Goal: Task Accomplishment & Management: Use online tool/utility

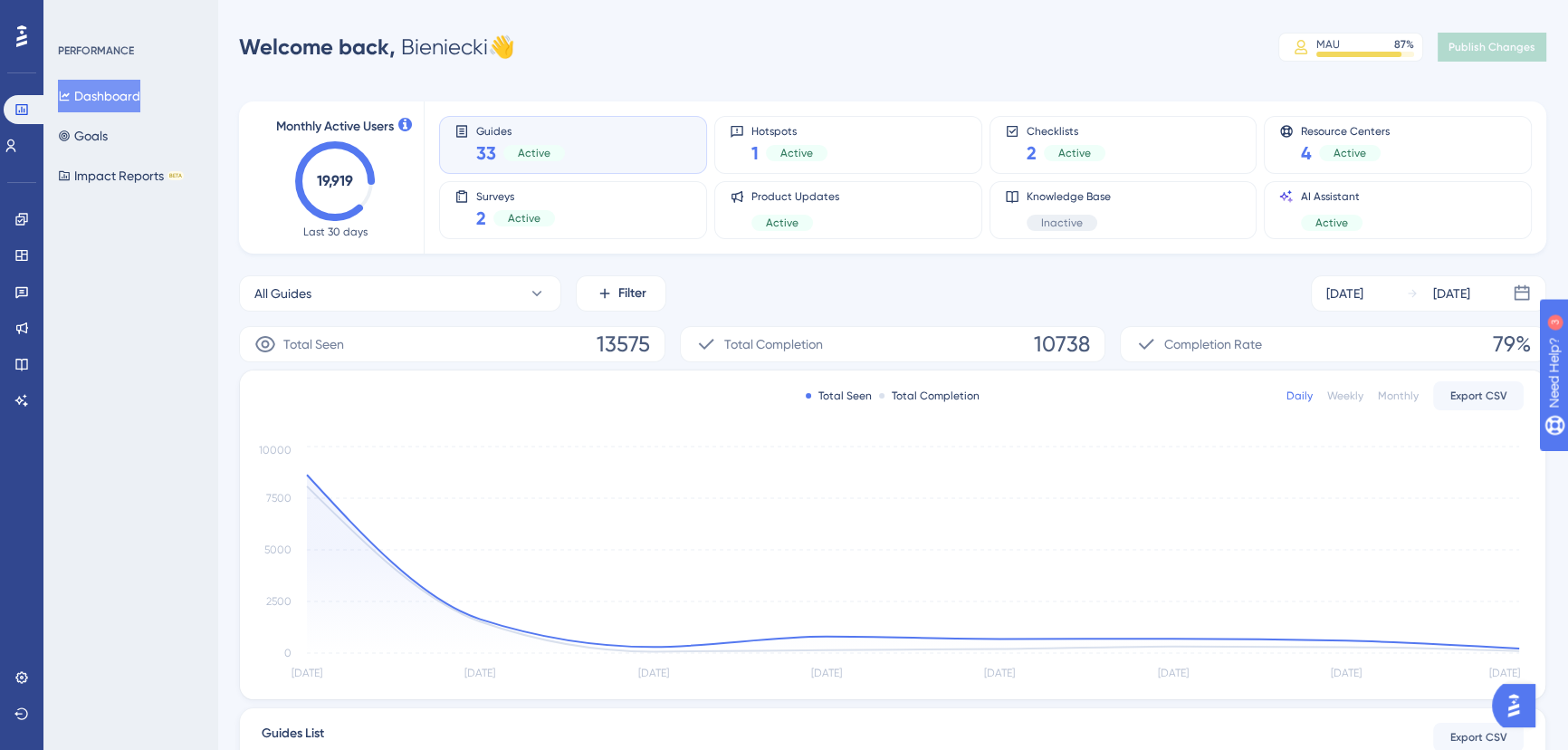
click at [738, 33] on div "Welcome back, Bieniecki 👋 MAU 87 % Click to see add-on and upgrade options Publ…" at bounding box center [892, 47] width 1307 height 37
click at [569, 11] on div "Performance Users Engagement Widgets Feedback Product Updates Knowledge Base AI…" at bounding box center [784, 586] width 1568 height 1173
drag, startPoint x: 18, startPoint y: 222, endPoint x: 36, endPoint y: 163, distance: 61.7
click at [18, 222] on icon at bounding box center [21, 218] width 14 height 14
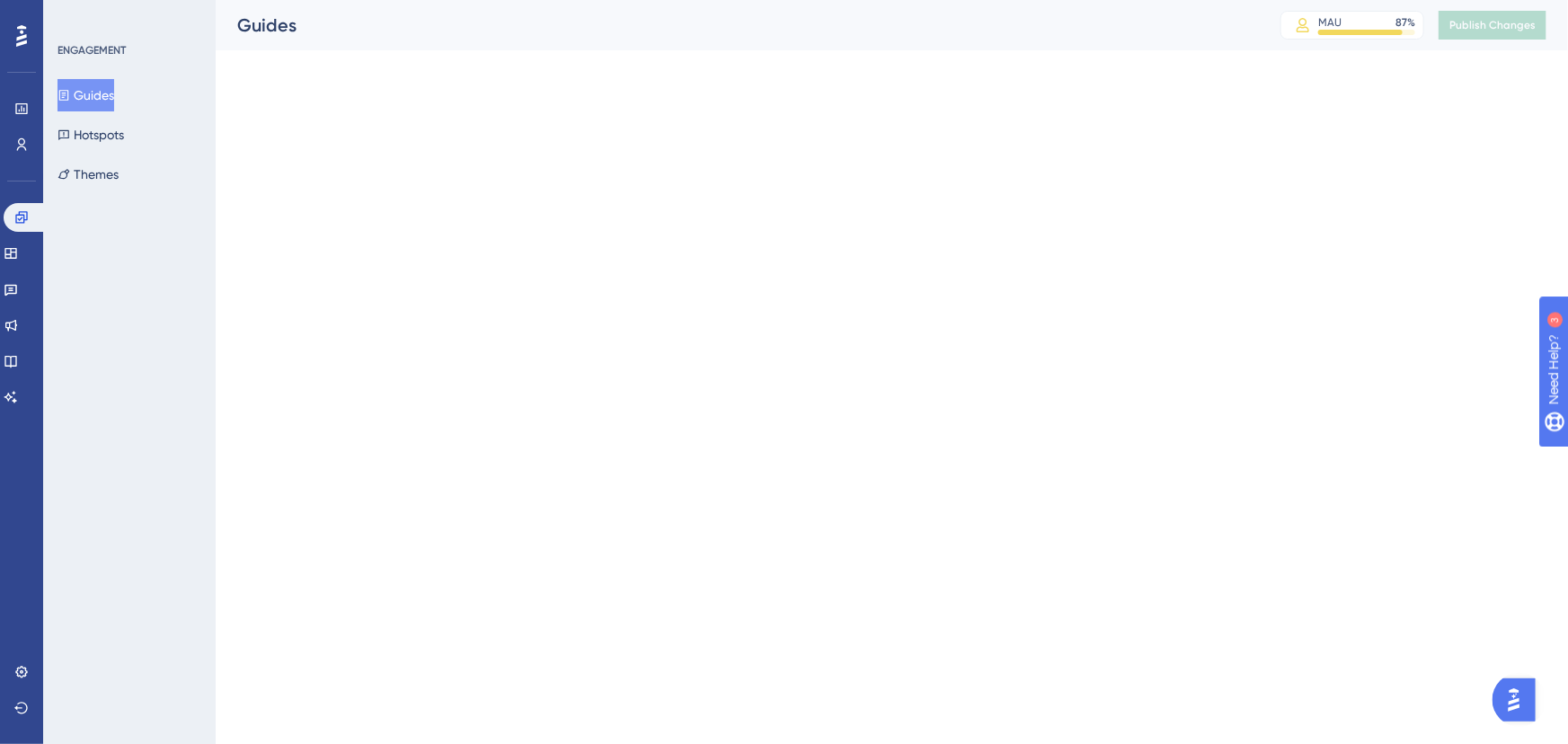
click at [29, 157] on div "Users" at bounding box center [20, 144] width 14 height 29
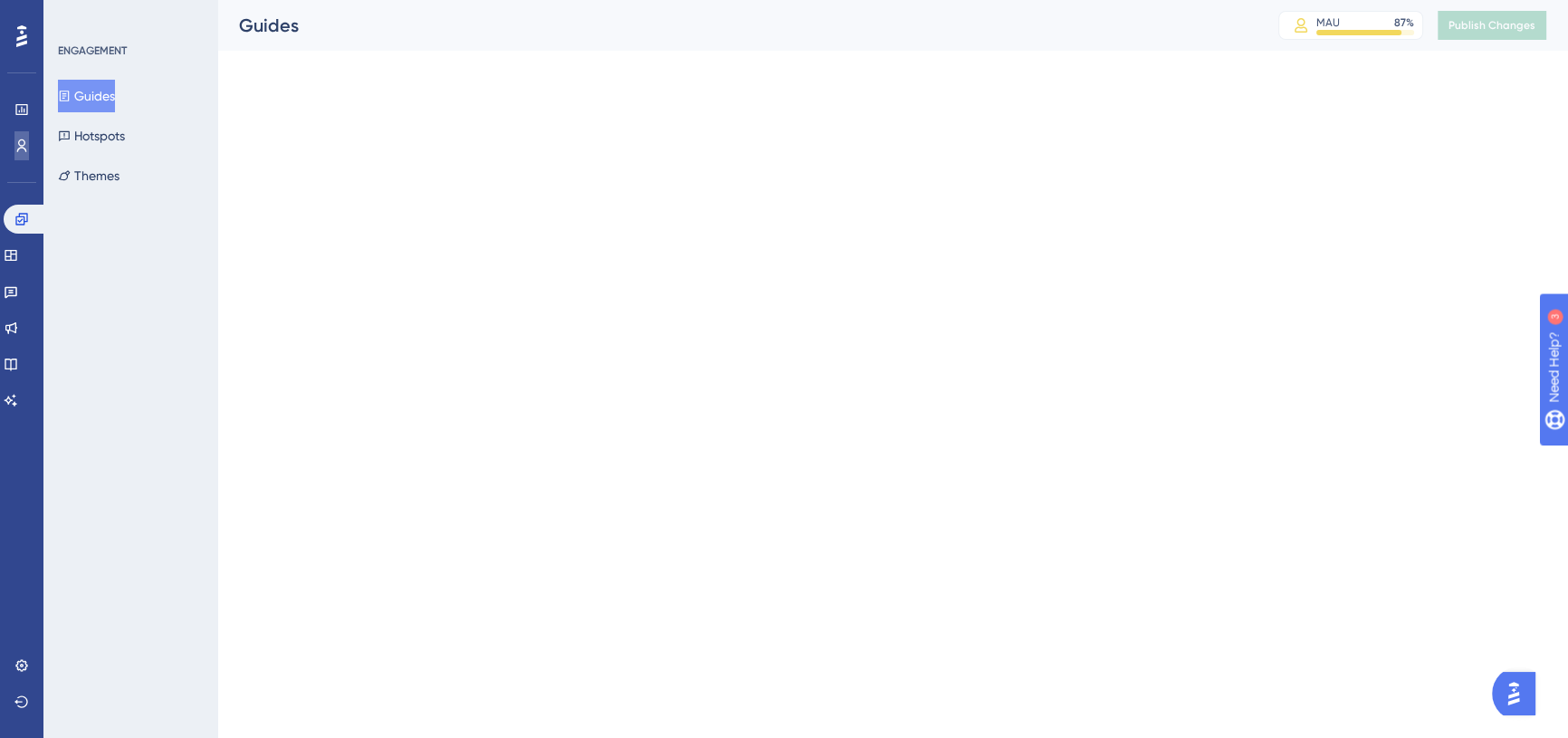
click at [21, 141] on icon at bounding box center [21, 145] width 14 height 14
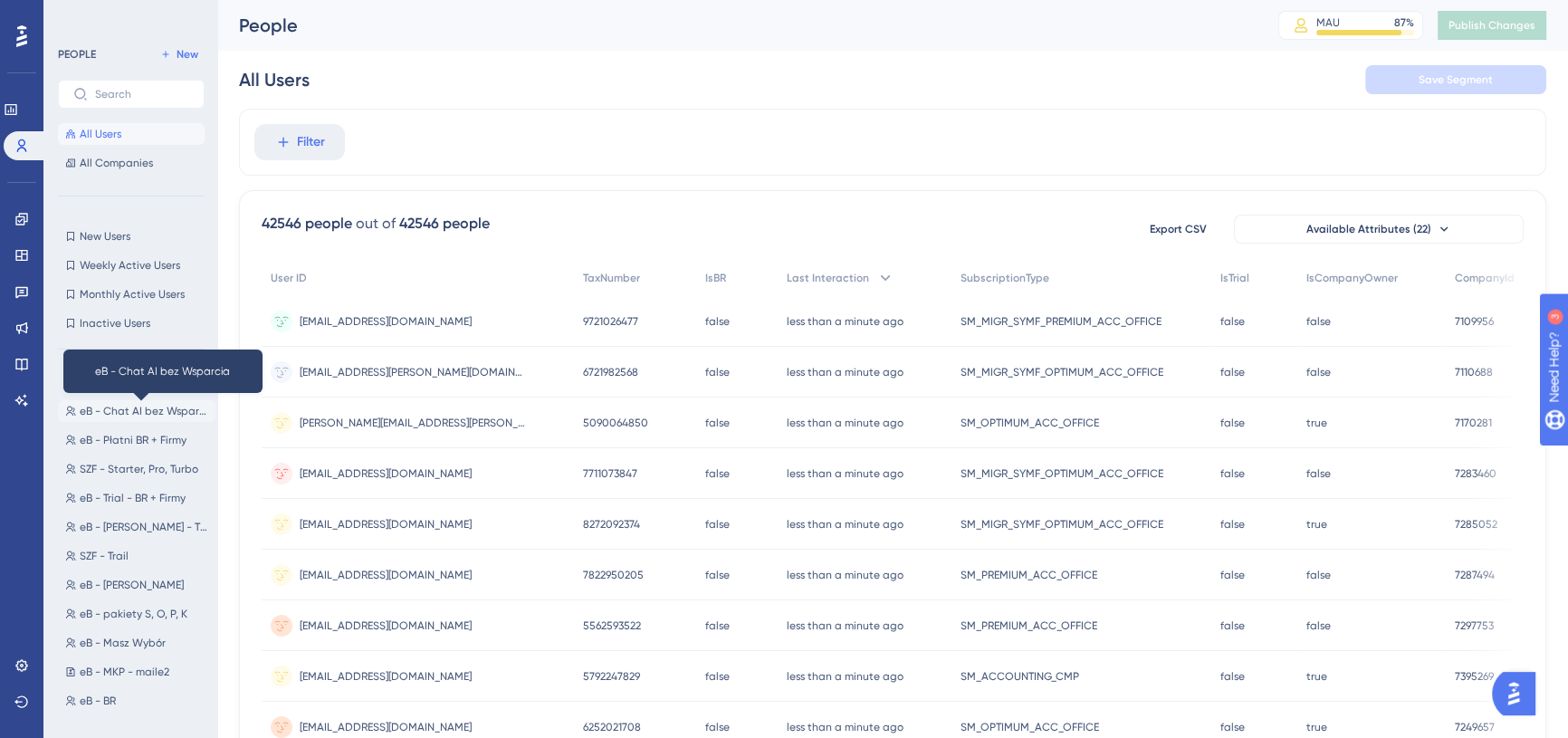
click at [154, 408] on span "eB - Chat AI bez Wsparcia" at bounding box center [143, 411] width 128 height 14
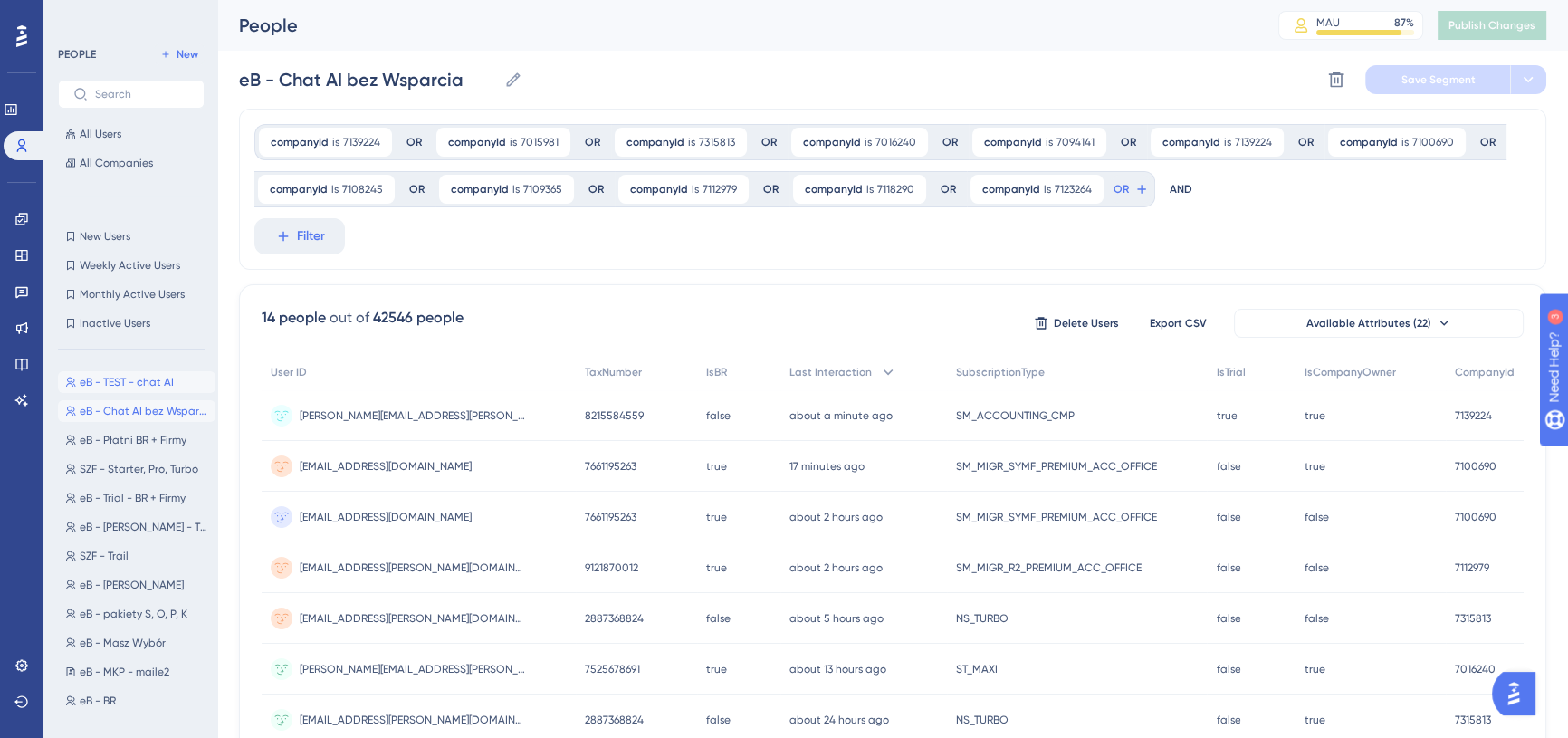
click at [130, 382] on span "eB - TEST - chat AI" at bounding box center [127, 382] width 94 height 14
type input "eB - TEST - chat AI"
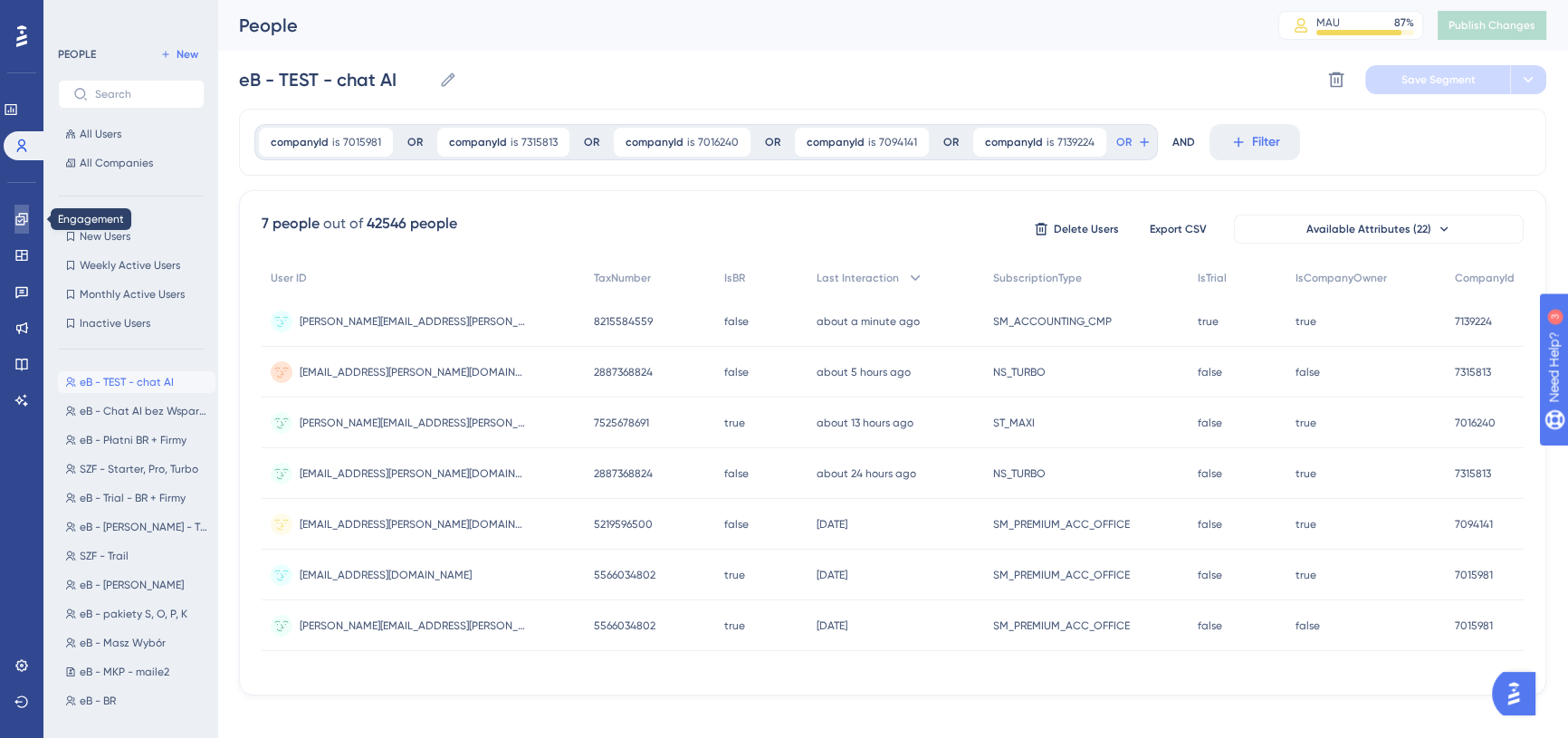
click at [20, 221] on icon at bounding box center [21, 218] width 12 height 12
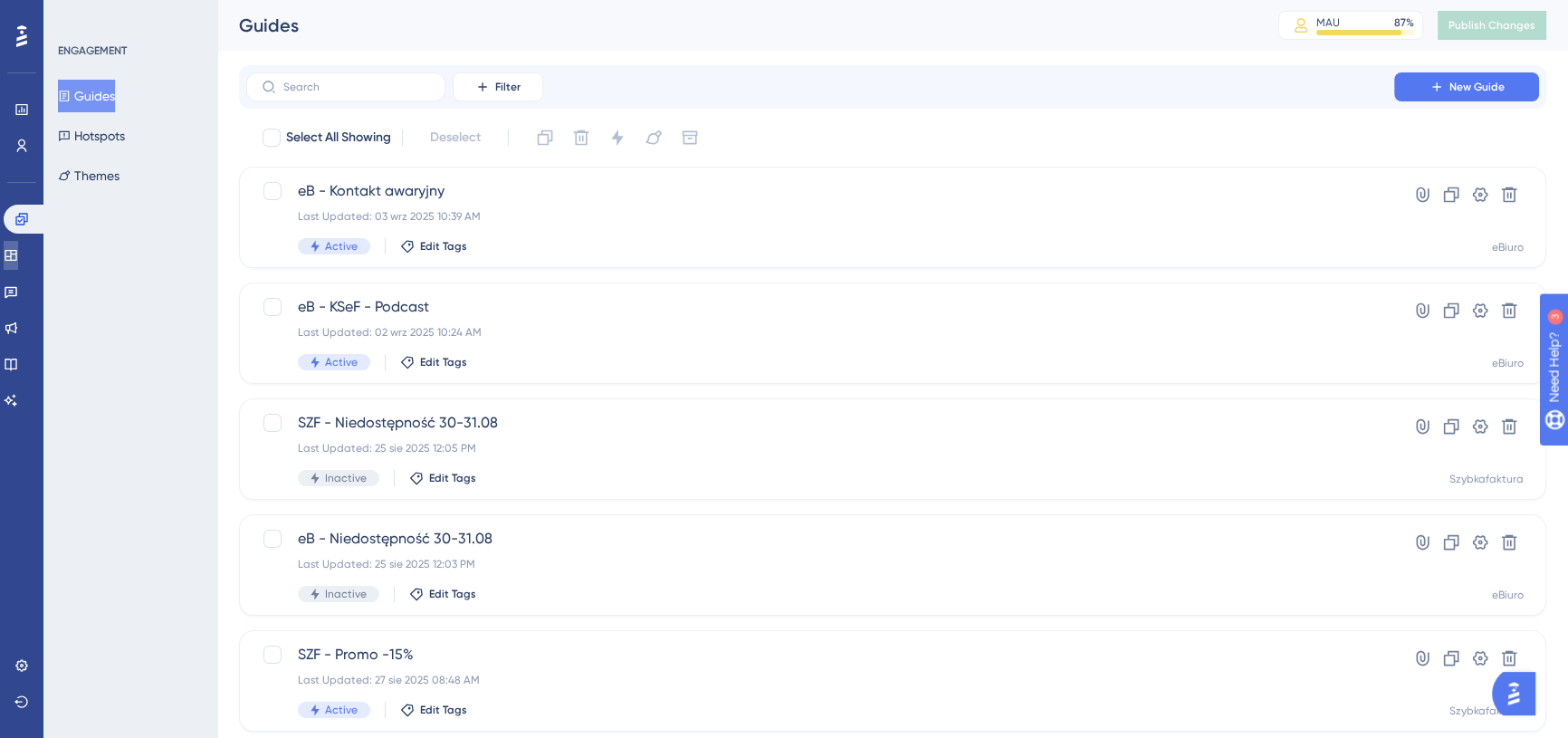
click at [18, 253] on icon at bounding box center [10, 255] width 14 height 14
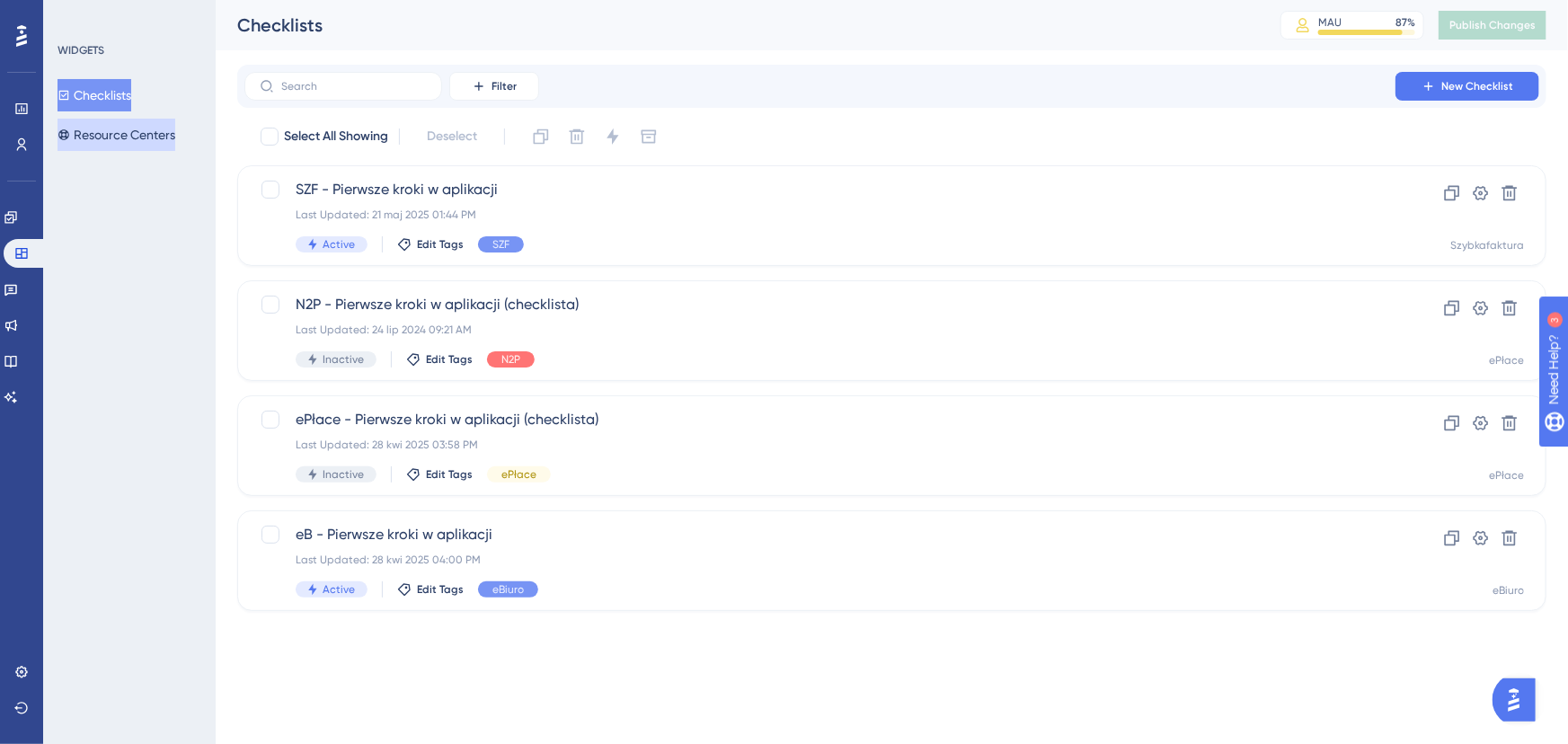
click at [174, 126] on button "Resource Centers" at bounding box center [116, 134] width 118 height 33
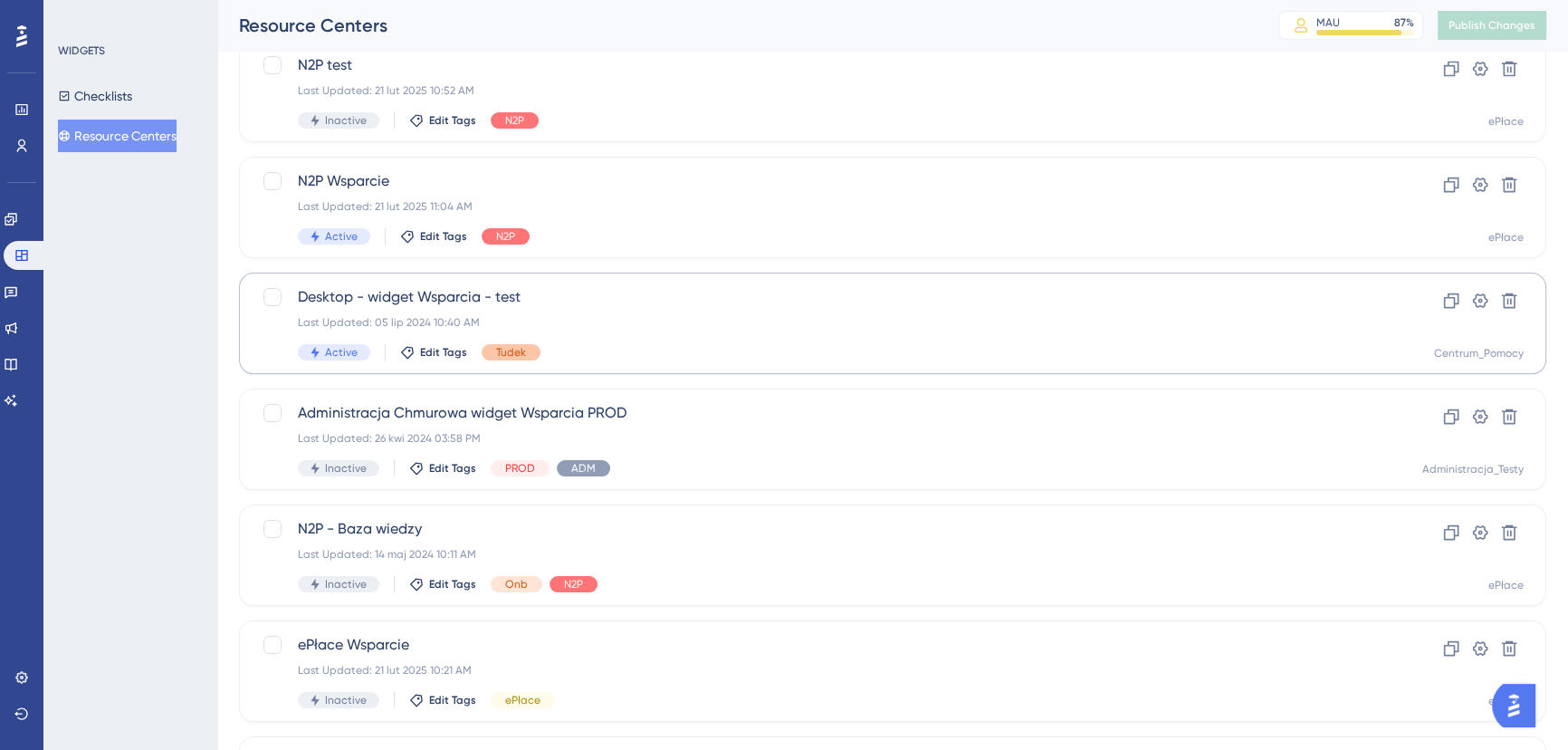
scroll to position [386, 0]
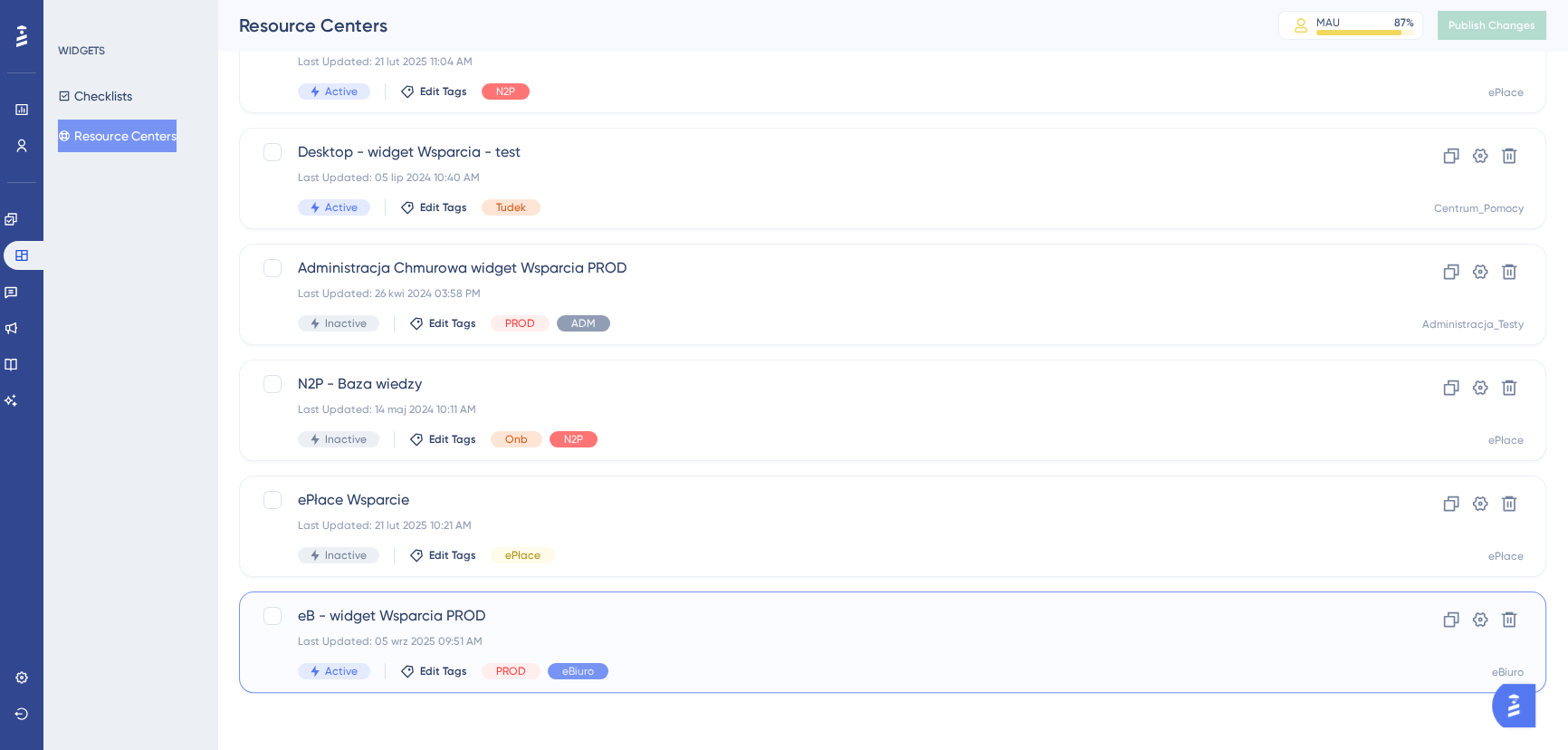
click at [626, 626] on div "eB - widget Wsparcia PROD Last Updated: 05 wrz 2025 09:51 AM Active Edit Tags P…" at bounding box center [820, 641] width 1045 height 74
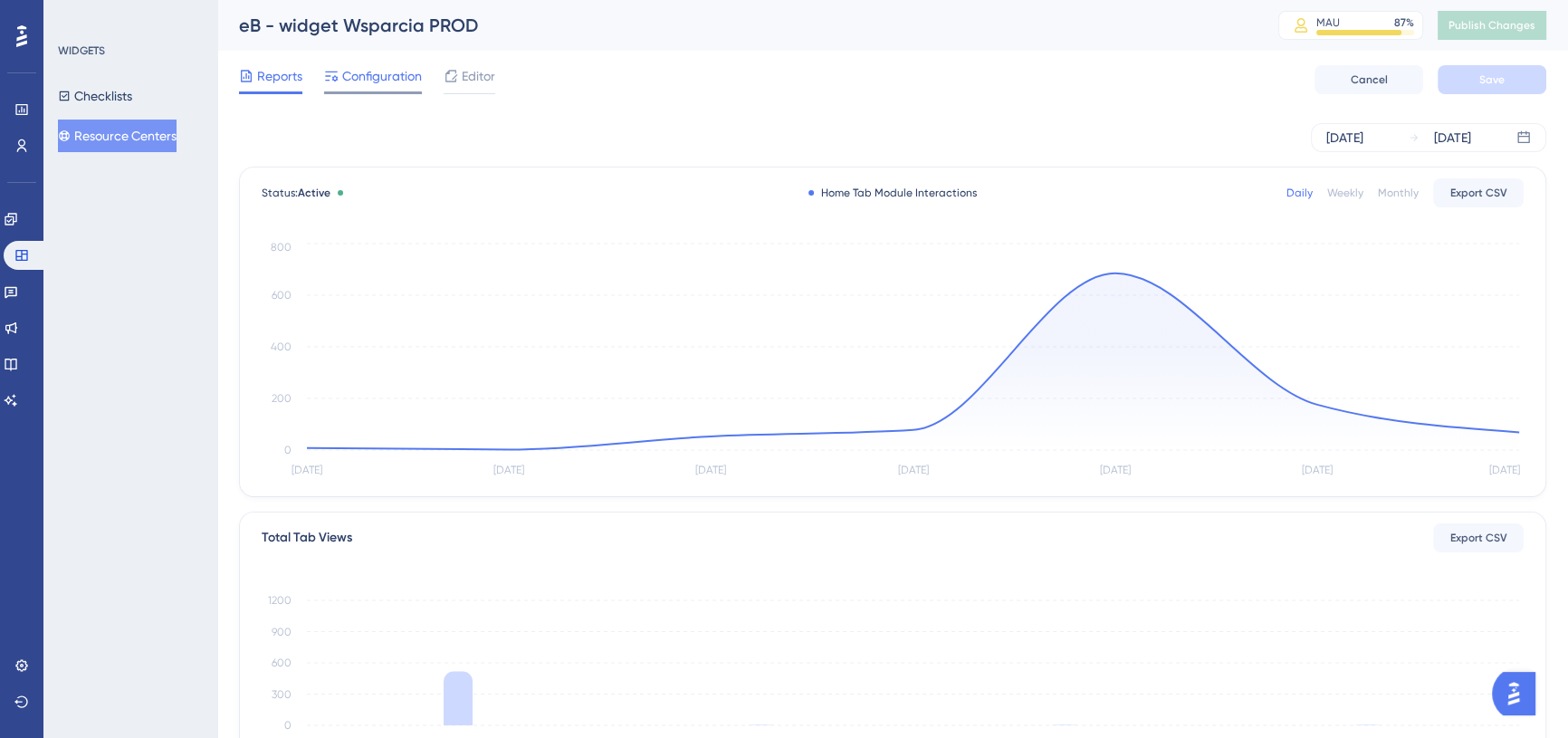
click at [362, 67] on span "Configuration" at bounding box center [381, 76] width 80 height 22
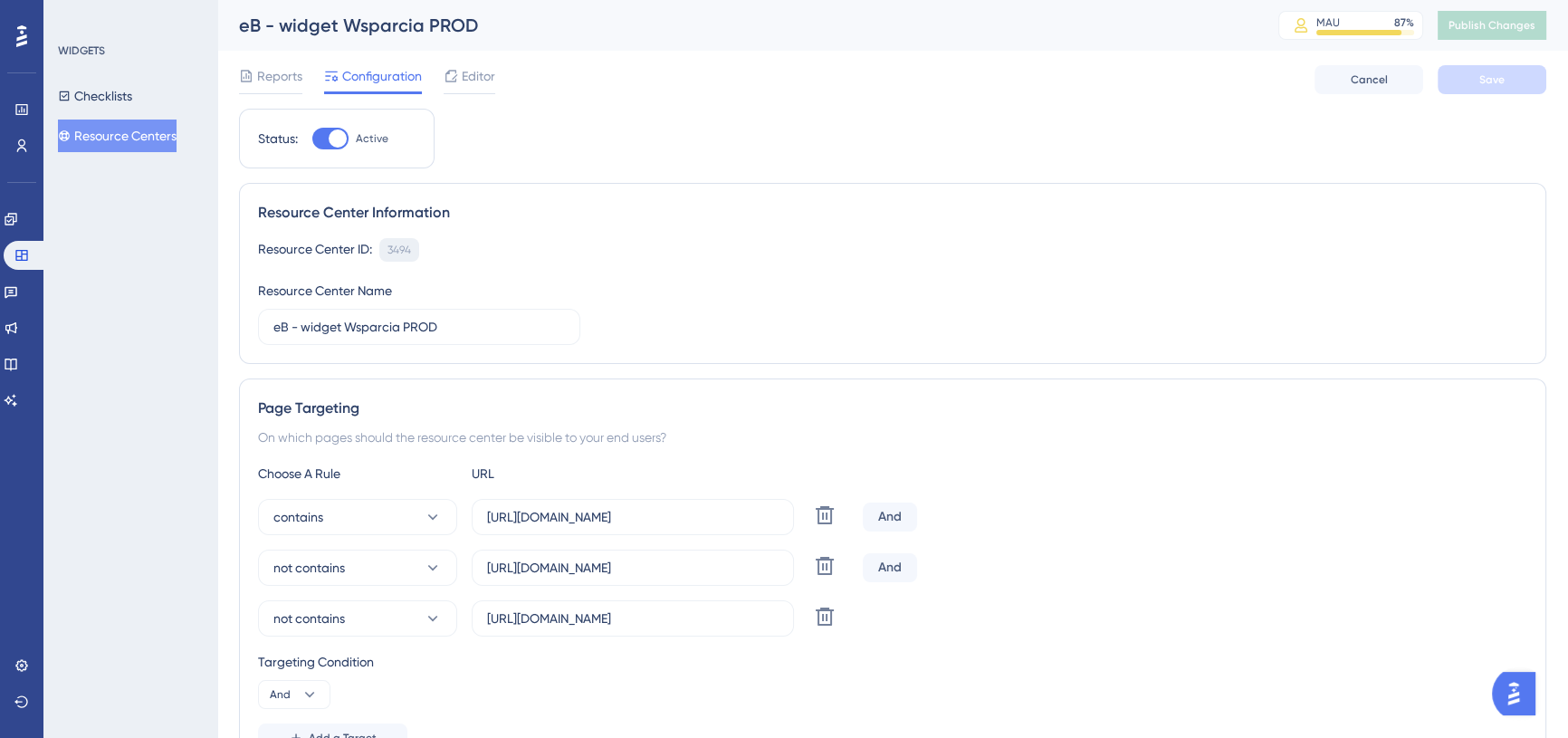
click at [400, 254] on div "3494" at bounding box center [398, 249] width 23 height 14
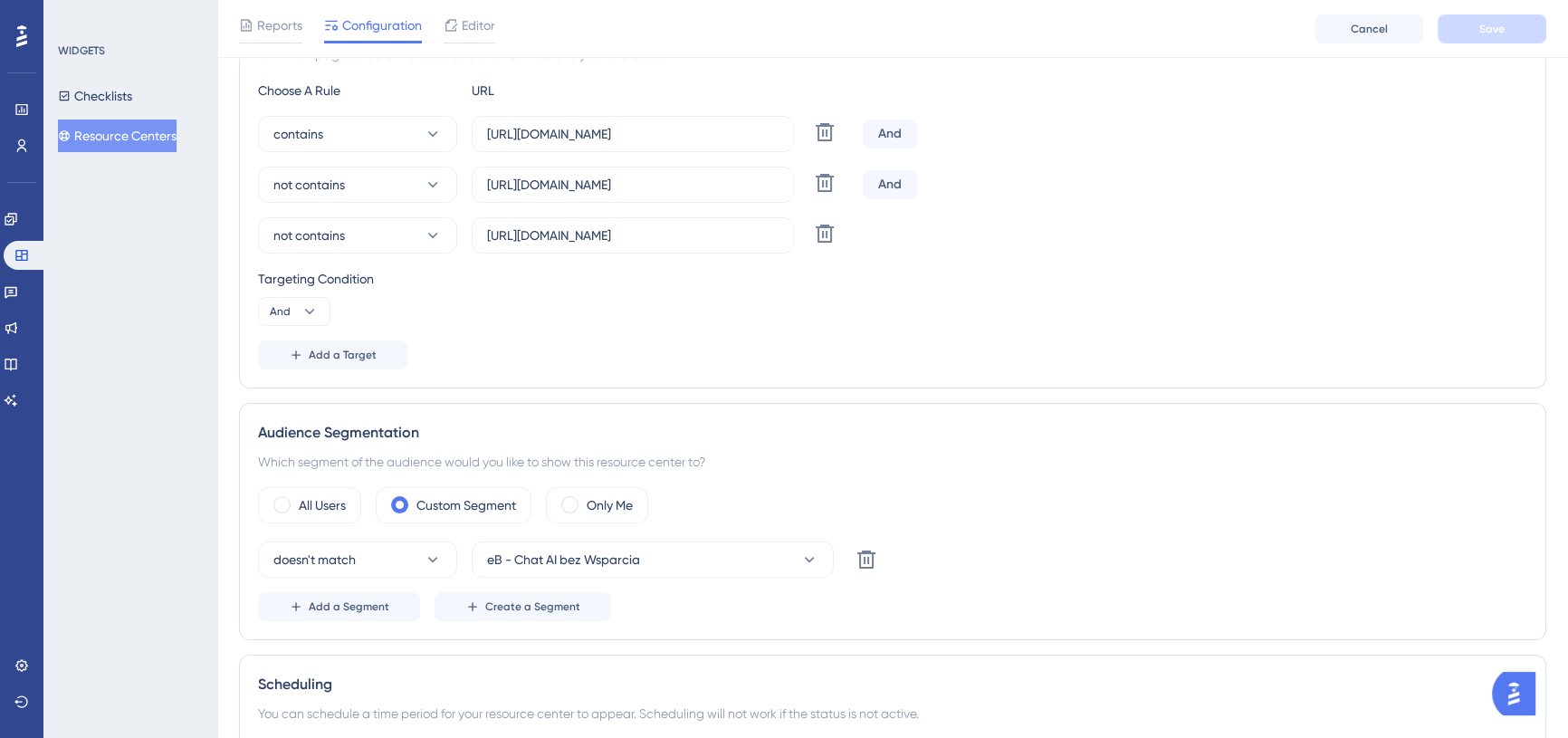
scroll to position [493, 0]
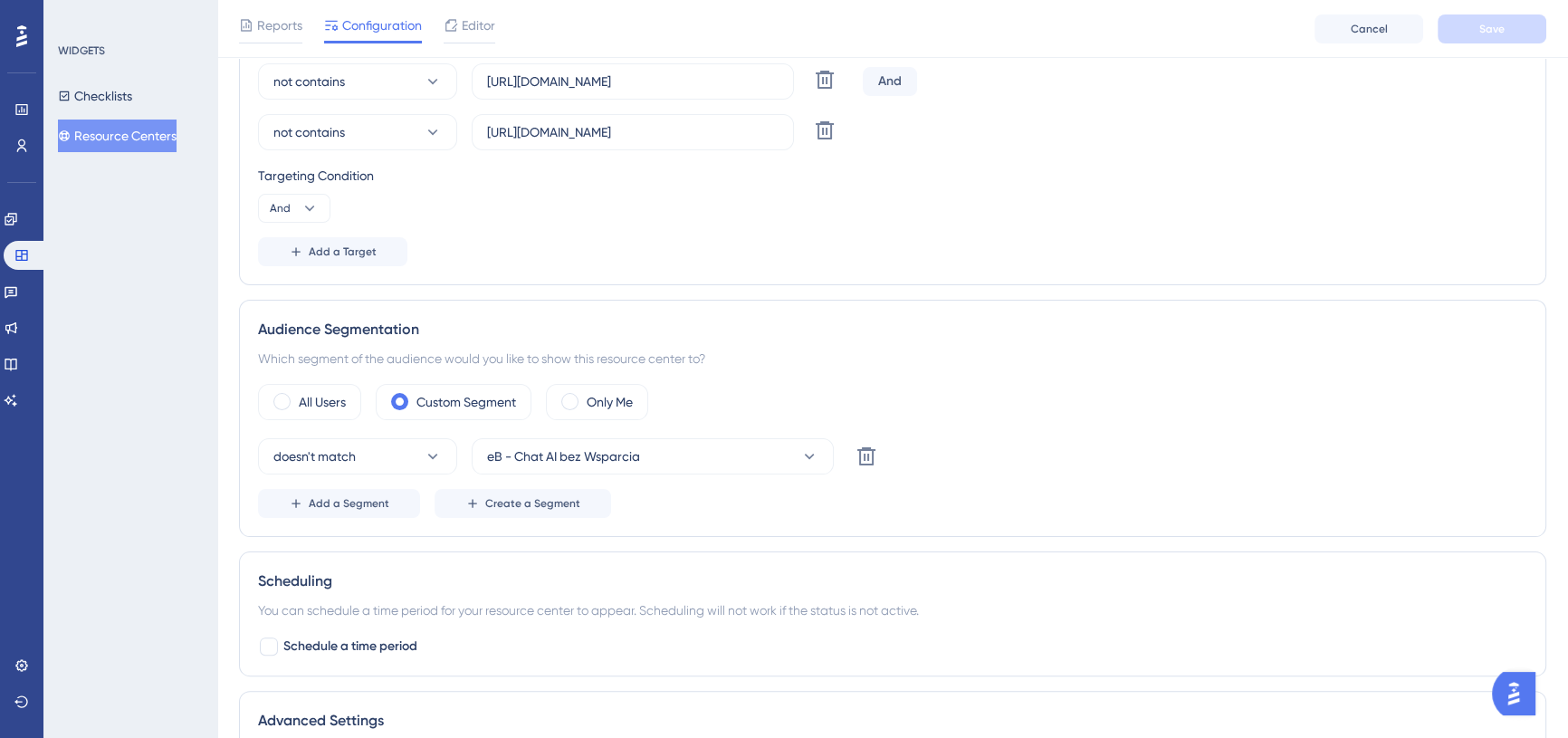
click at [978, 95] on div "not contains [URL][DOMAIN_NAME] Delete And" at bounding box center [892, 82] width 1269 height 37
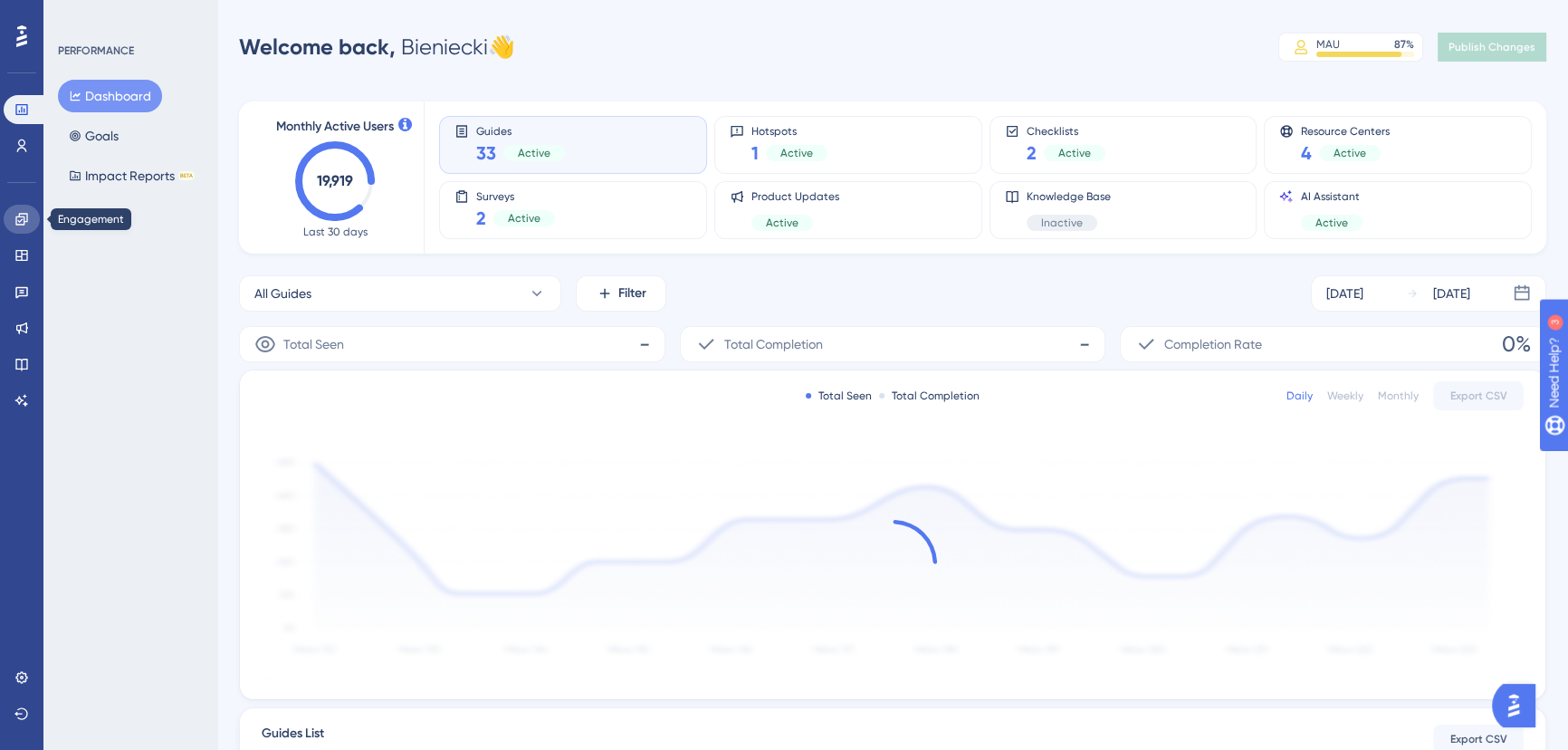
click at [33, 222] on link at bounding box center [22, 218] width 37 height 29
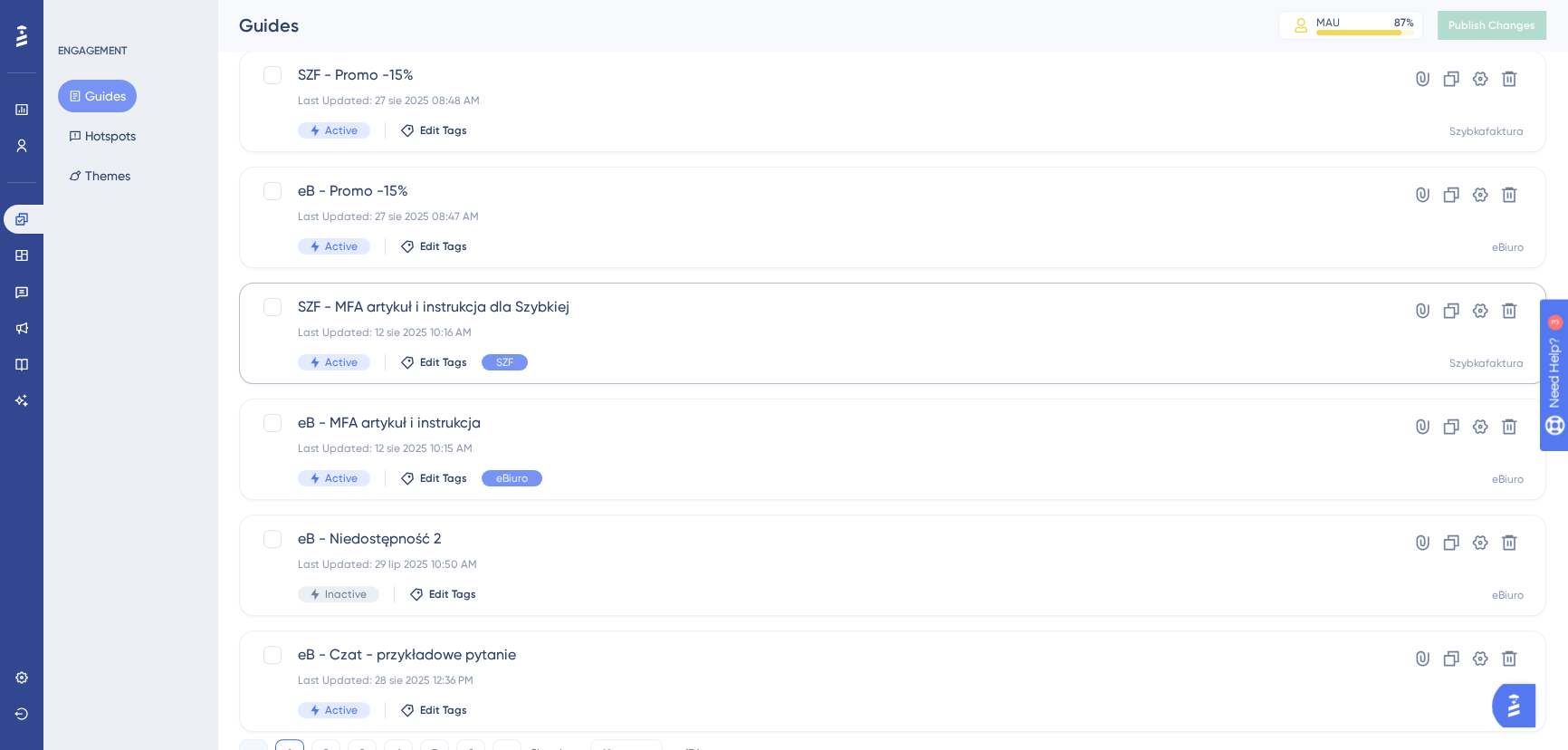
scroll to position [654, 0]
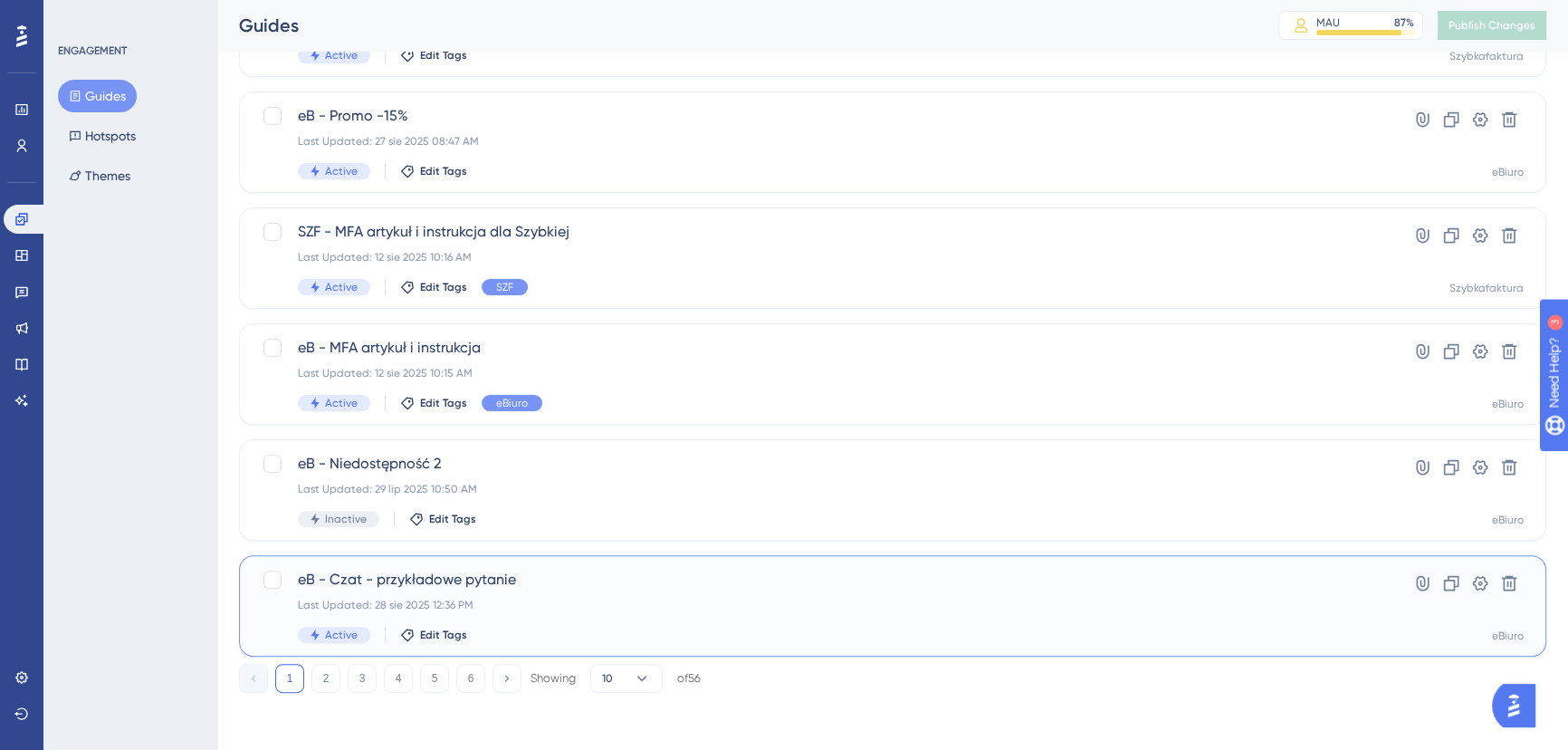
click at [612, 581] on span "eB - Czat - przykładowe pytanie" at bounding box center [820, 579] width 1045 height 22
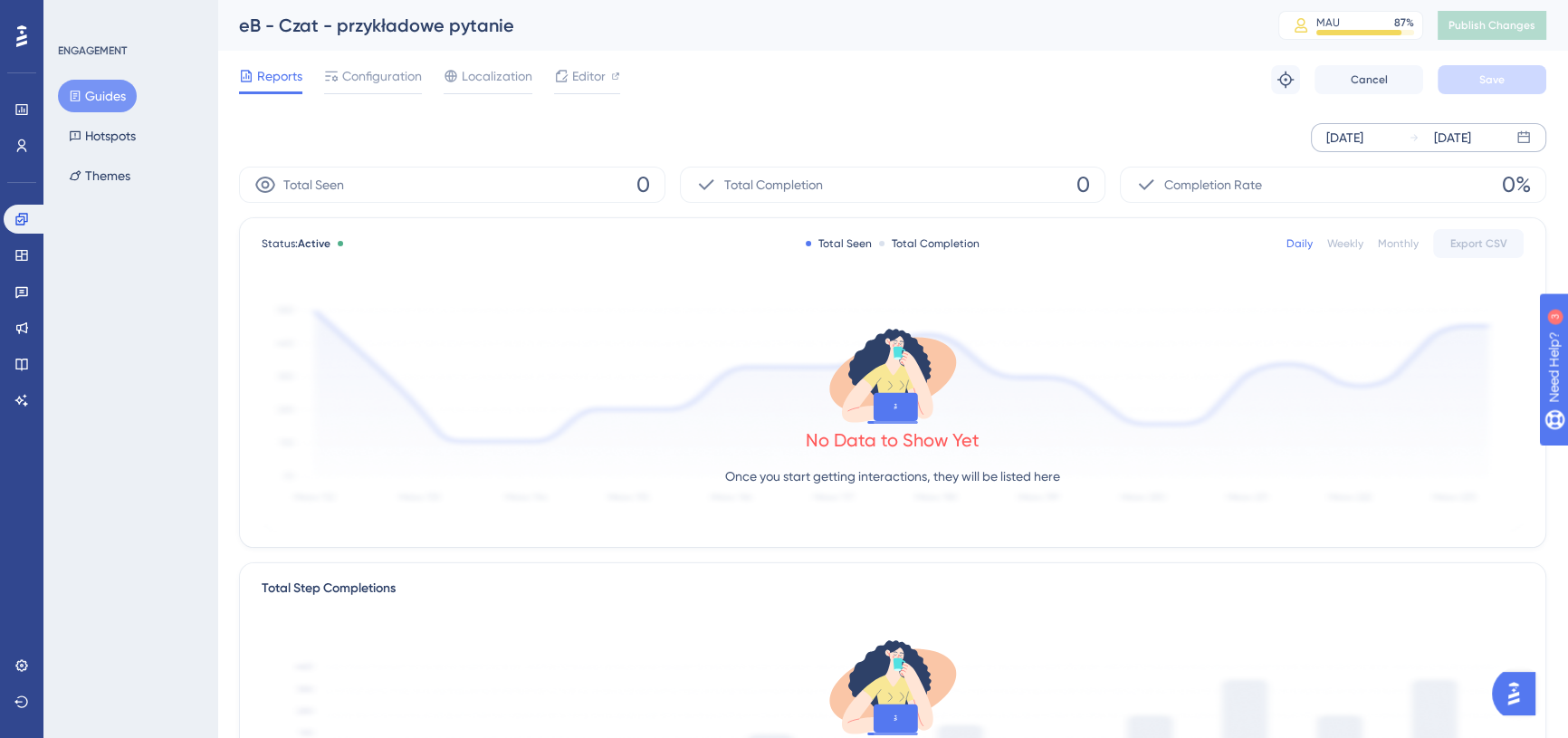
click at [1328, 132] on div "[DATE]" at bounding box center [1345, 137] width 37 height 22
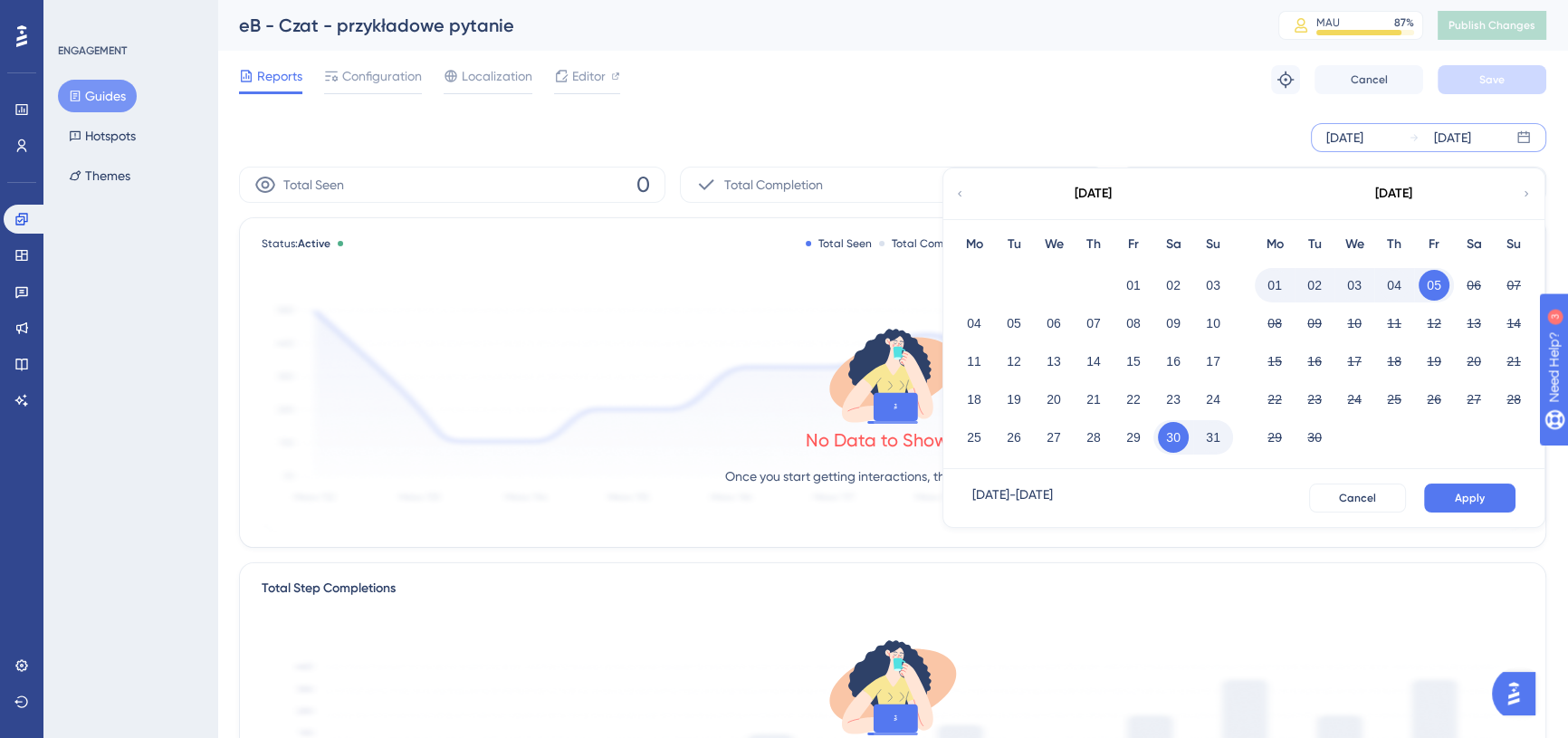
click at [1130, 291] on button "01" at bounding box center [1133, 285] width 31 height 31
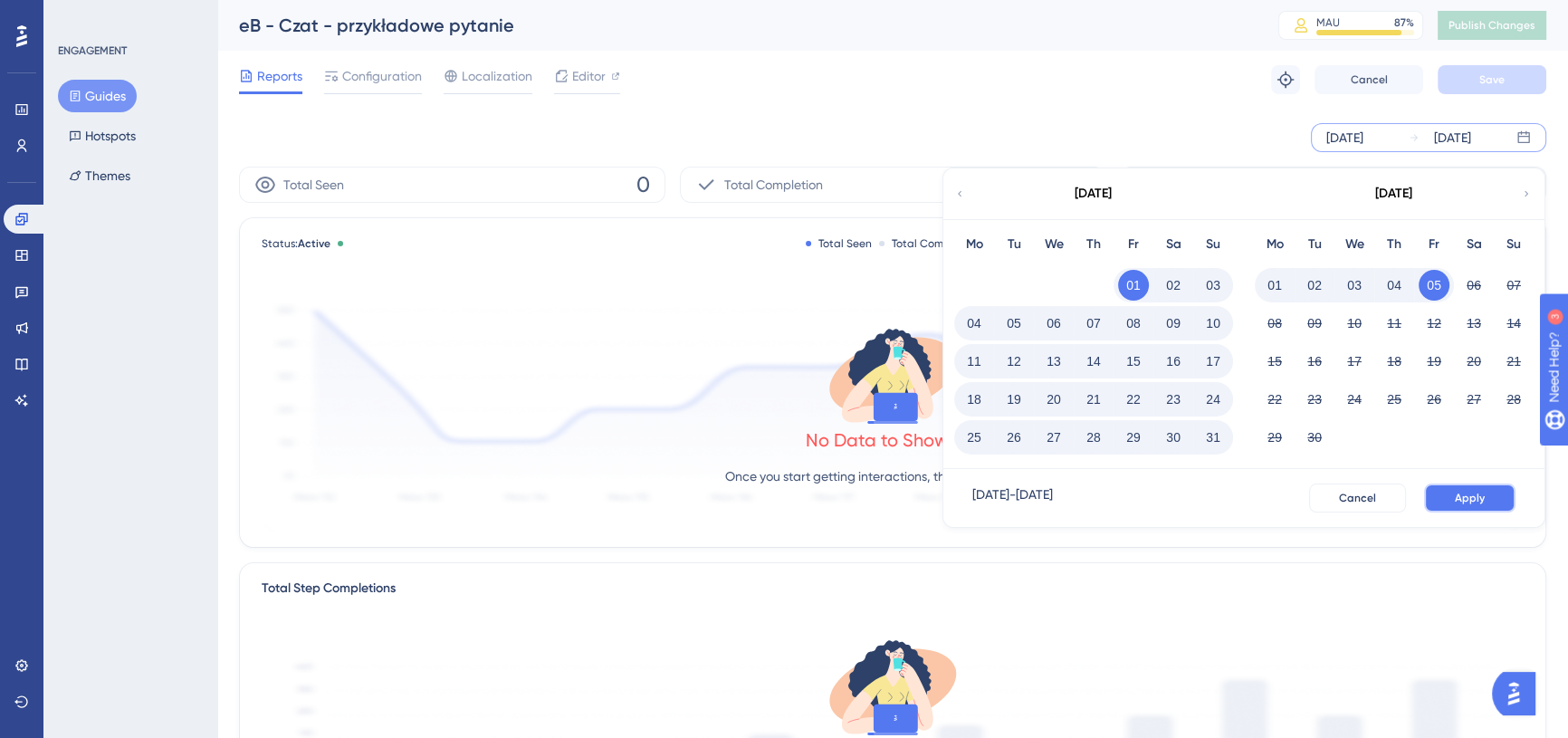
click at [1492, 504] on button "Apply" at bounding box center [1470, 498] width 92 height 29
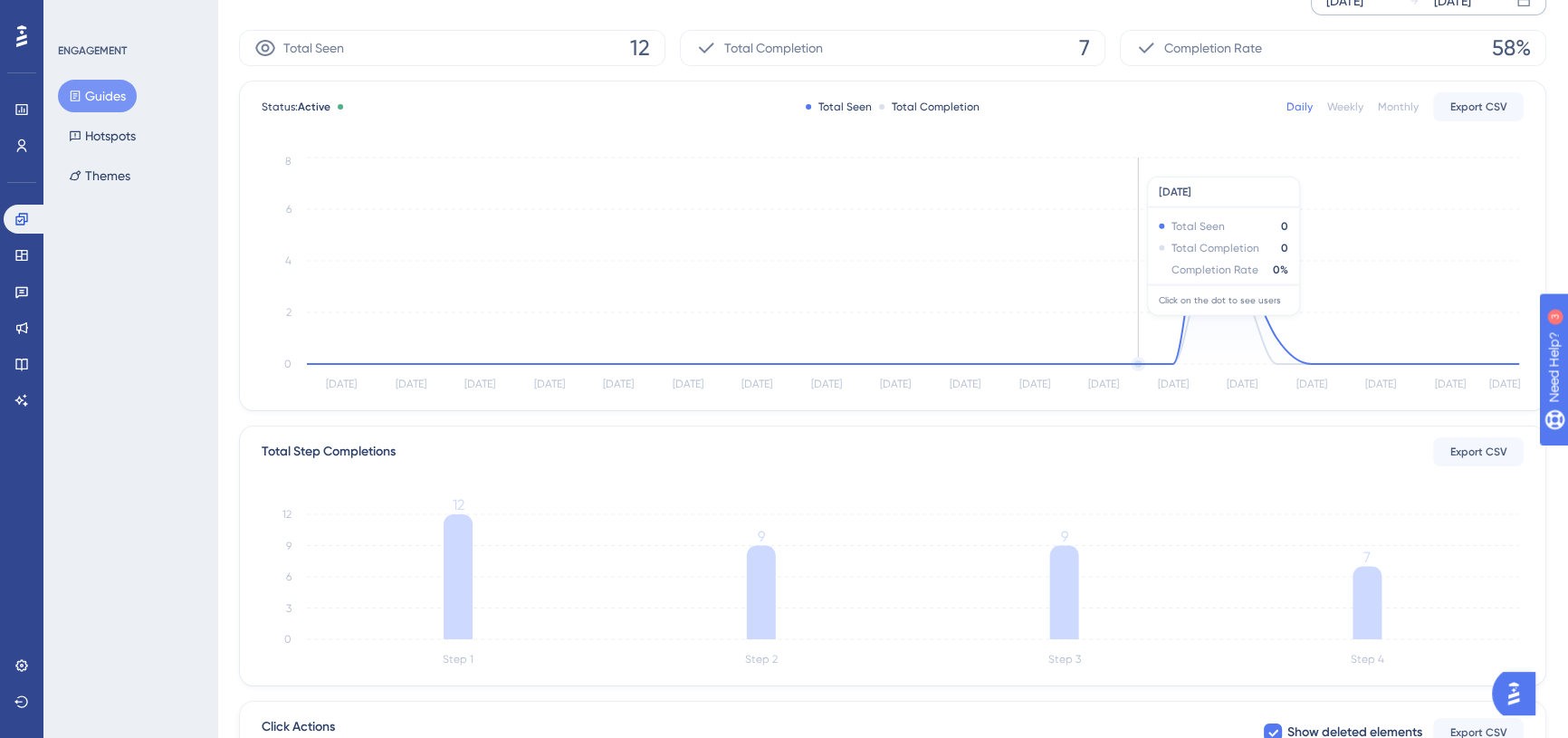
scroll to position [329, 0]
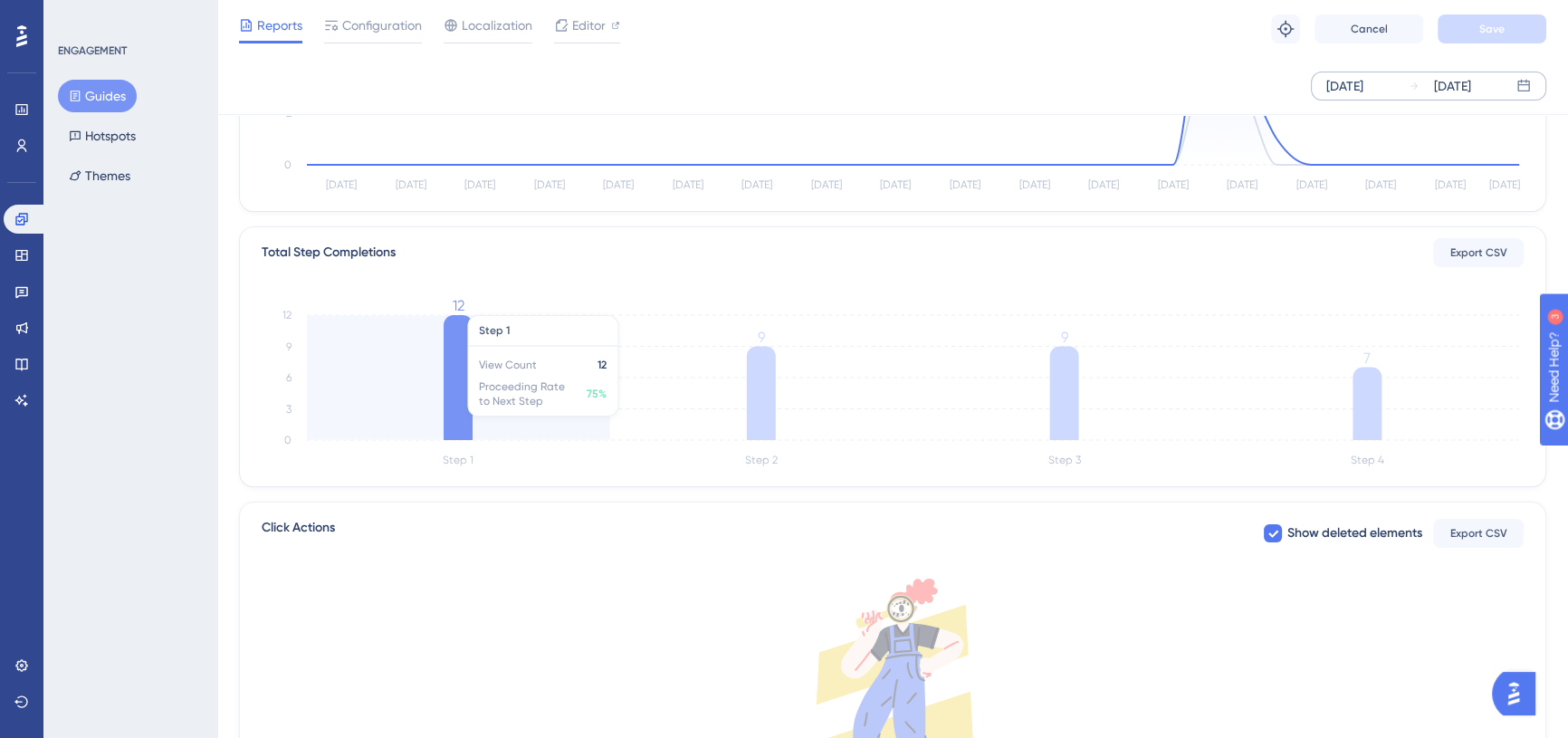
click at [455, 381] on icon at bounding box center [457, 377] width 29 height 125
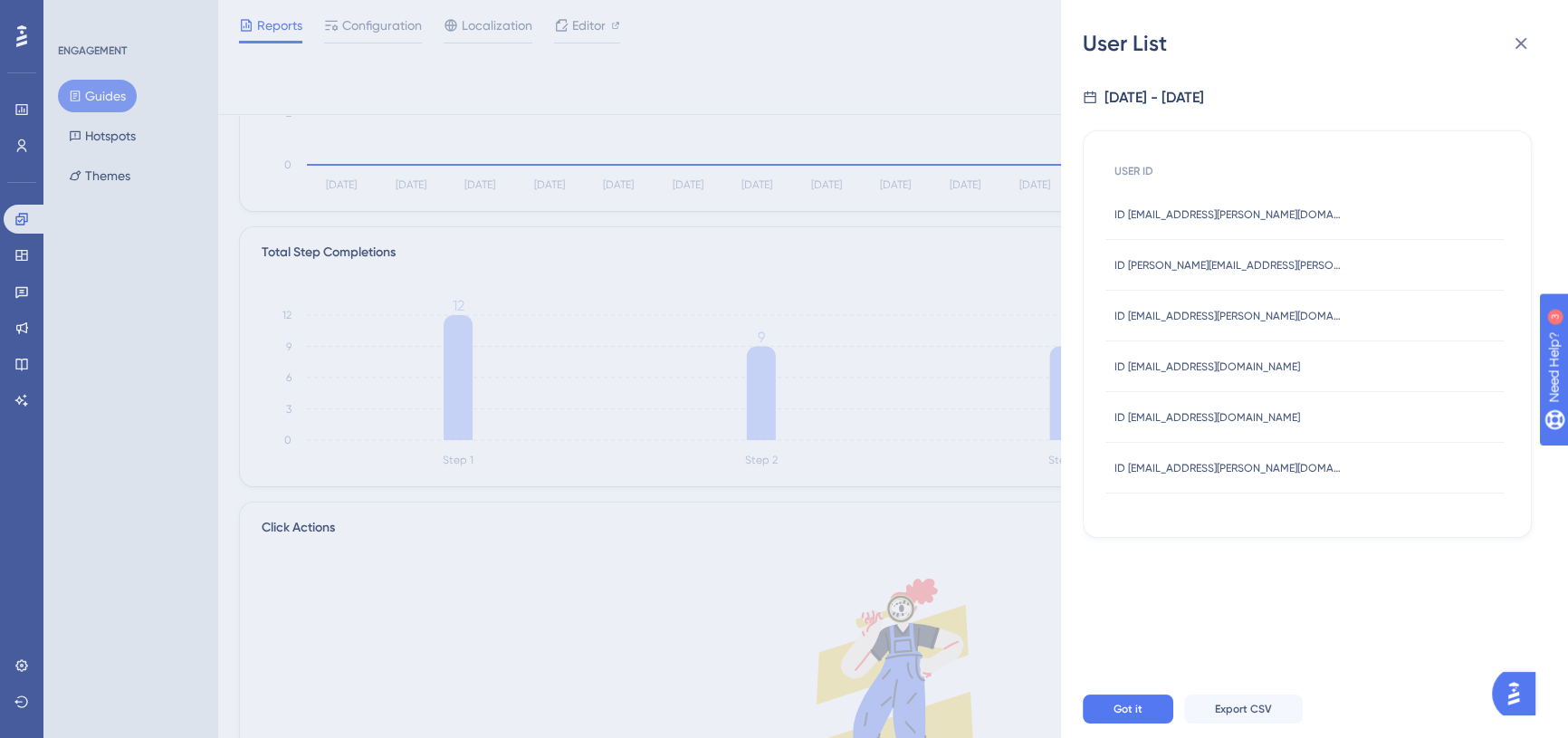
drag, startPoint x: 1109, startPoint y: 366, endPoint x: 1312, endPoint y: 381, distance: 203.6
click at [1312, 381] on div "ID marzenna.grycz@meritum-cob.pl ID marzenna.grycz@meritum-cob.pl" at bounding box center [1304, 367] width 398 height 51
copy span "ID marzenna.grycz@meritum-cob.pl"
drag, startPoint x: 1288, startPoint y: 461, endPoint x: 1113, endPoint y: 469, distance: 175.2
click at [1113, 469] on div "ID sylwia.sobieraj@meritum-cob.pl ID sylwia.sobieraj@meritum-cob.pl" at bounding box center [1304, 468] width 398 height 51
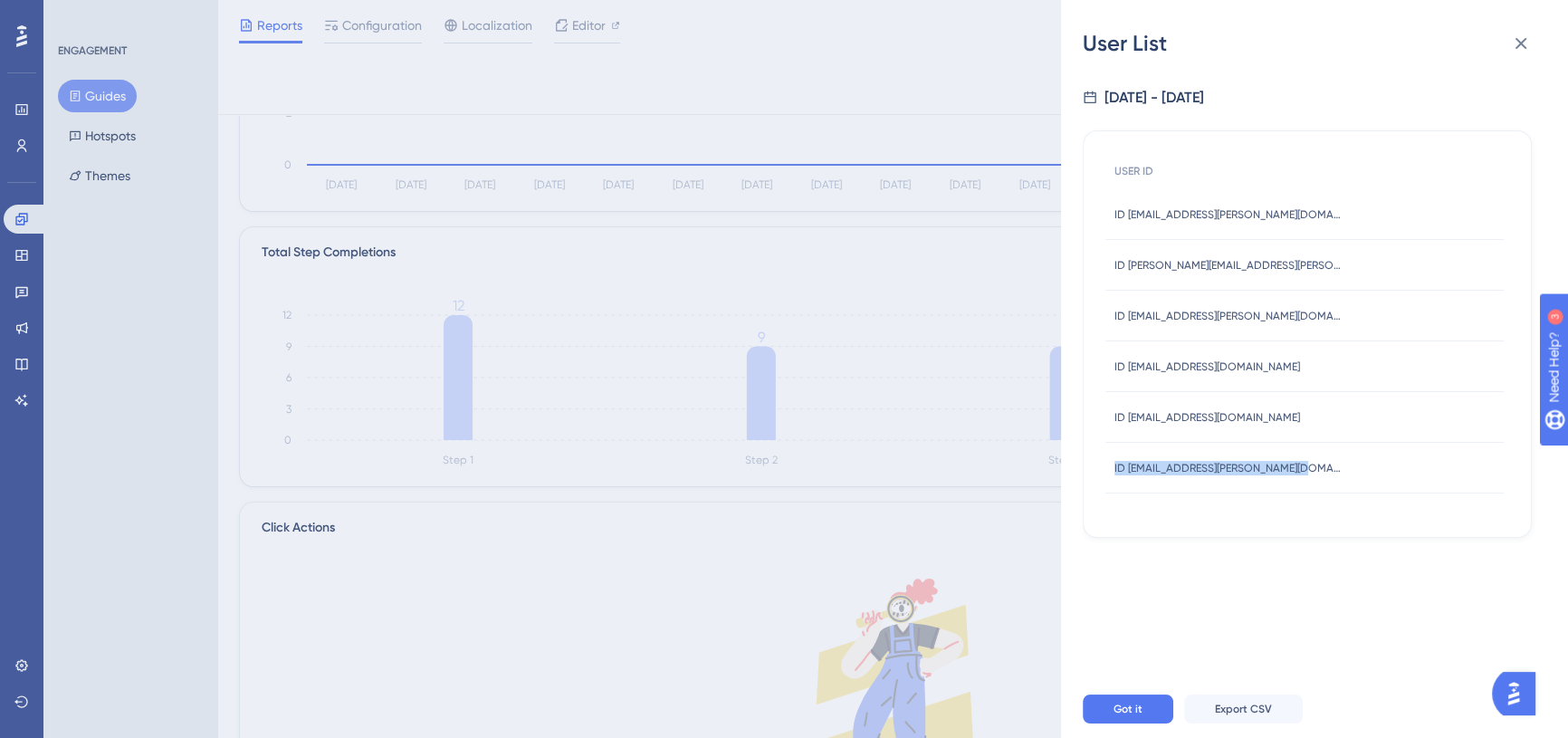
copy span "ID sylwia.sobieraj@meritum-cob.pl"
click at [997, 487] on div "User List 8/1/2025 - 9/5/2025 USER ID ID bartosz.porebski@symfonia.pl ID bartos…" at bounding box center [784, 369] width 1568 height 738
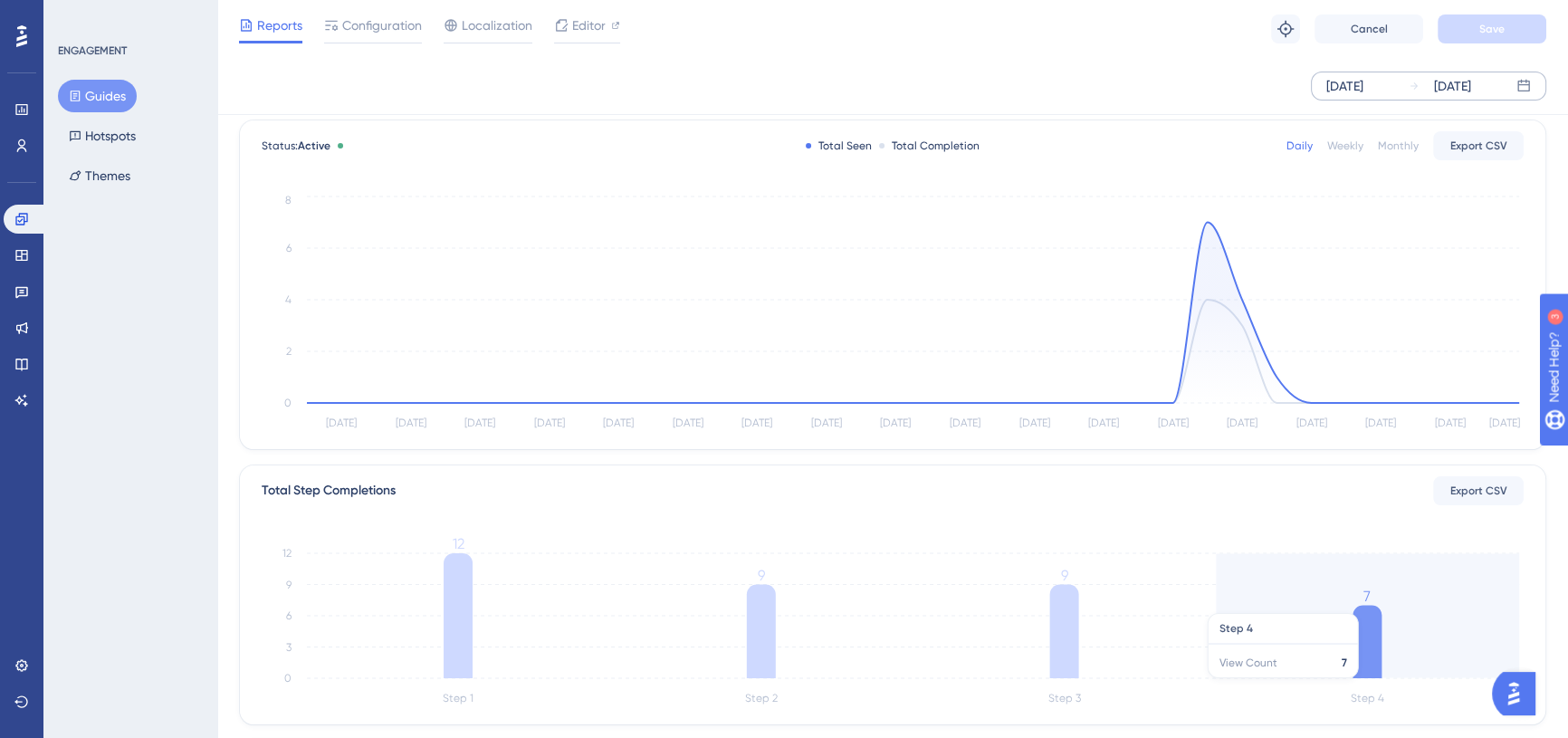
scroll to position [0, 0]
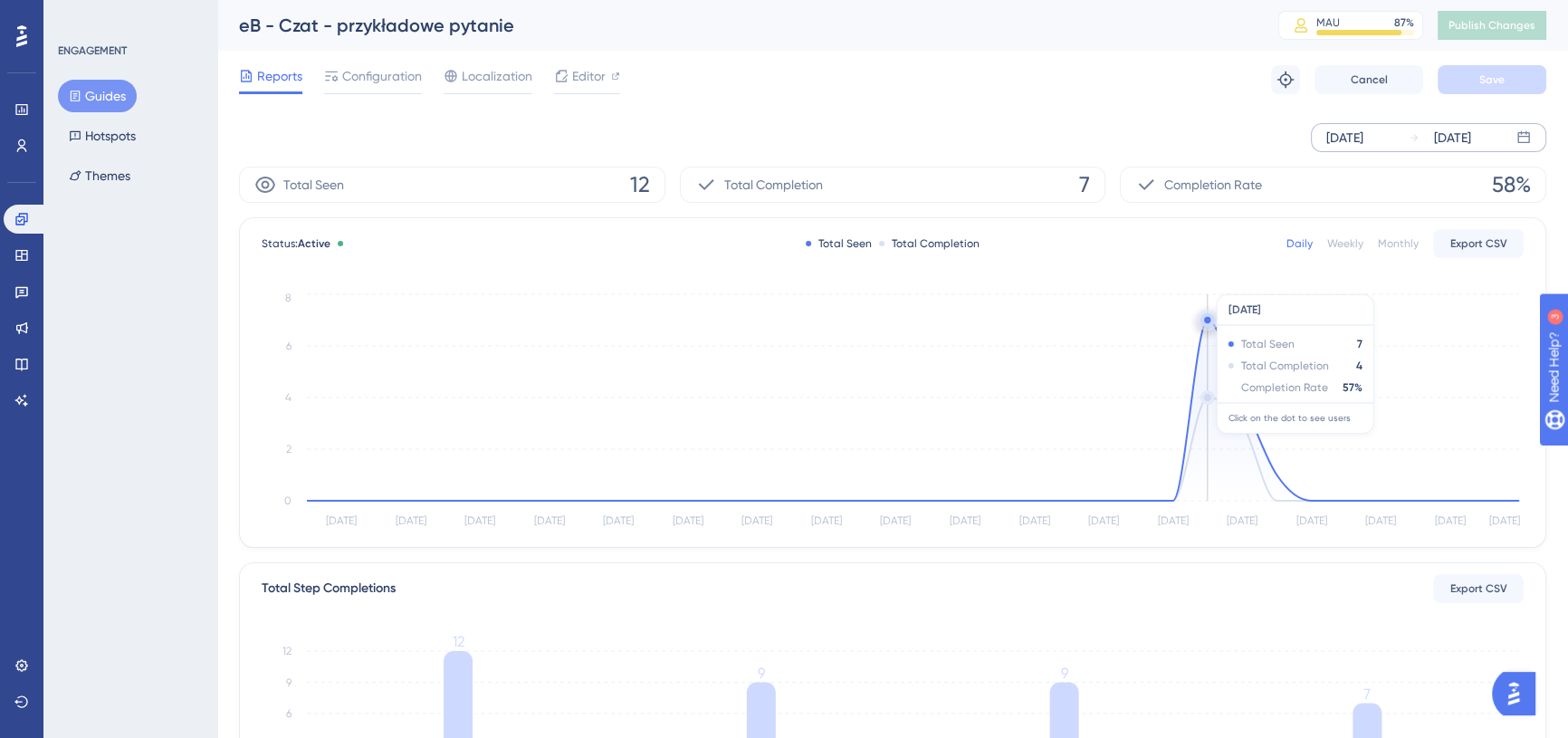
click at [1218, 356] on icon at bounding box center [912, 411] width 1212 height 181
click at [1205, 314] on circle at bounding box center [1207, 320] width 14 height 14
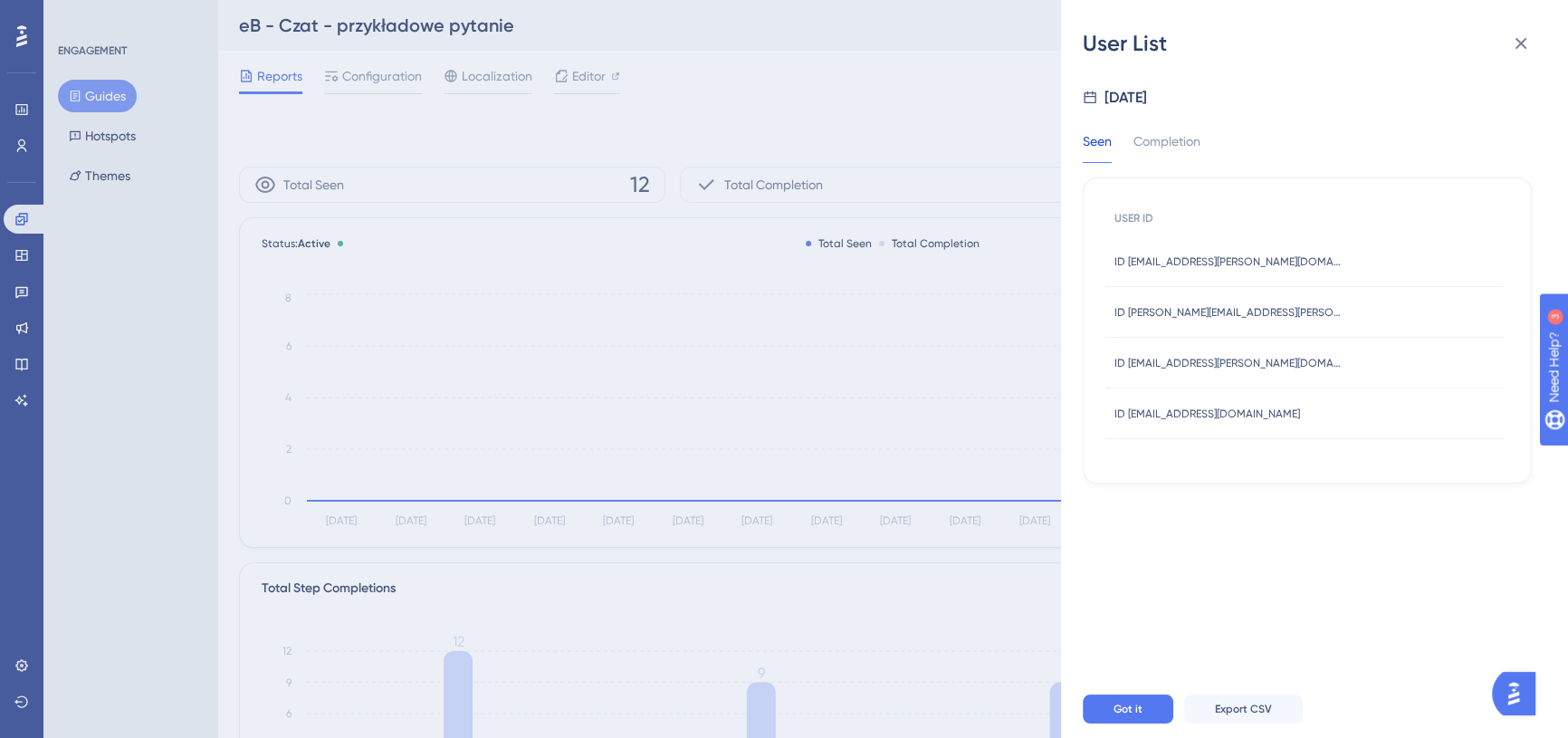
drag, startPoint x: 975, startPoint y: 420, endPoint x: 1104, endPoint y: 448, distance: 132.0
click at [976, 420] on div "User List Aug 27, 2025 Seen Completion USER ID ID bartosz.porebski@symfonia.pl …" at bounding box center [784, 369] width 1568 height 738
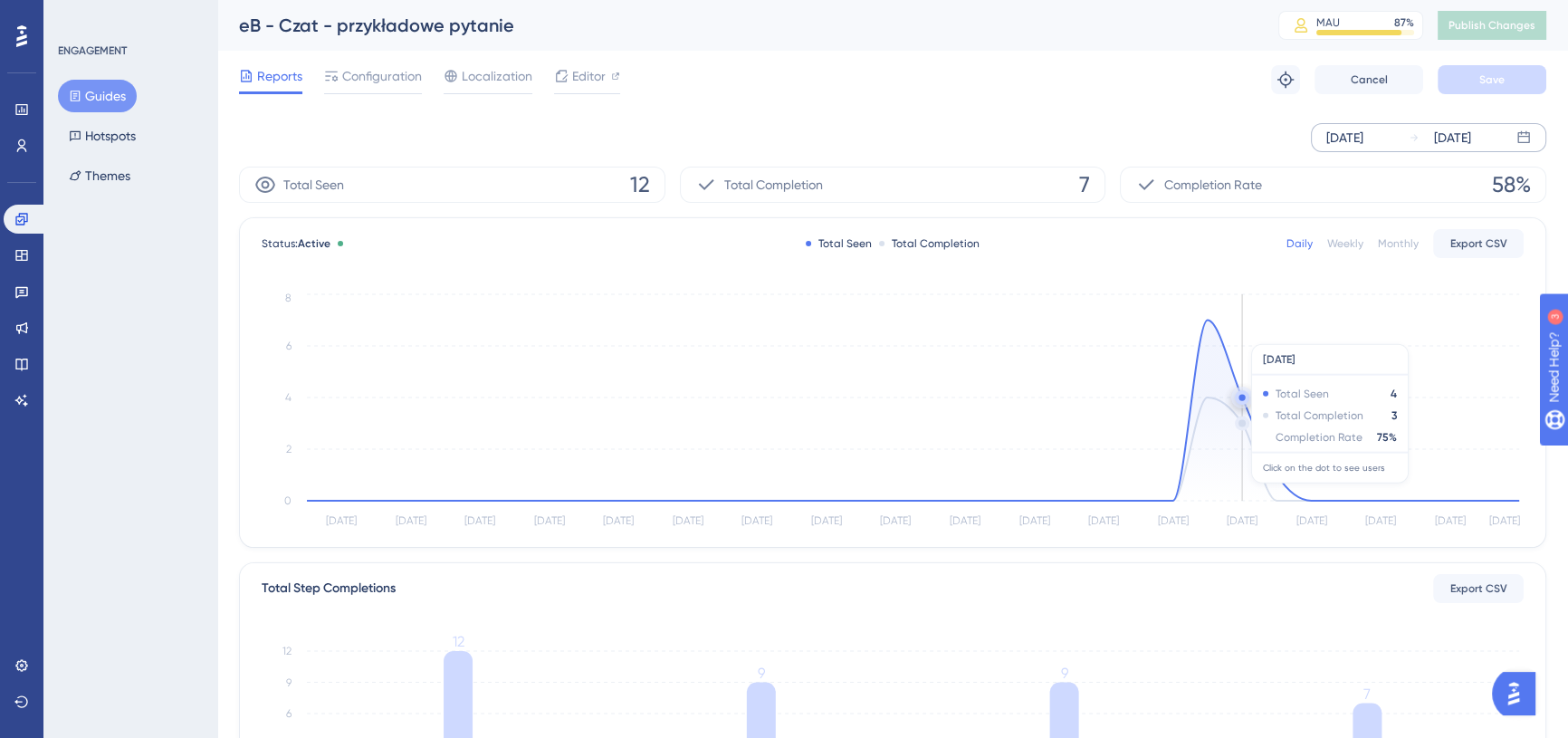
click at [1234, 491] on icon at bounding box center [912, 411] width 1212 height 181
click at [1244, 398] on circle at bounding box center [1241, 397] width 7 height 7
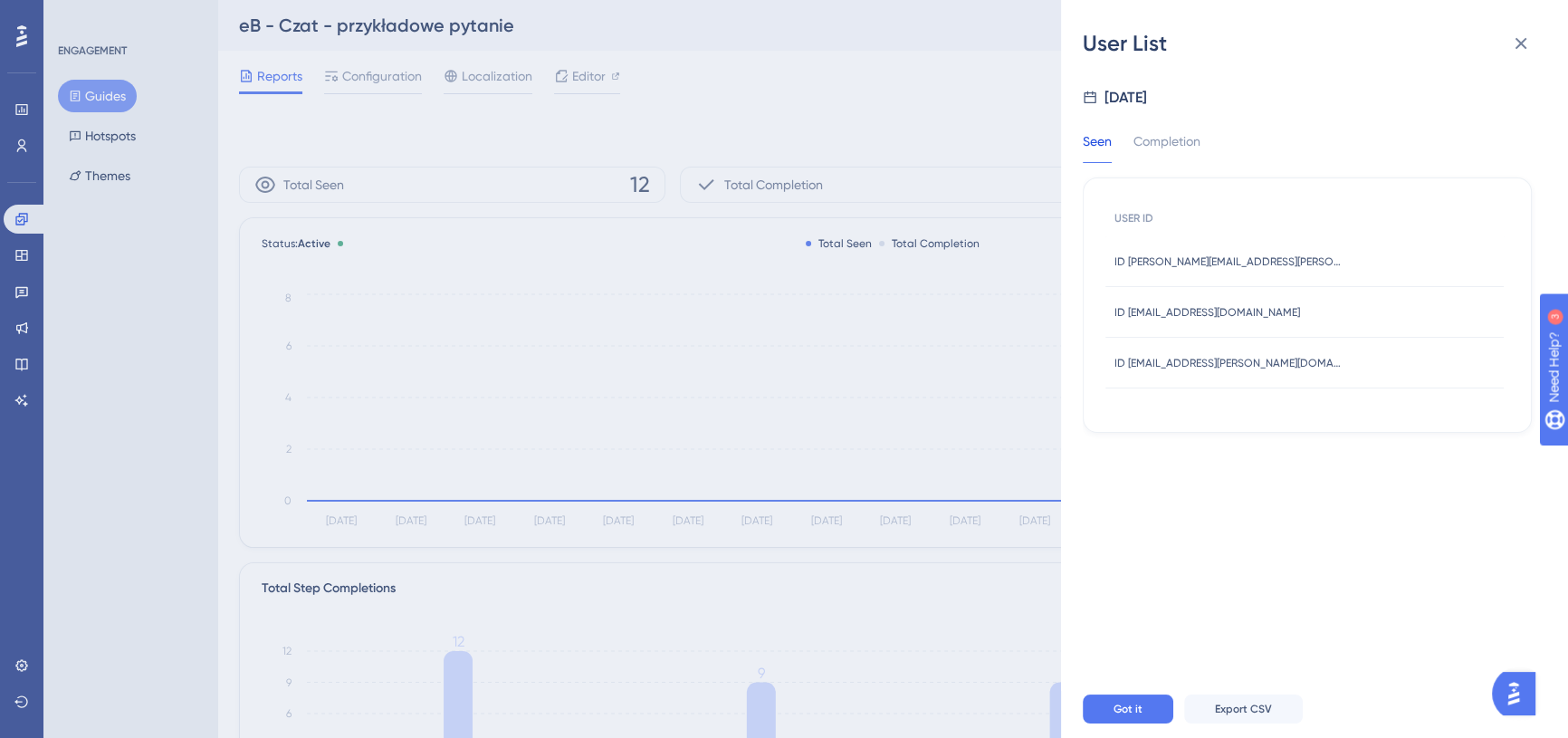
click at [981, 505] on div "User List Aug 28, 2025 Seen Completion USER ID ID elzbieta.petryka@symfonia.pl …" at bounding box center [784, 369] width 1568 height 738
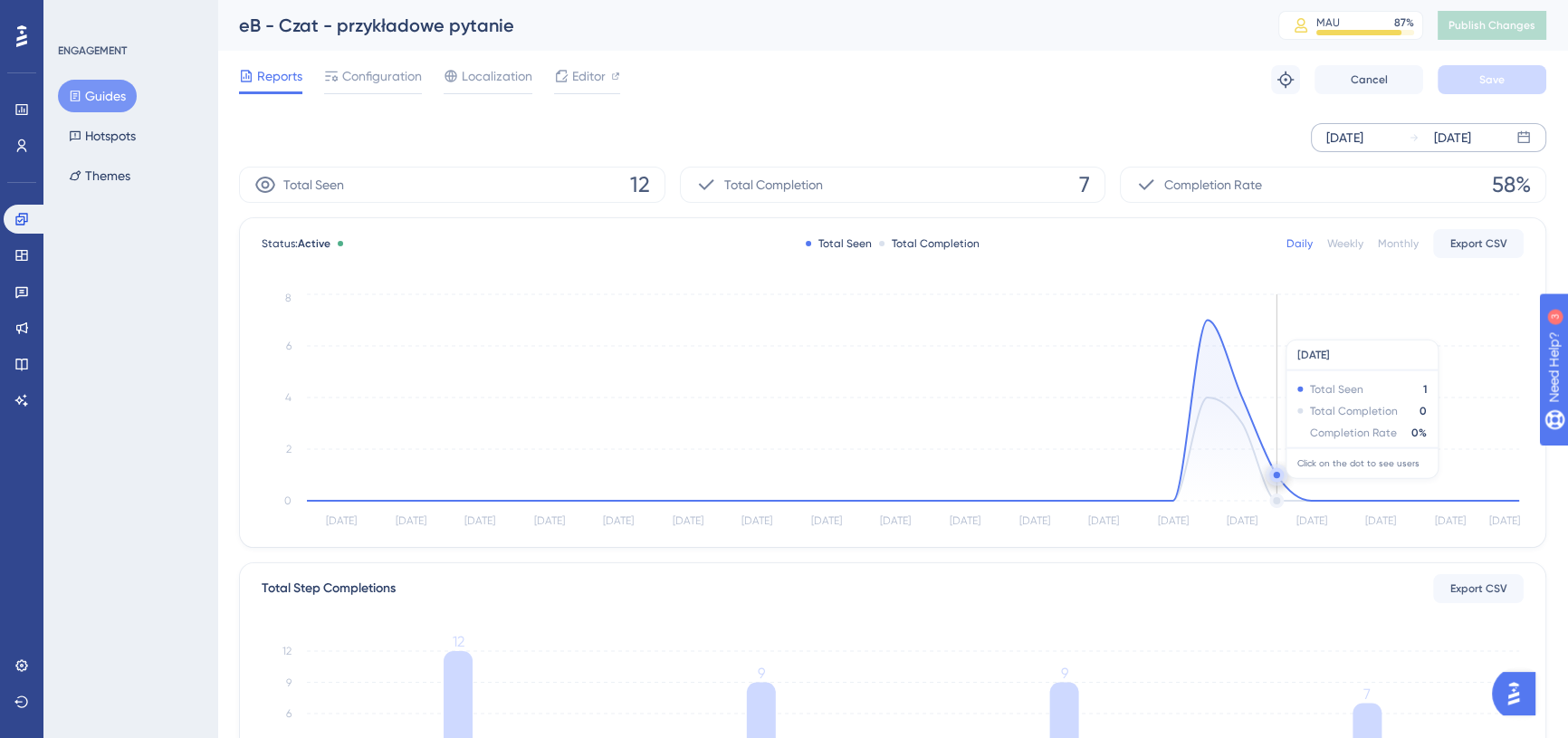
click at [1279, 488] on icon at bounding box center [912, 411] width 1212 height 181
click at [1274, 474] on circle at bounding box center [1277, 474] width 7 height 7
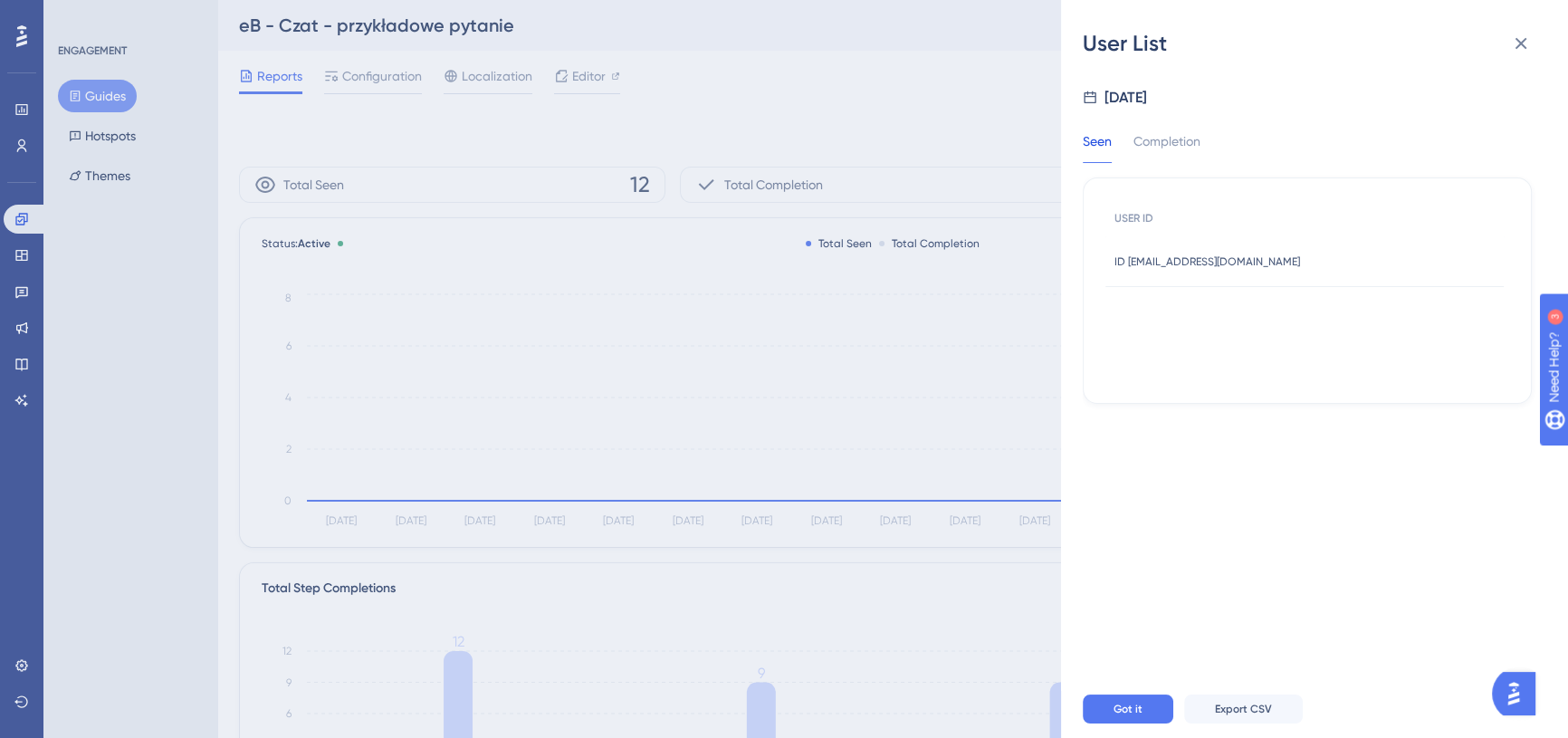
click at [1061, 471] on div "User List Aug 29, 2025 Seen Completion USER ID ID marzenna.grycz@meritum-cob.pl…" at bounding box center [1314, 369] width 507 height 738
click at [1059, 478] on div "User List Aug 29, 2025 Seen Completion USER ID ID marzenna.grycz@meritum-cob.pl…" at bounding box center [784, 369] width 1568 height 738
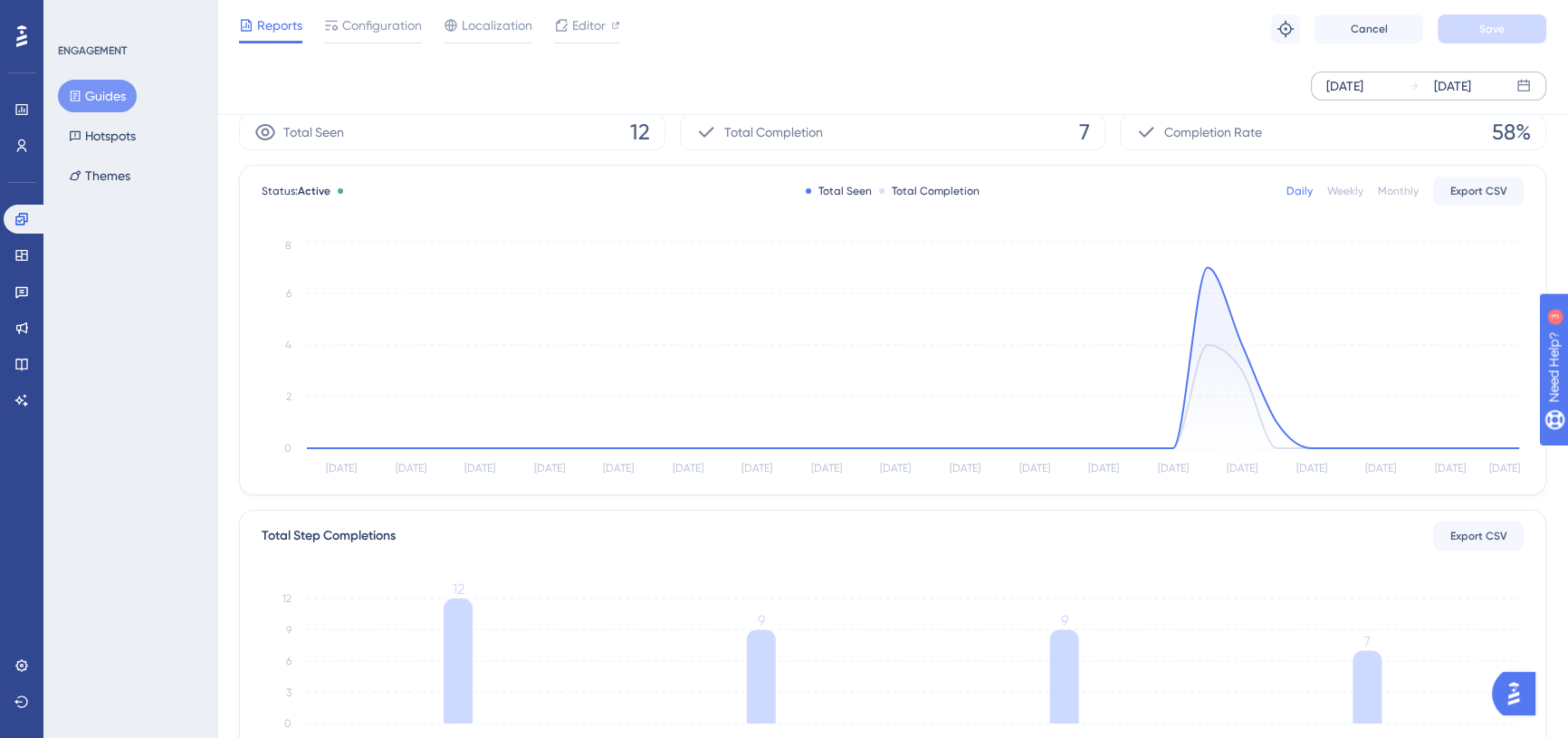
scroll to position [82, 0]
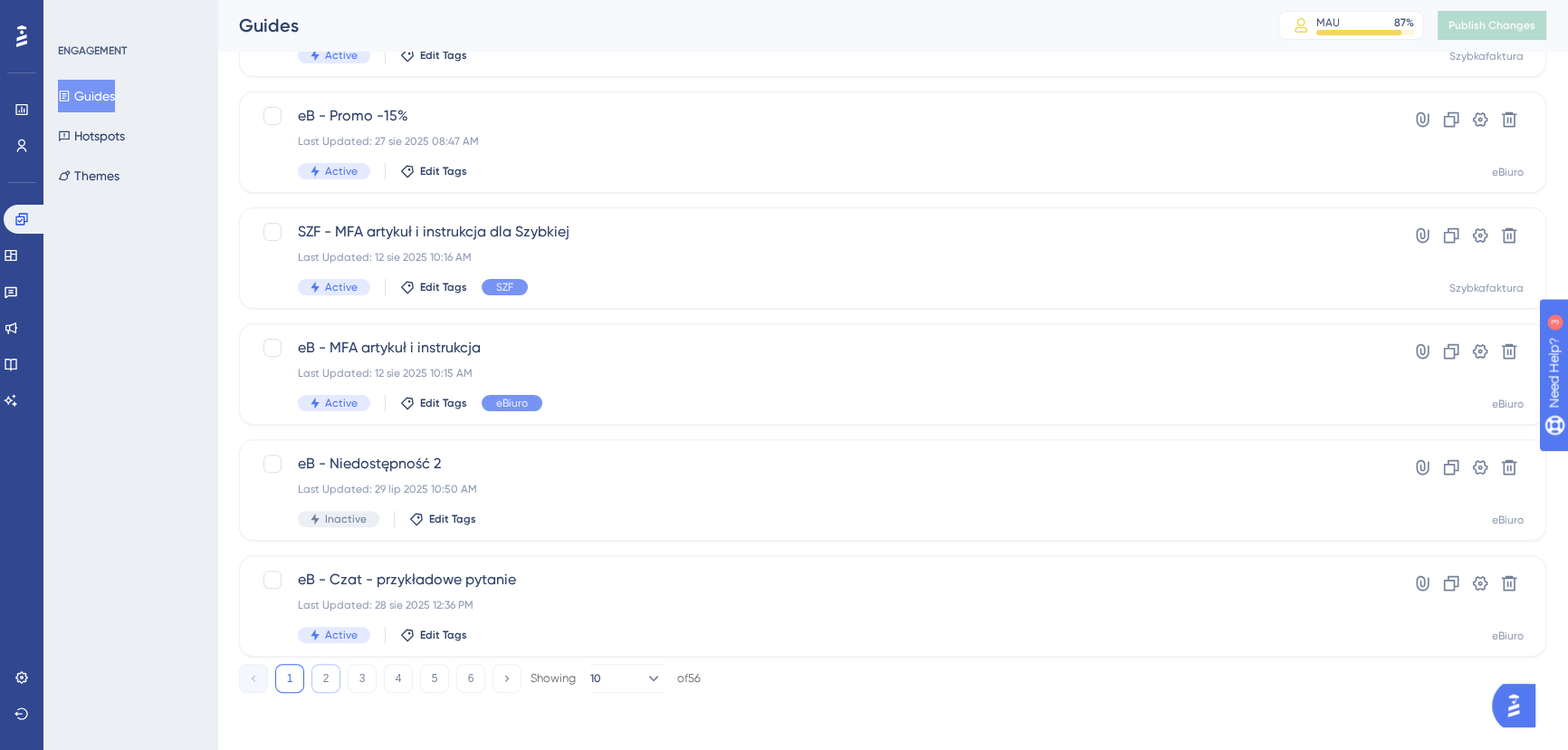
click at [332, 678] on button "2" at bounding box center [325, 678] width 29 height 29
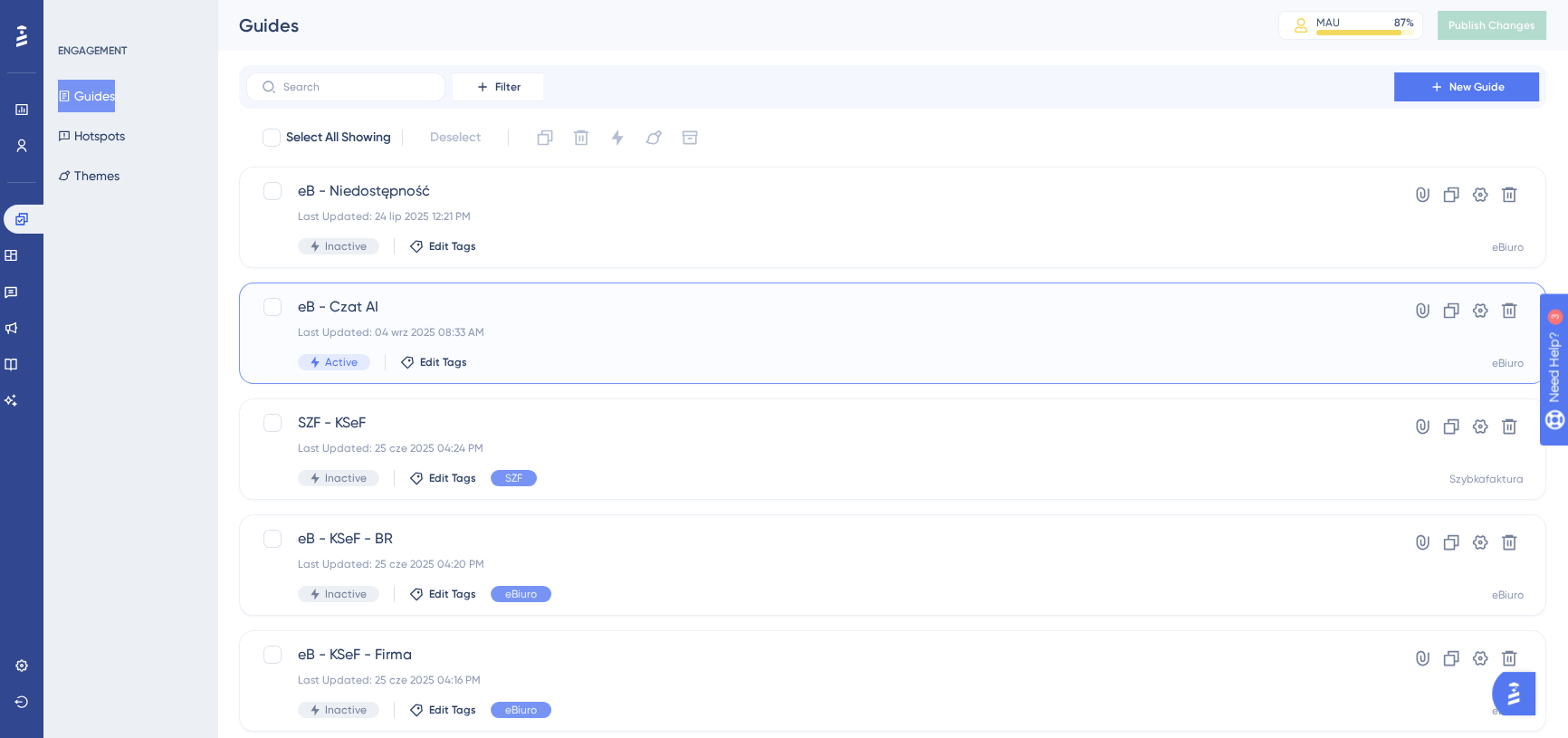
click at [616, 321] on div "eB - Czat AI Last Updated: 04 wrz 2025 08:33 AM Active Edit Tags" at bounding box center [820, 333] width 1045 height 74
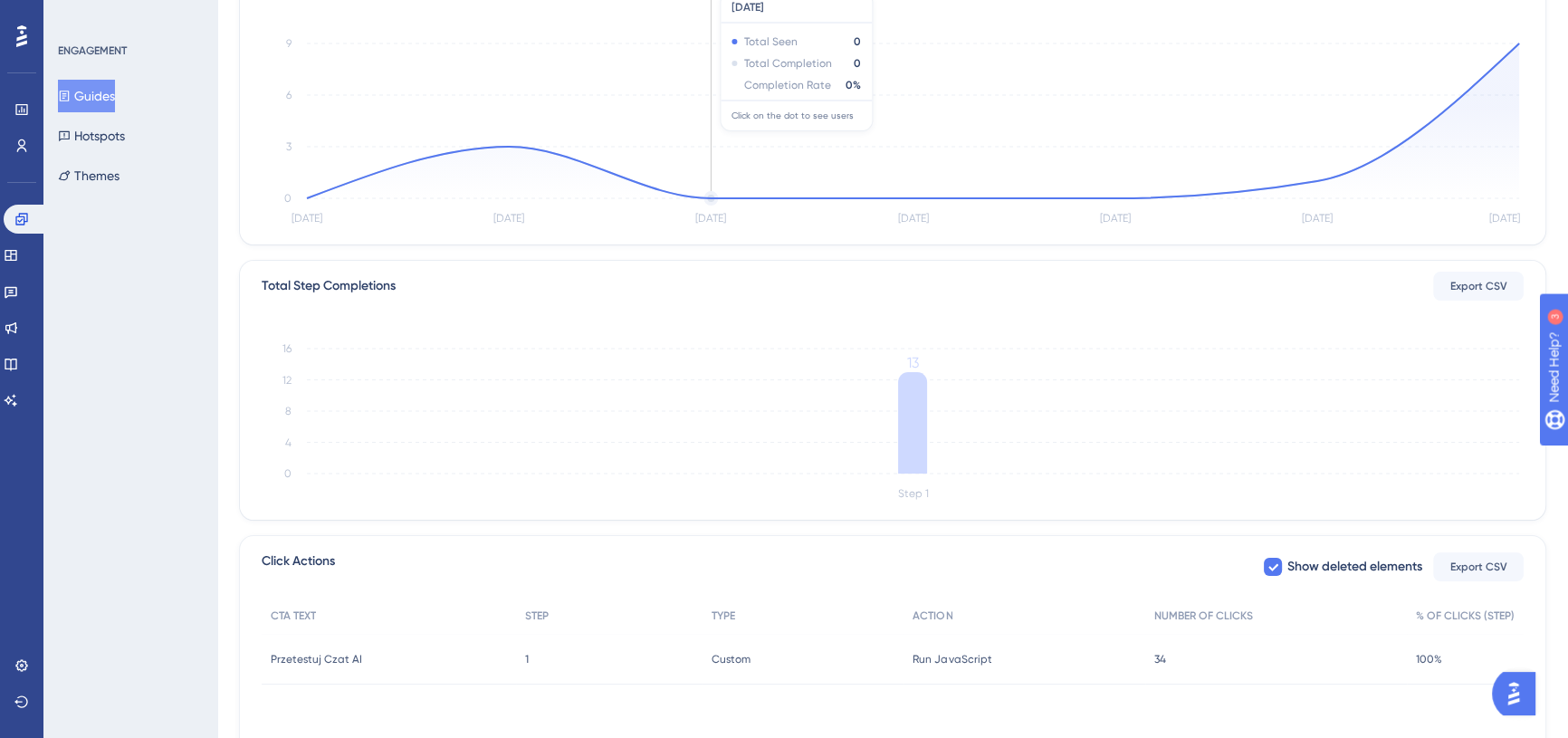
scroll to position [409, 0]
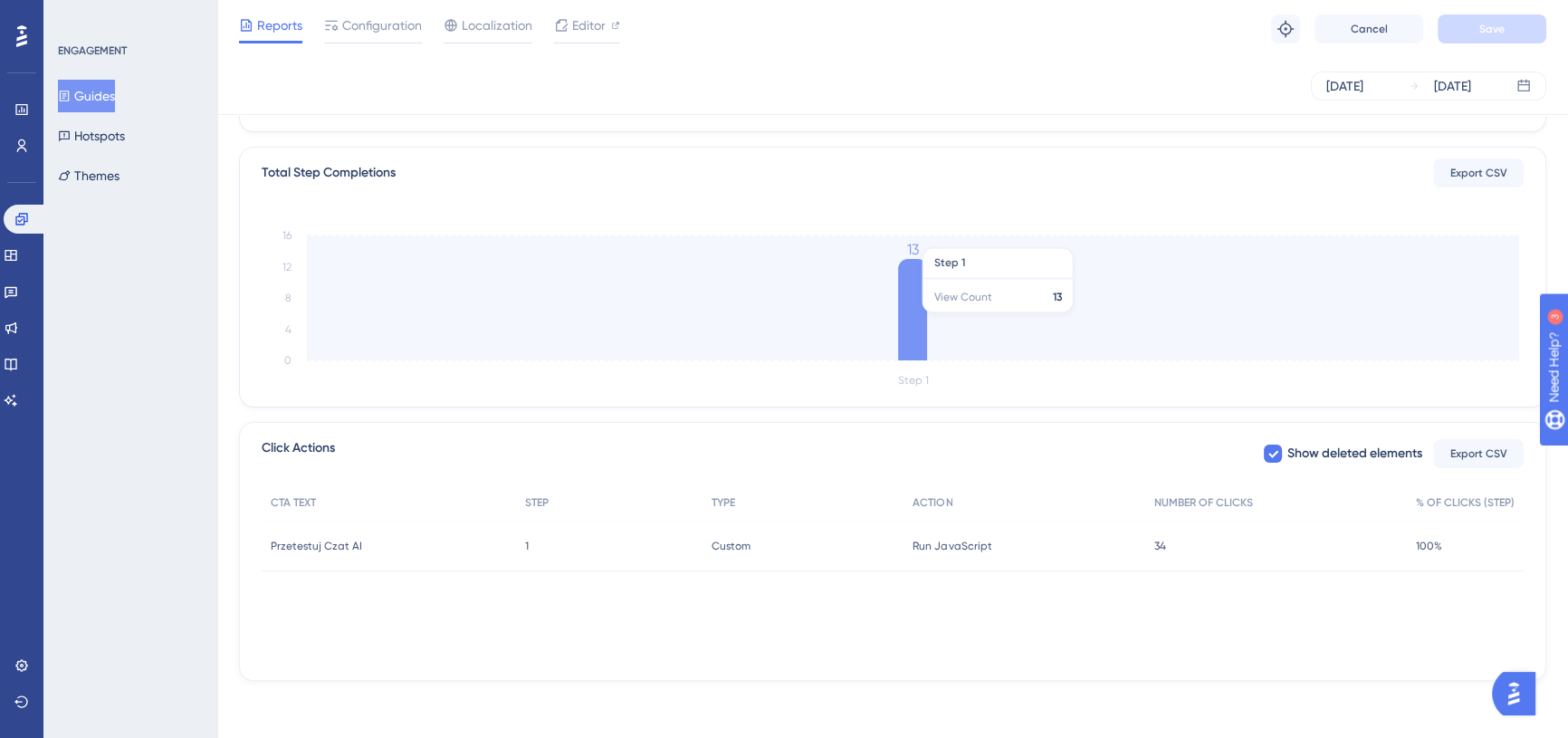
click at [933, 306] on icon "Step 1 0 4 8 12 16 13" at bounding box center [892, 306] width 1262 height 173
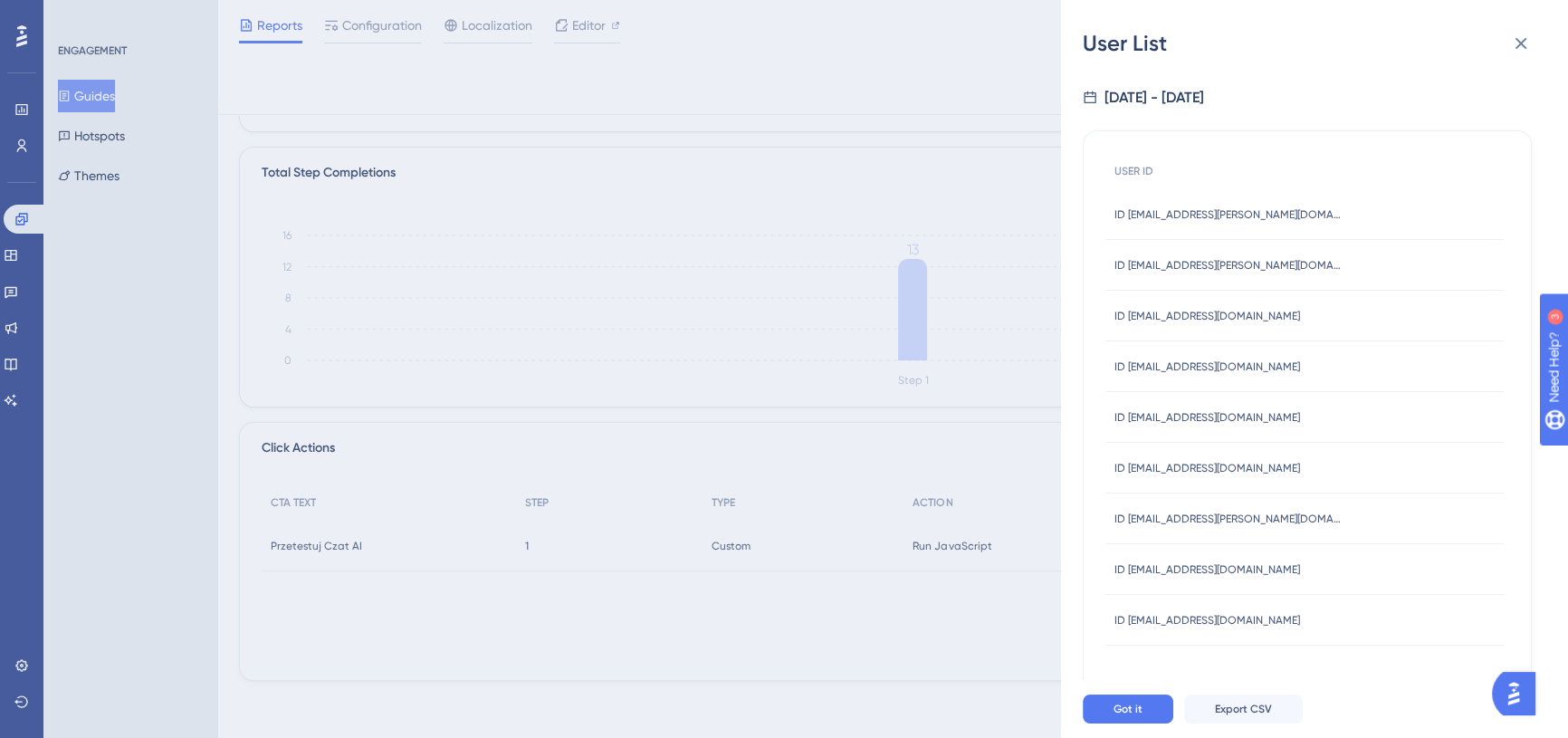
click at [1024, 420] on div "User List 8/30/2025 - 9/5/2025 USER ID ID bartlomiej.stopa@symfonia.pl ID bartl…" at bounding box center [784, 369] width 1568 height 738
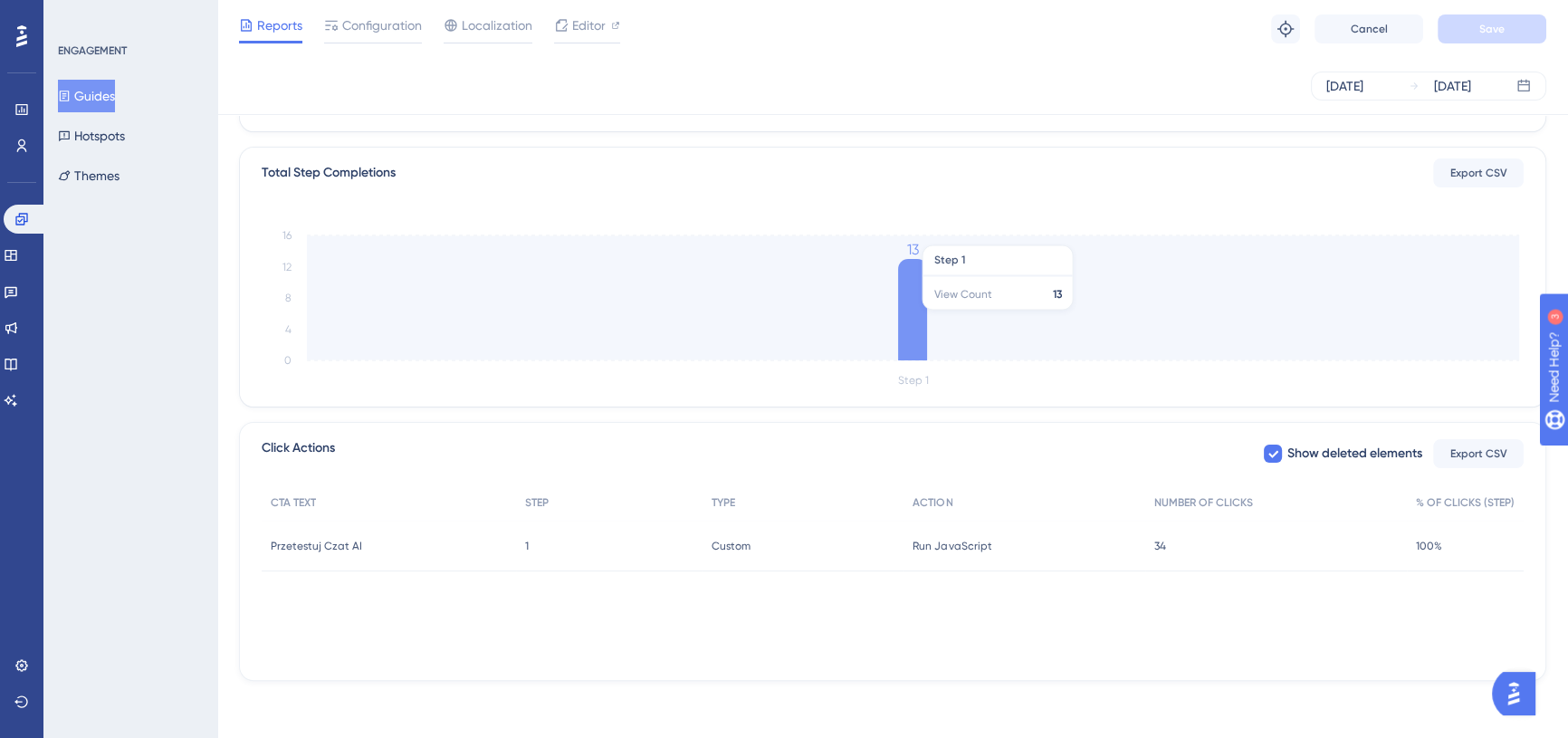
click at [917, 309] on icon at bounding box center [912, 309] width 29 height 101
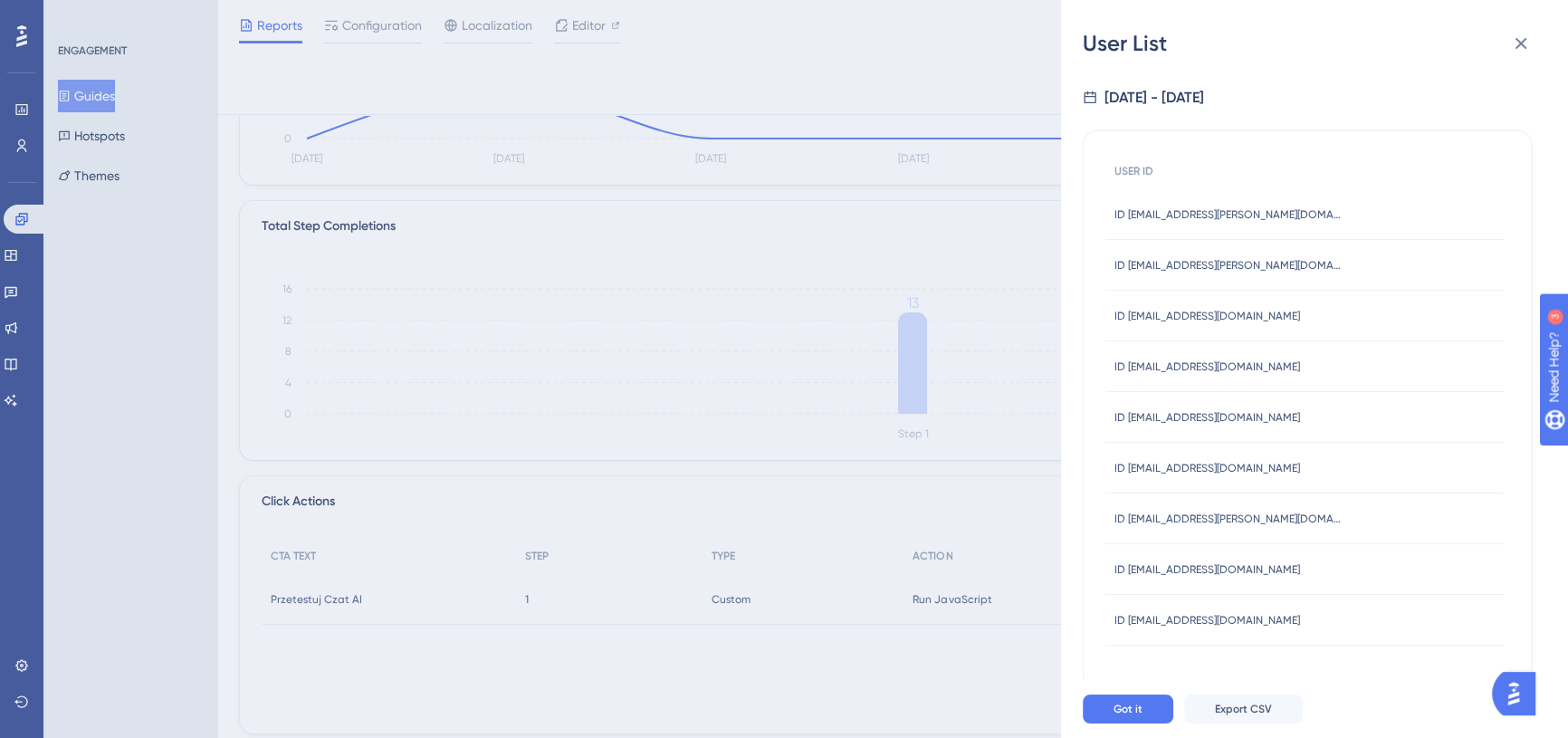
scroll to position [326, 0]
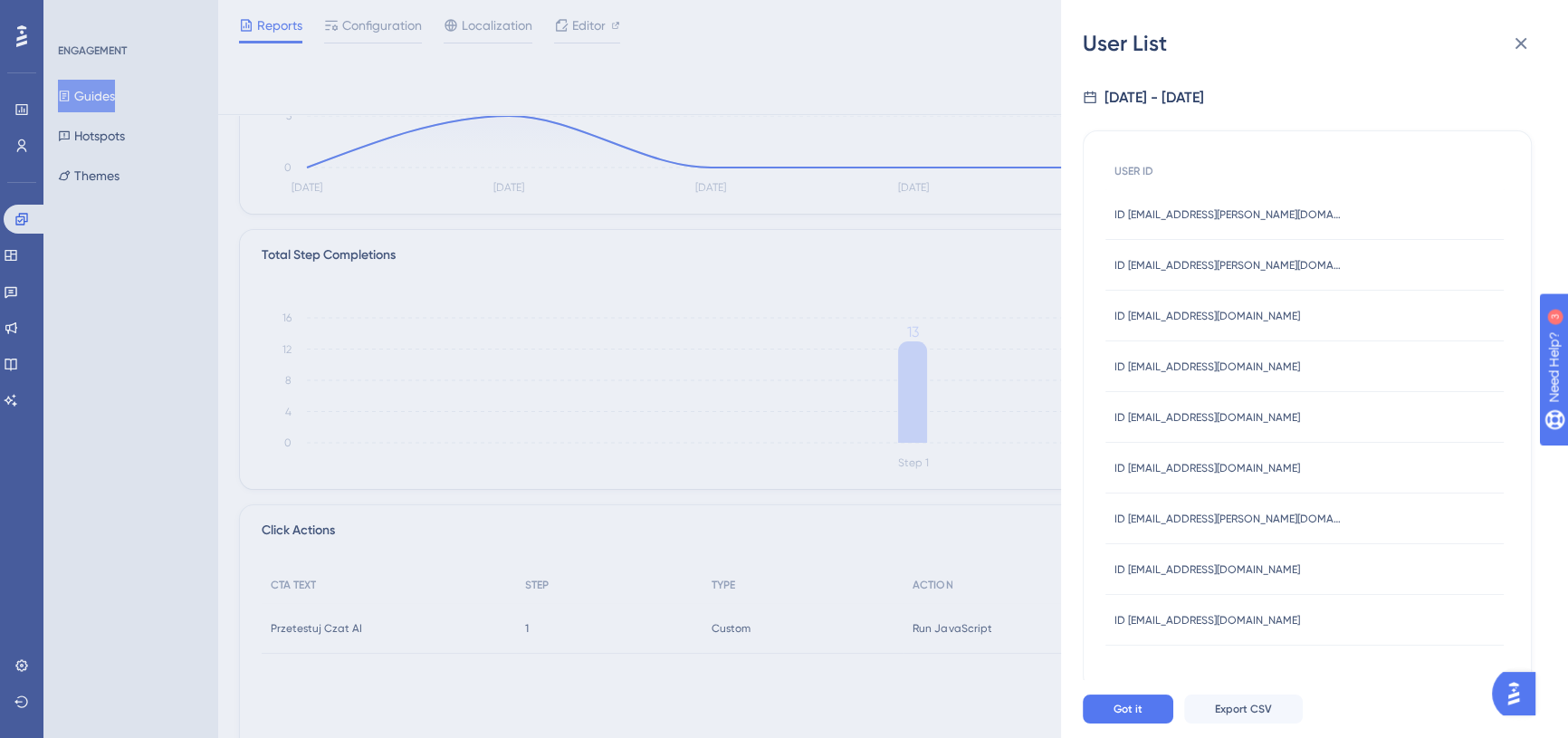
click at [1002, 497] on div "User List 8/30/2025 - 9/5/2025 USER ID ID bartlomiej.stopa@symfonia.pl ID bartl…" at bounding box center [784, 369] width 1568 height 738
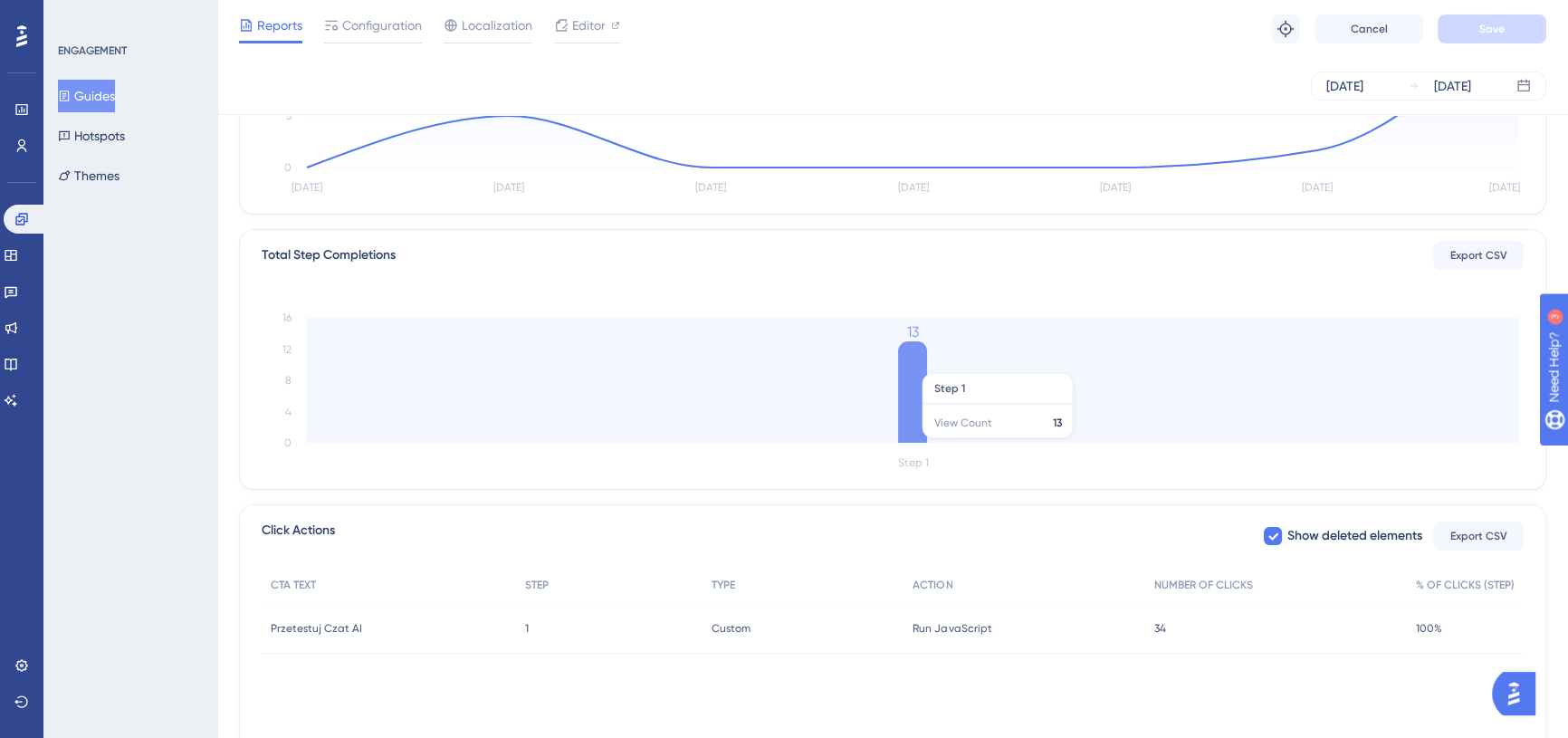
click at [916, 363] on icon at bounding box center [912, 392] width 29 height 101
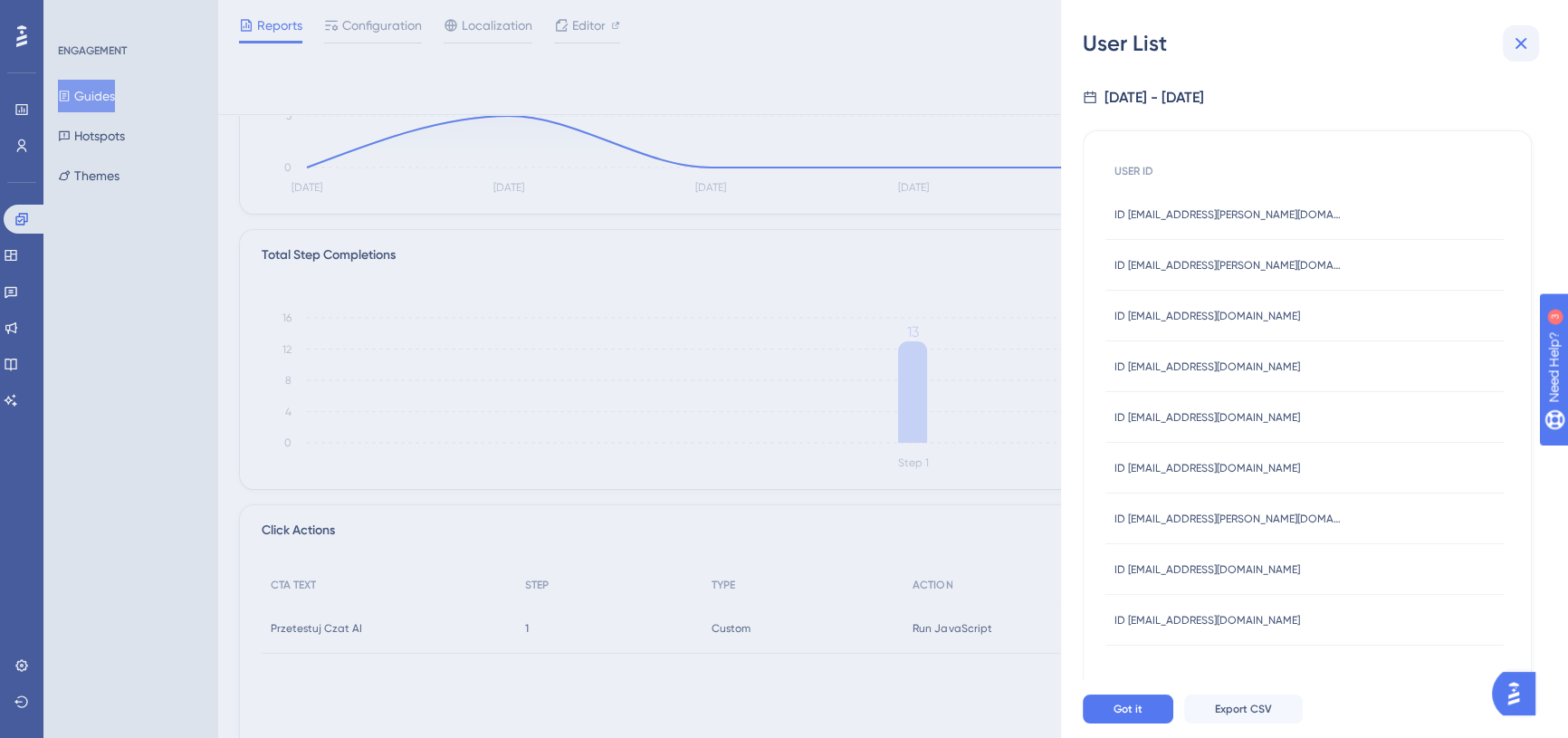
click at [1523, 42] on icon at bounding box center [1520, 43] width 22 height 22
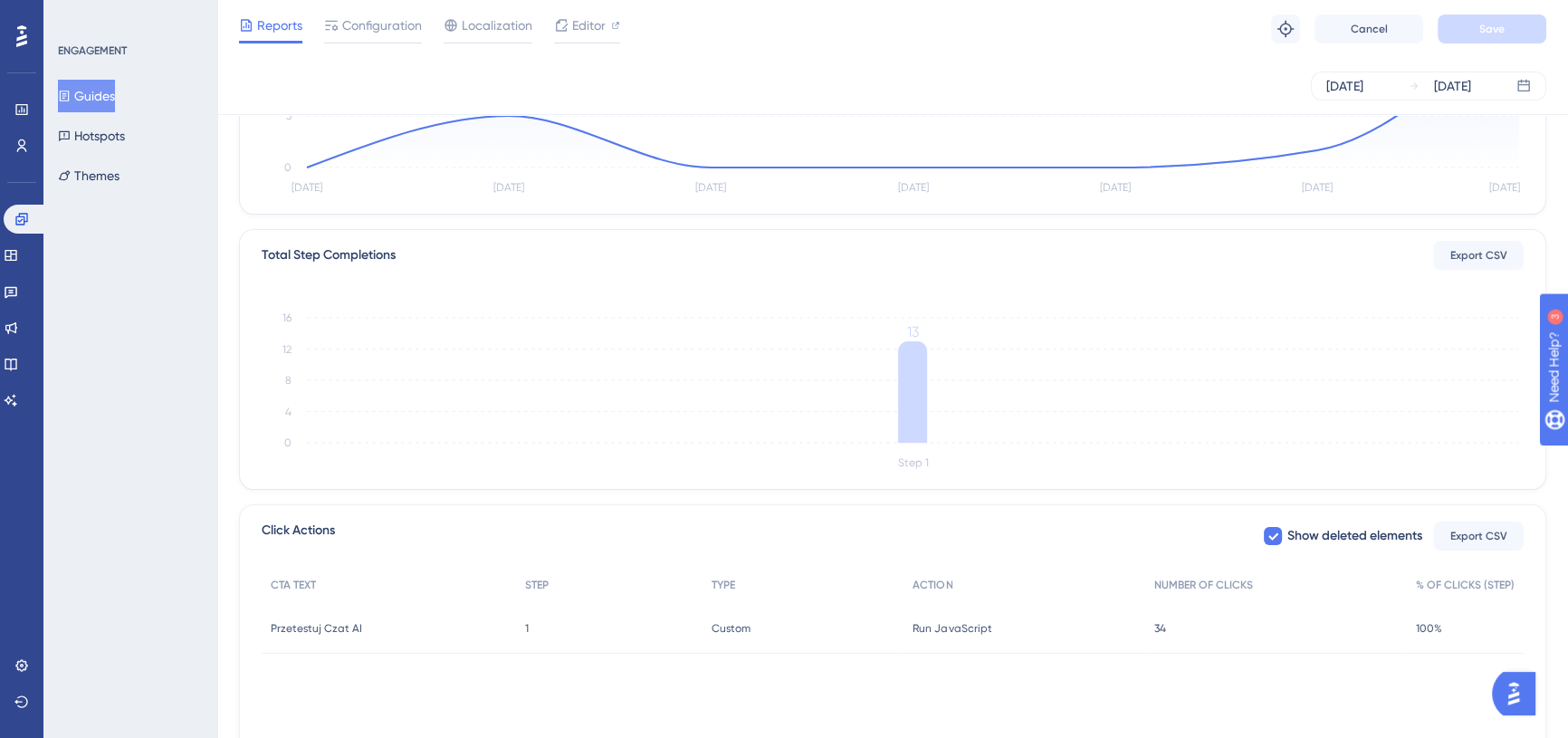
click at [1152, 625] on div "34 34" at bounding box center [1276, 628] width 261 height 51
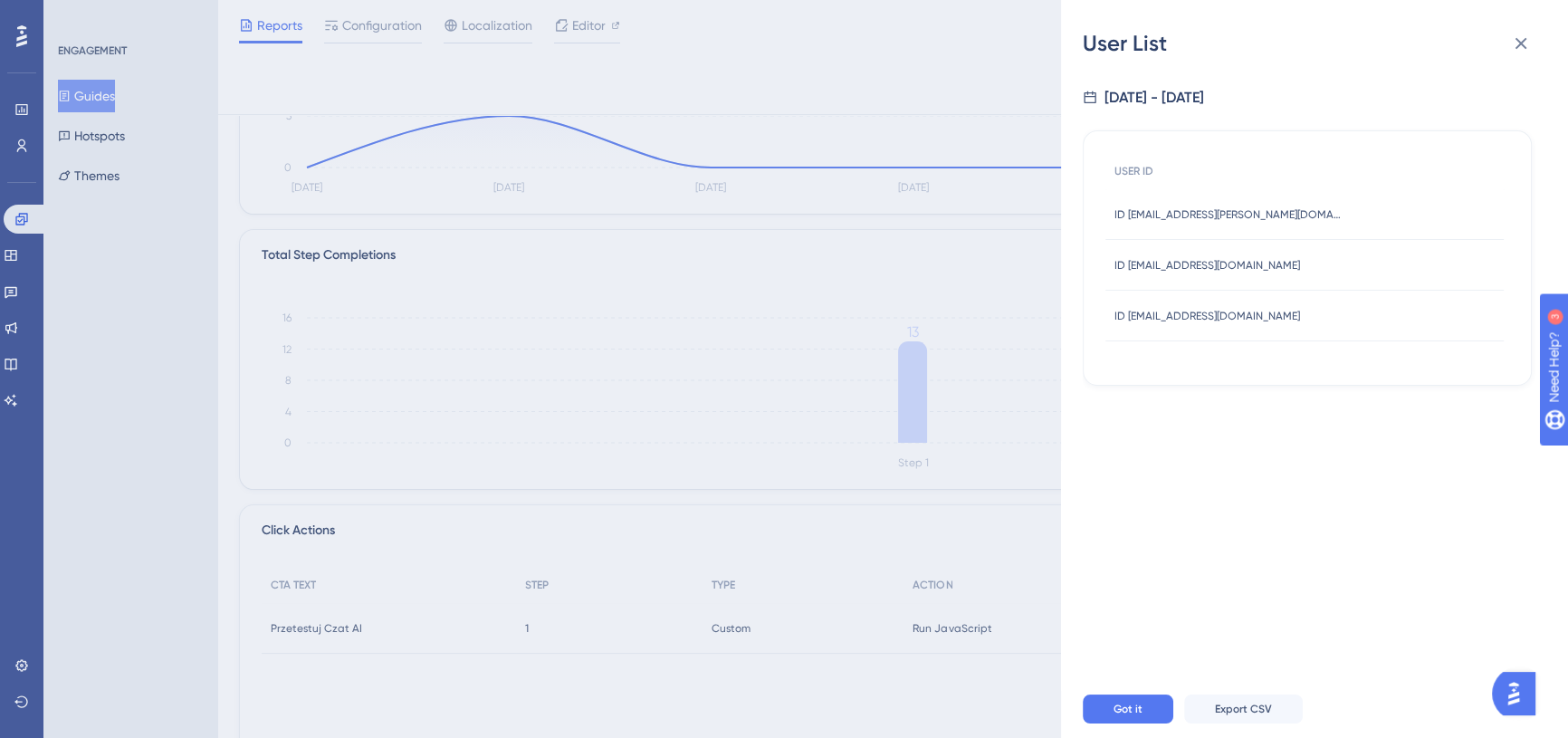
drag, startPoint x: 1327, startPoint y: 262, endPoint x: 1110, endPoint y: 261, distance: 217.0
click at [1110, 261] on div "ID patrycja.szuleta@meritum-cob.pl ID patrycja.szuleta@meritum-cob.pl" at bounding box center [1304, 265] width 398 height 51
copy span "ID patrycja.szuleta@meritum-cob.pl"
click at [23, 245] on div "User List 8/30/2025 - 9/5/2025 USER ID ID bartlomiej.stopa@symfonia.pl ID bartl…" at bounding box center [784, 369] width 1568 height 738
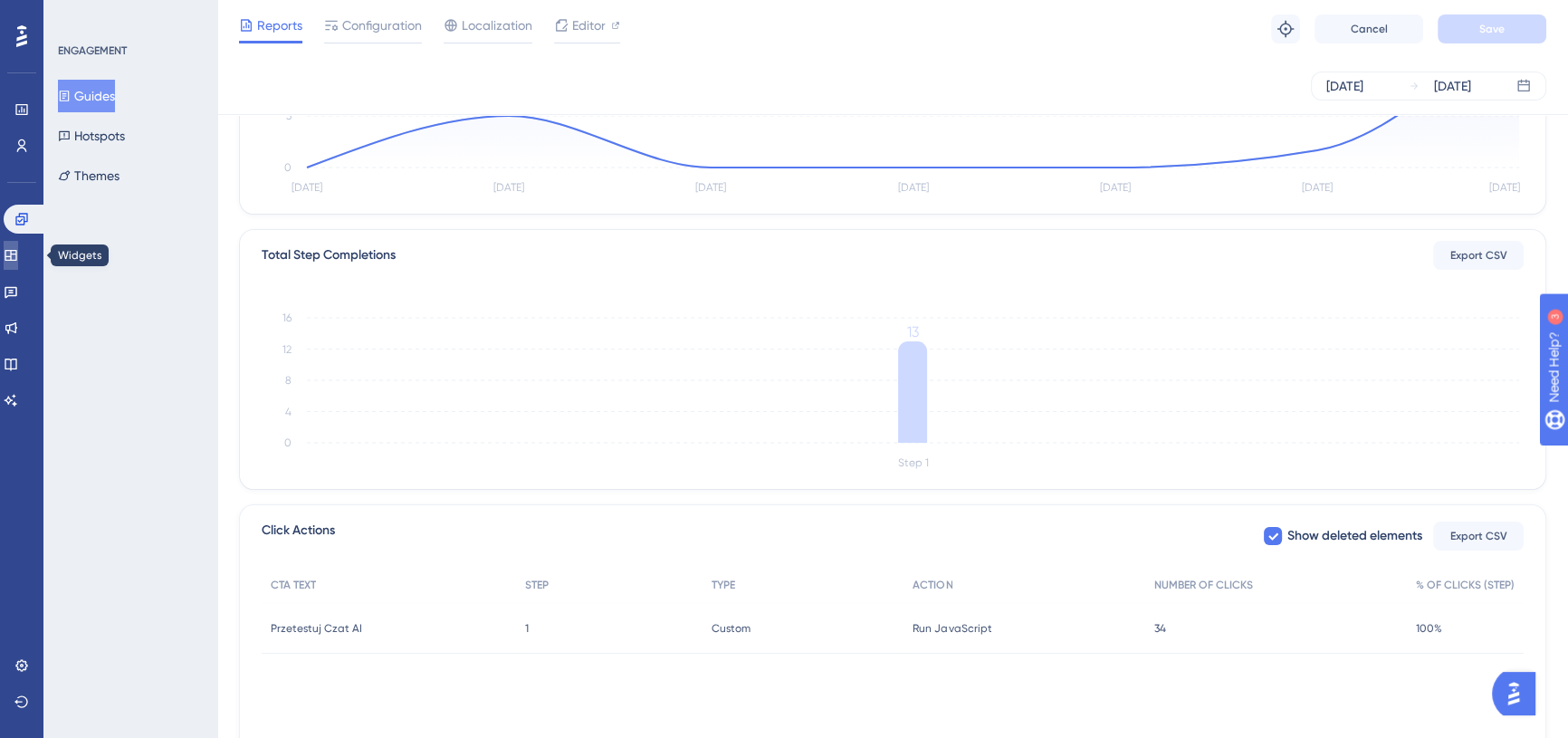
click at [18, 262] on icon at bounding box center [10, 255] width 14 height 14
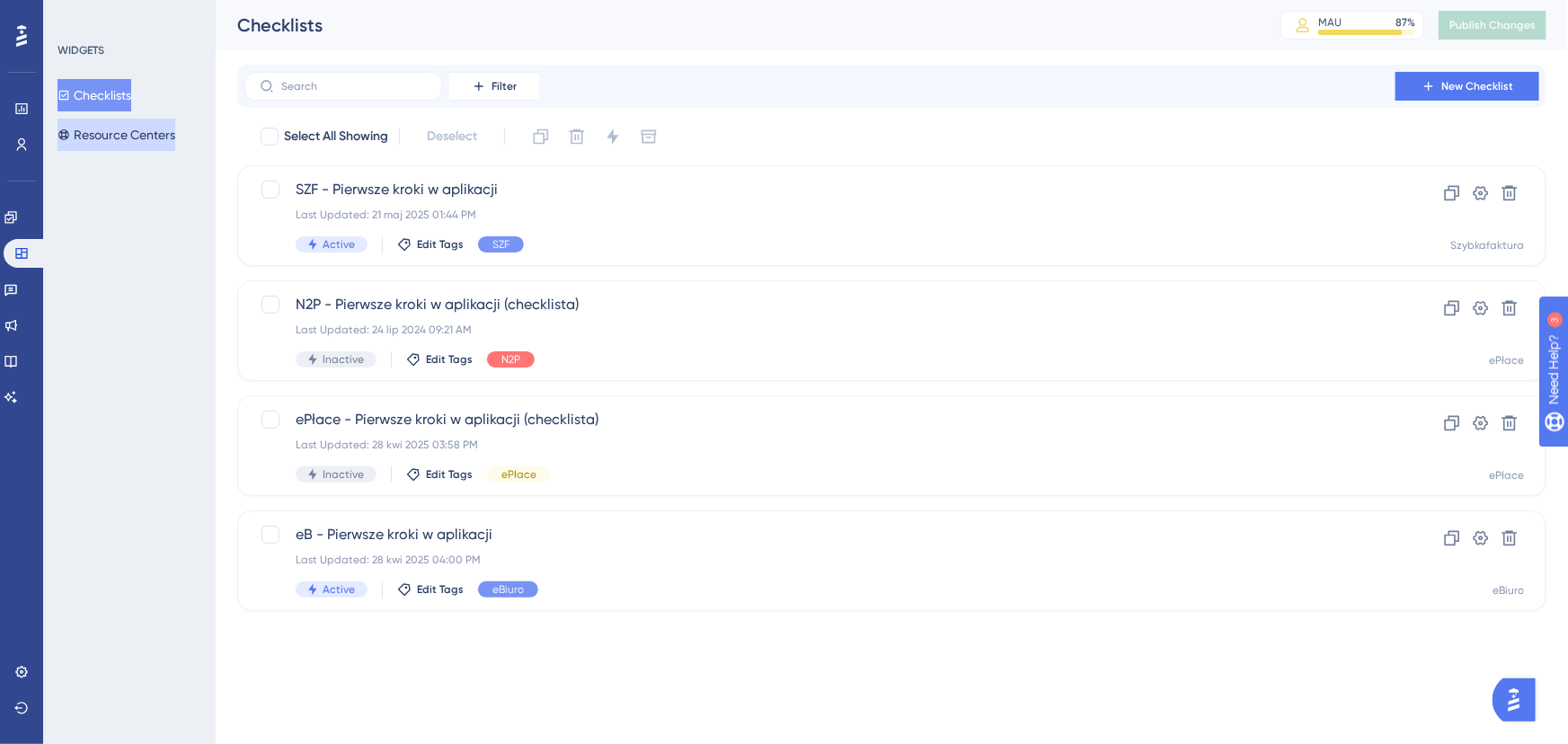
click at [115, 126] on button "Resource Centers" at bounding box center [116, 134] width 118 height 33
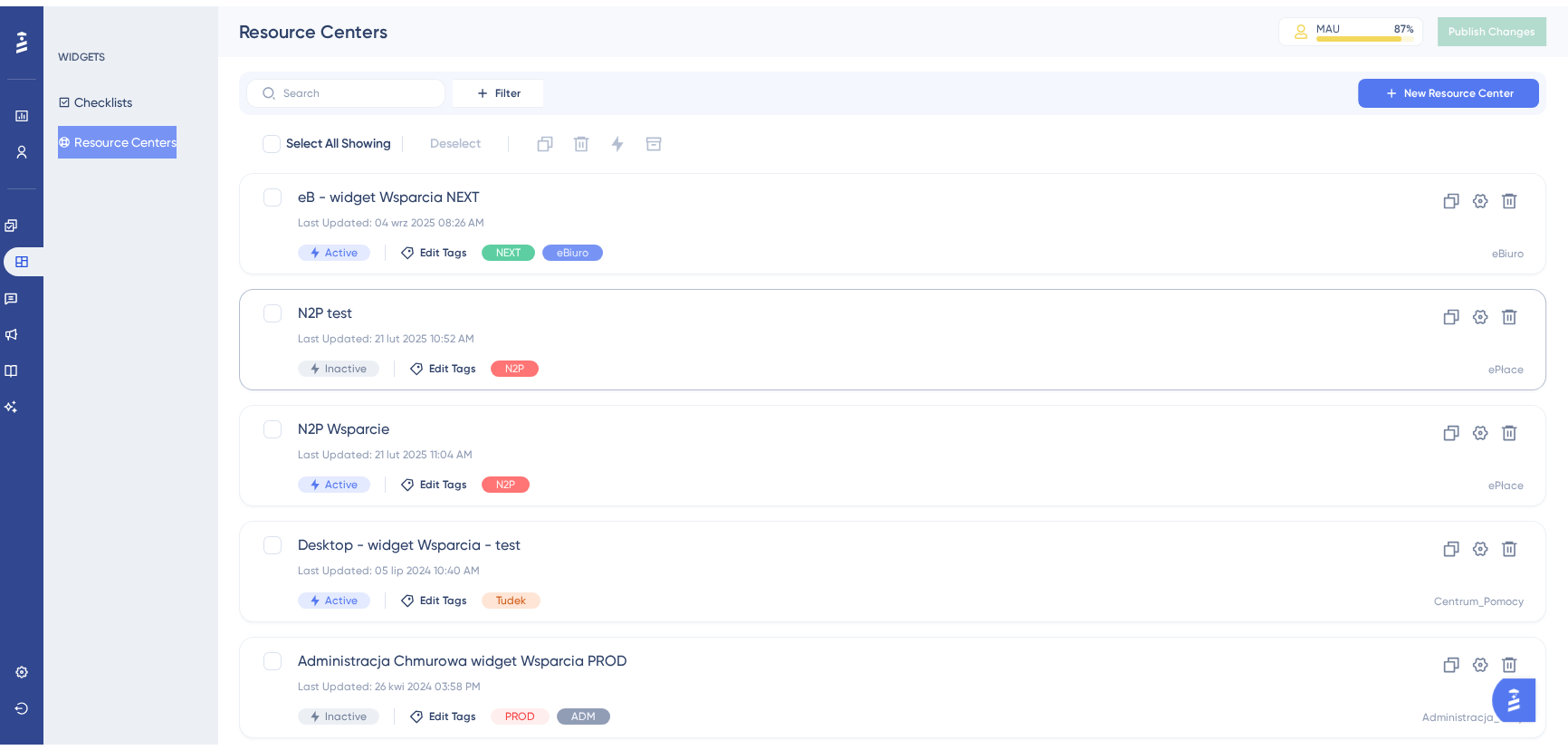
scroll to position [386, 0]
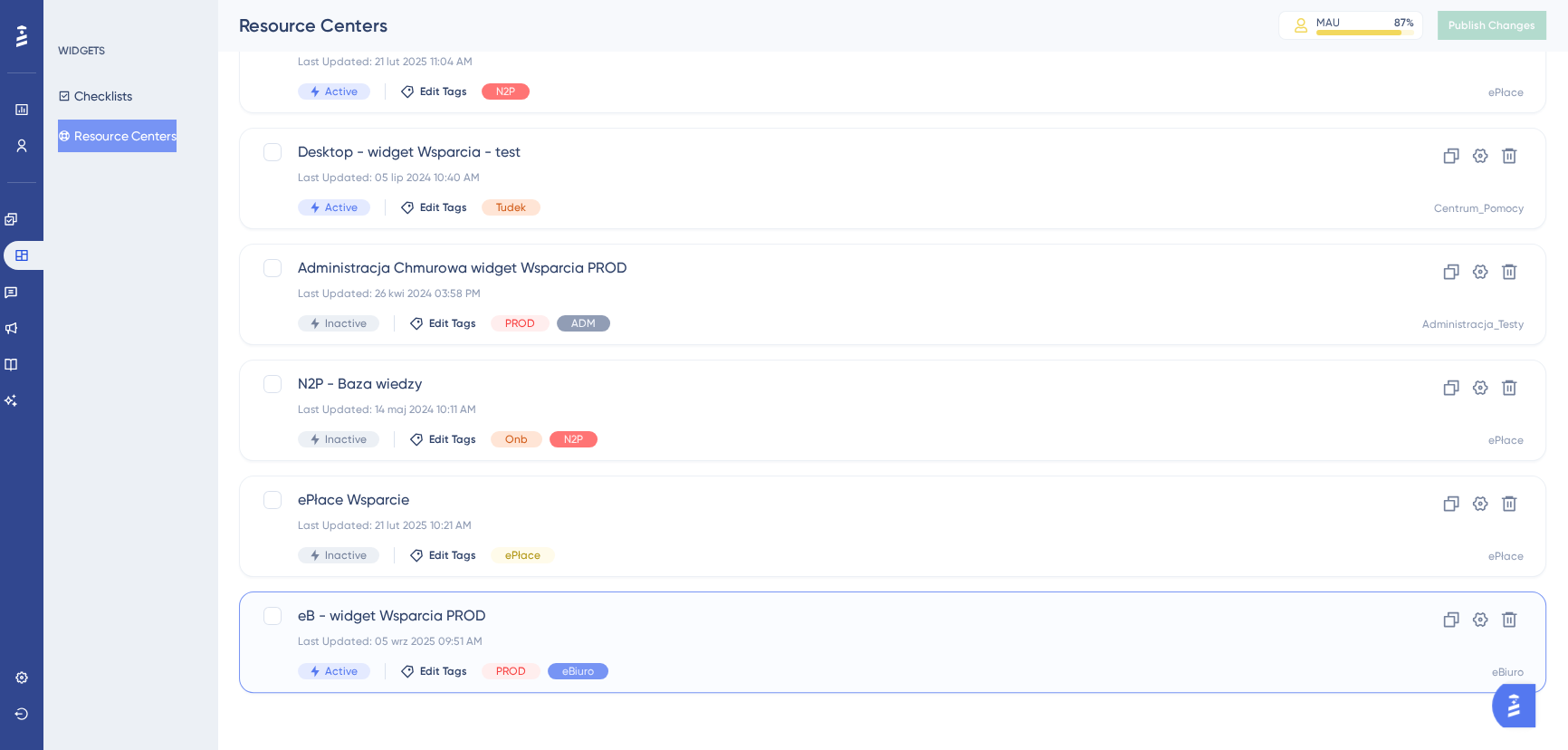
click at [687, 638] on div "Last Updated: 05 wrz 2025 09:51 AM" at bounding box center [820, 640] width 1045 height 14
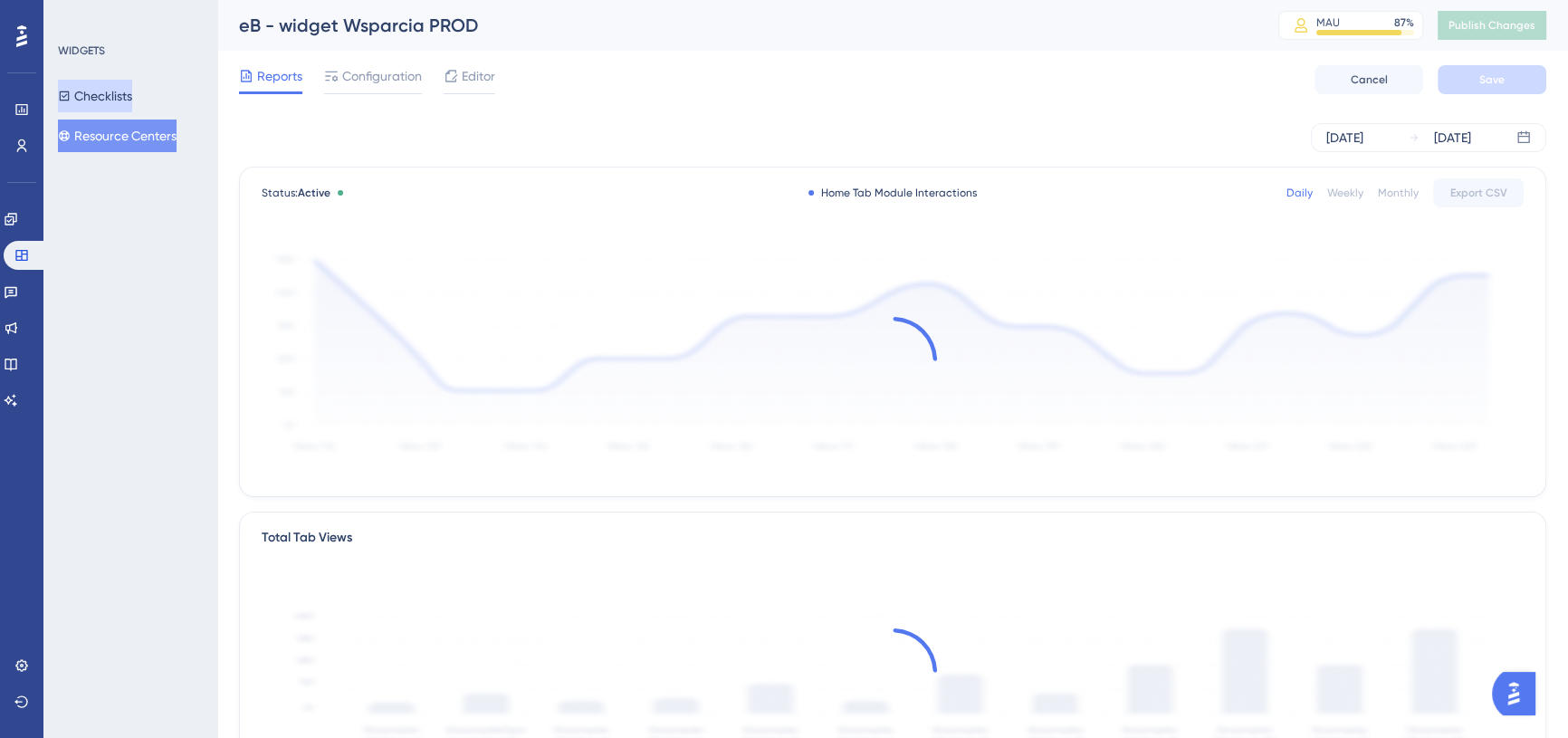
click at [132, 97] on button "Checklists" at bounding box center [95, 96] width 74 height 33
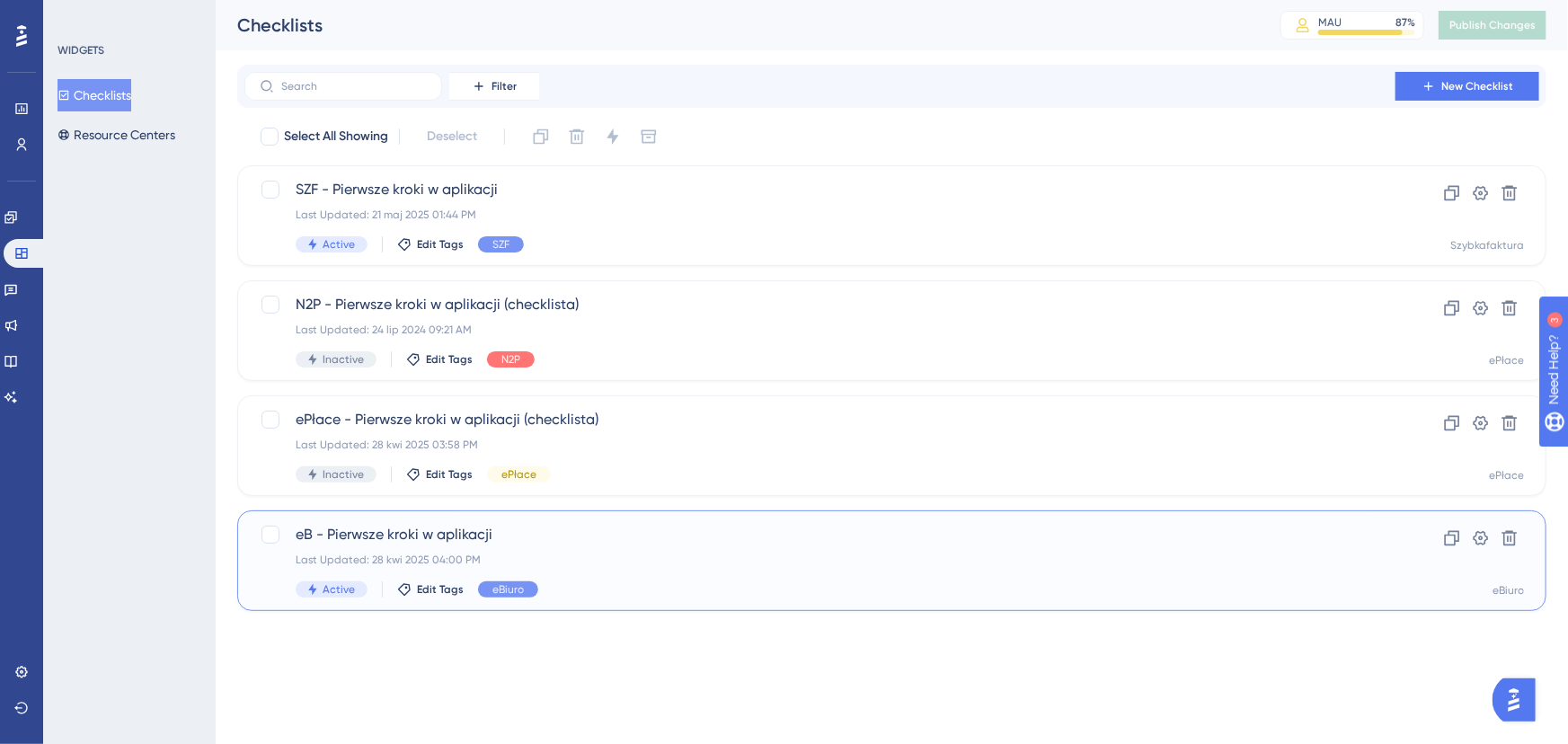
click at [560, 542] on span "eB - Pierwsze kroki w aplikacji" at bounding box center [820, 534] width 1049 height 21
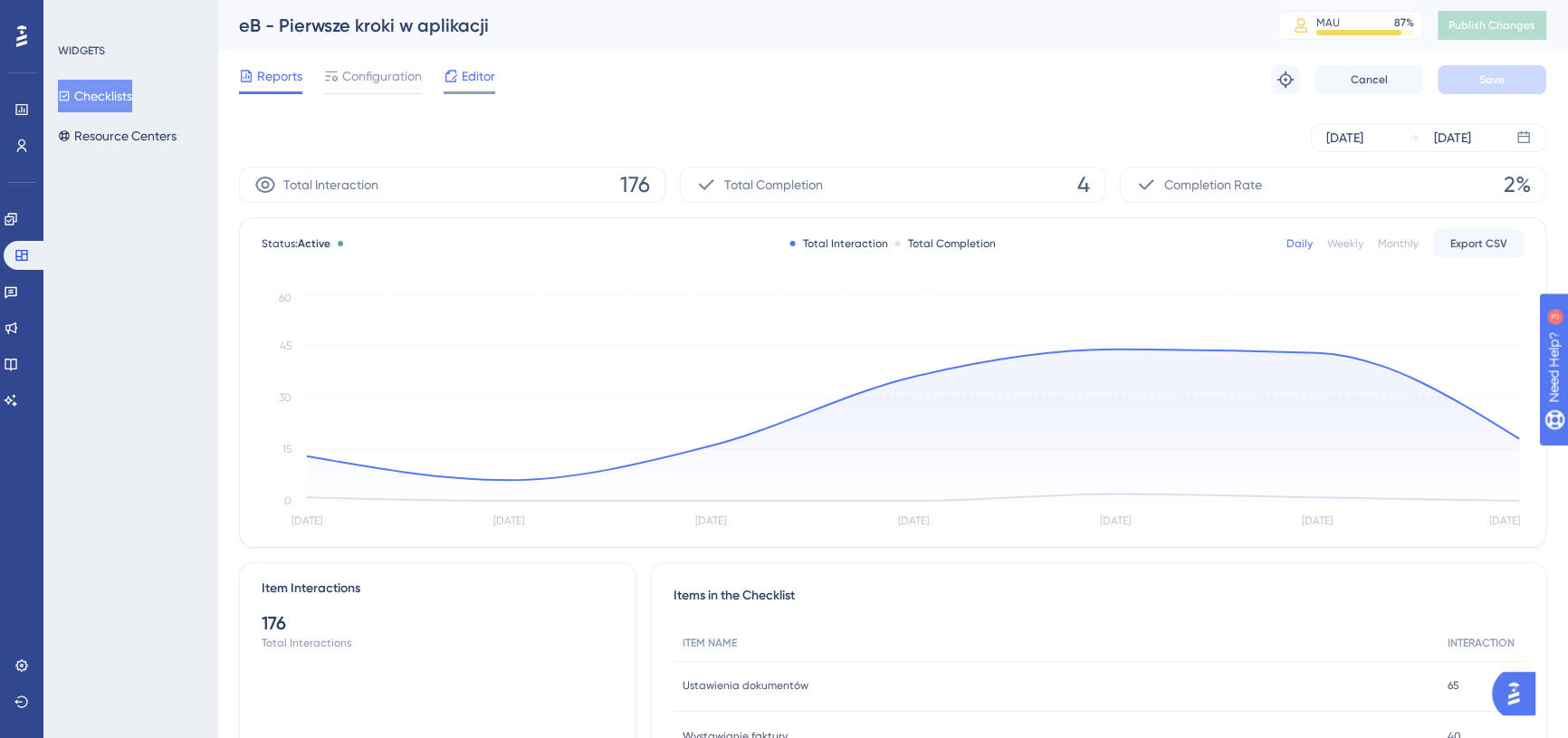
click at [476, 71] on span "Editor" at bounding box center [479, 76] width 34 height 22
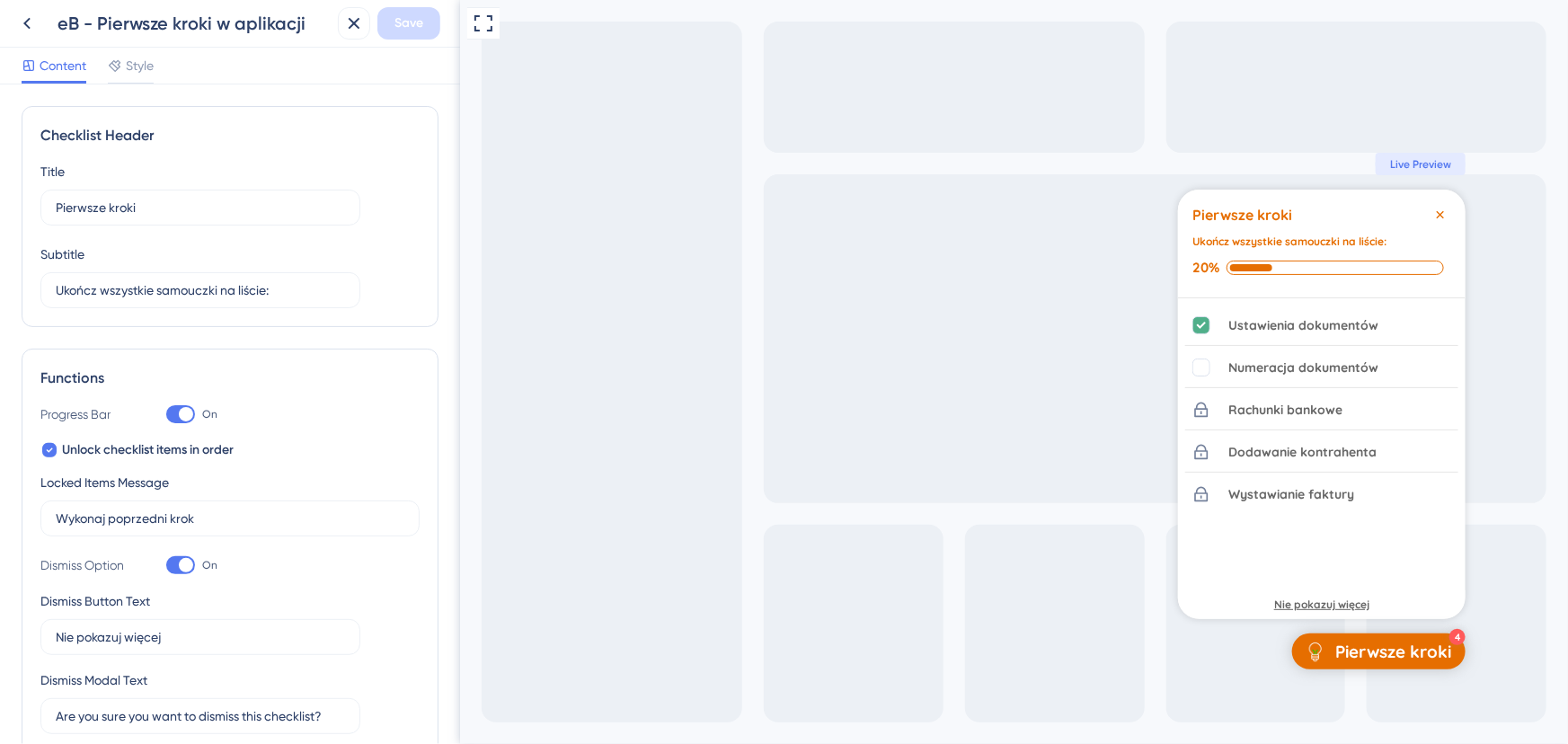
click at [1320, 603] on div "Nie pokazuj więcej" at bounding box center [1321, 604] width 95 height 14
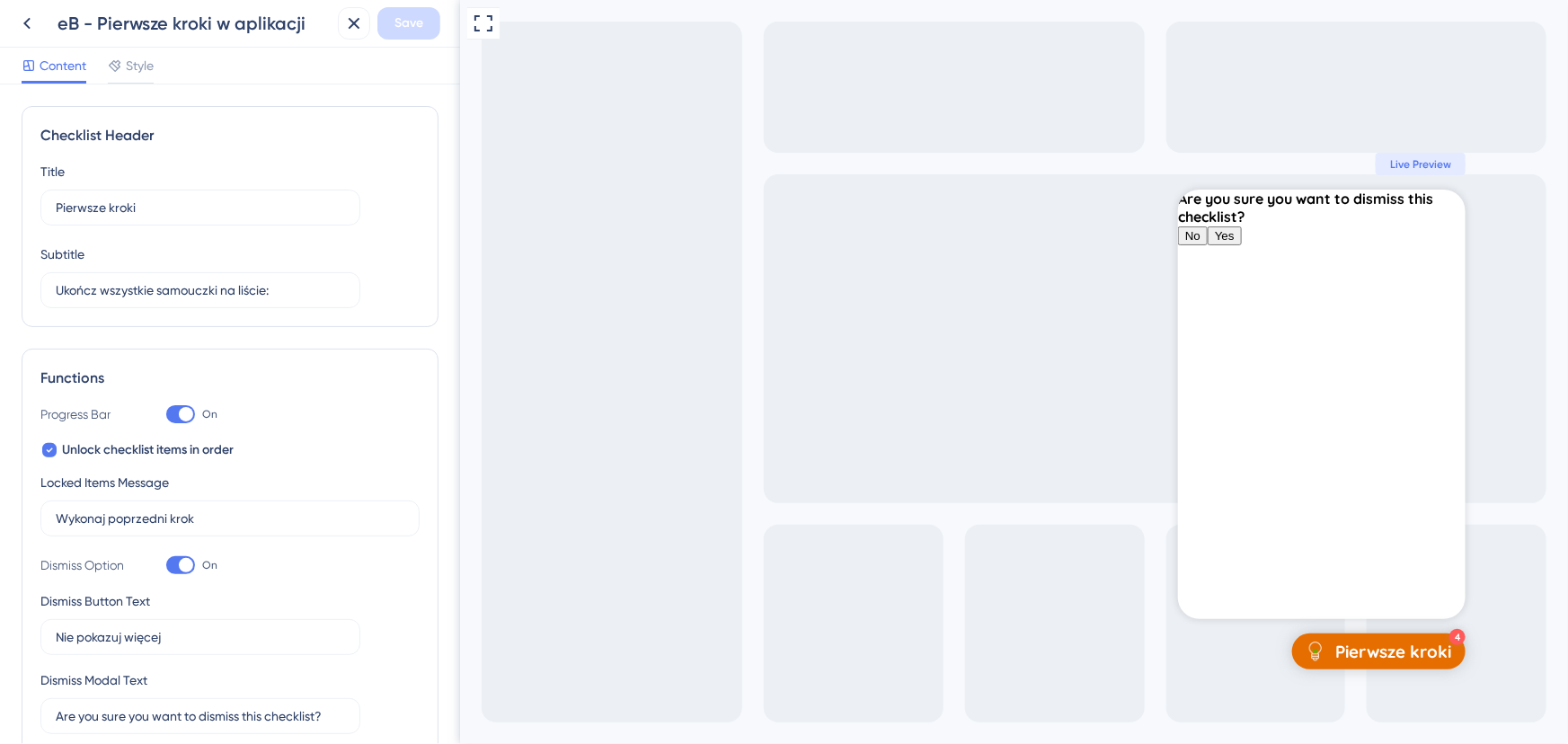
click at [1280, 225] on div "Are you sure you want to dismiss this checklist?" at bounding box center [1320, 207] width 288 height 36
click at [156, 68] on div "Content Style" at bounding box center [230, 66] width 460 height 37
click at [140, 70] on span "Style" at bounding box center [140, 65] width 28 height 21
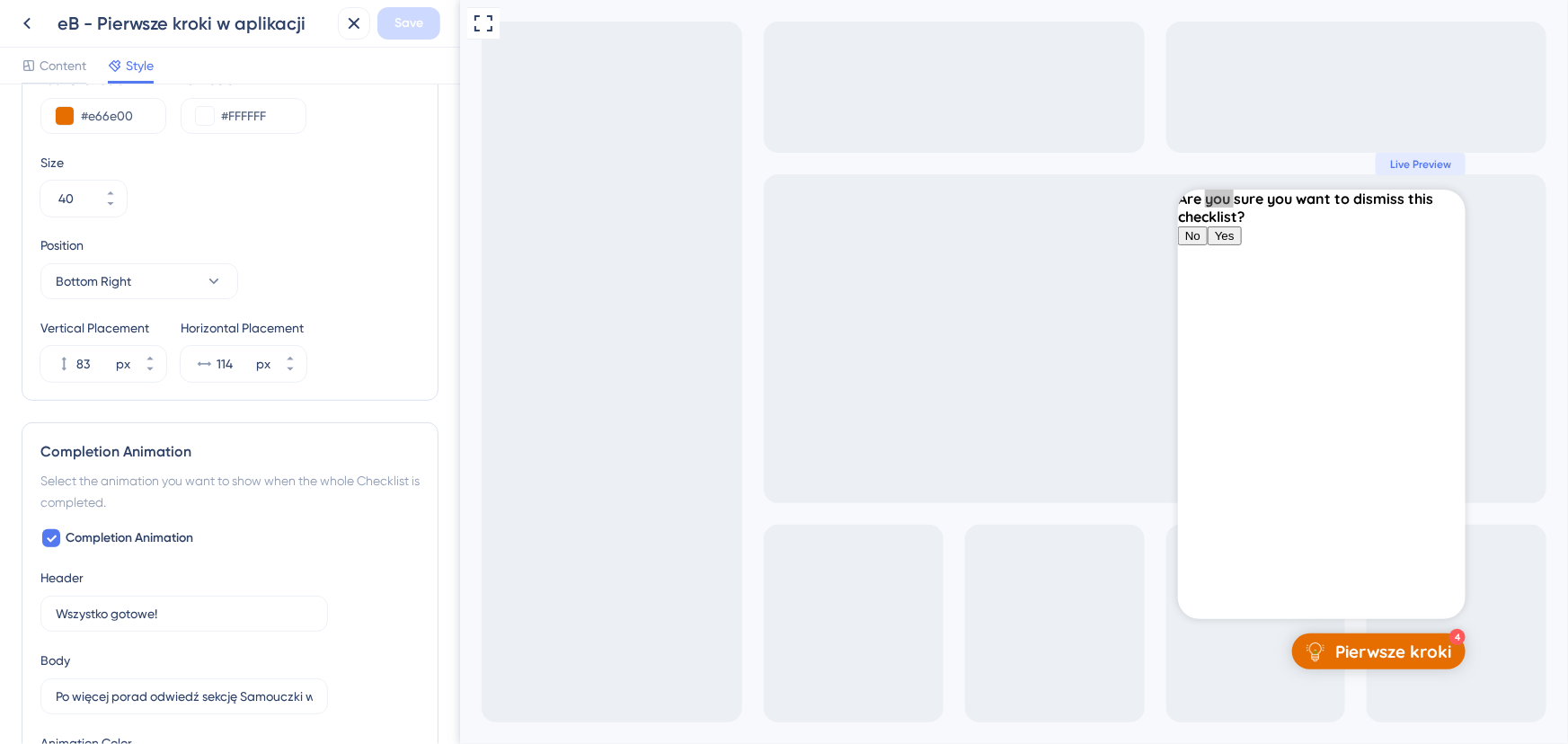
scroll to position [974, 0]
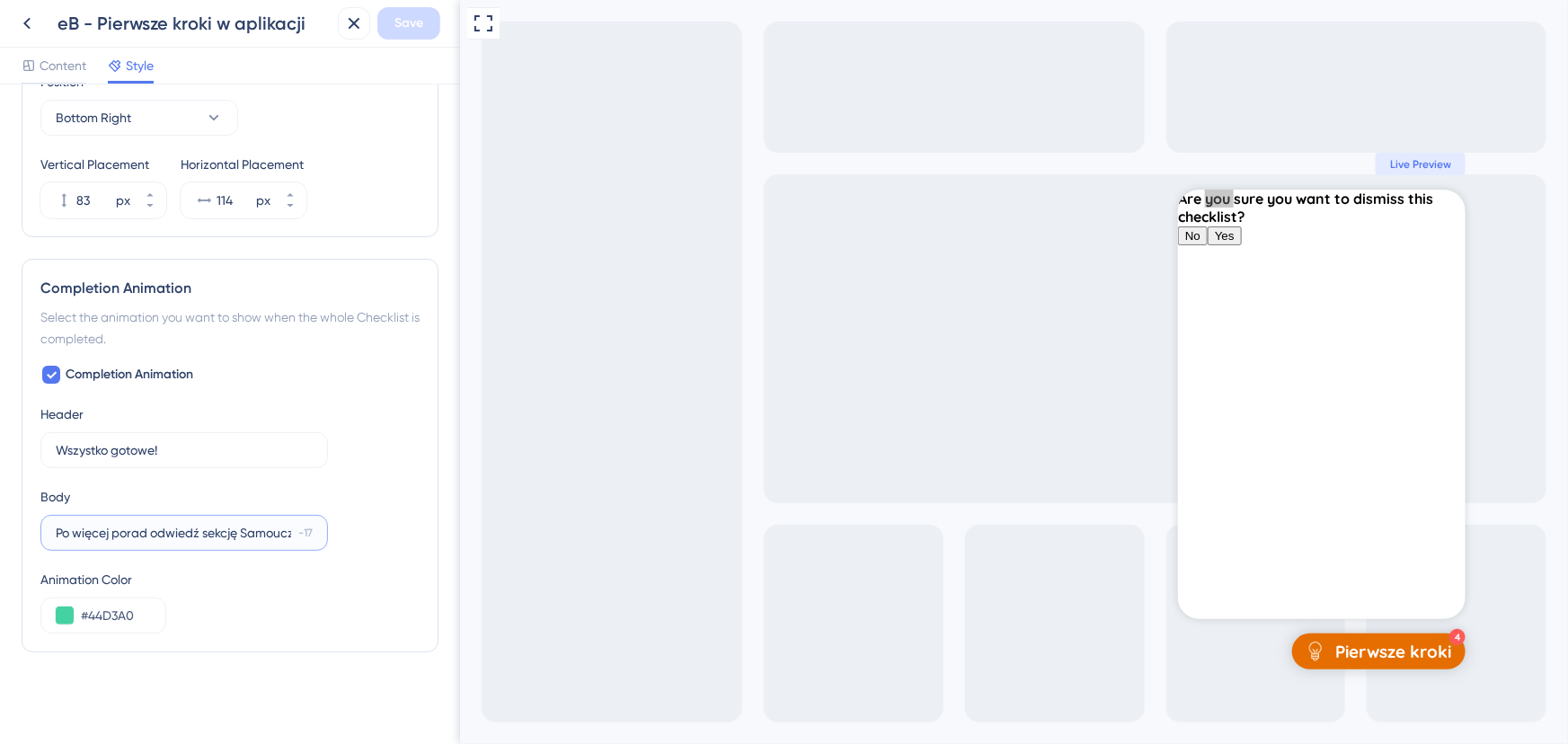
click at [218, 532] on input "Po więcej porad odwiedź sekcję Samouczki w menu Wsparcie!" at bounding box center [173, 532] width 235 height 20
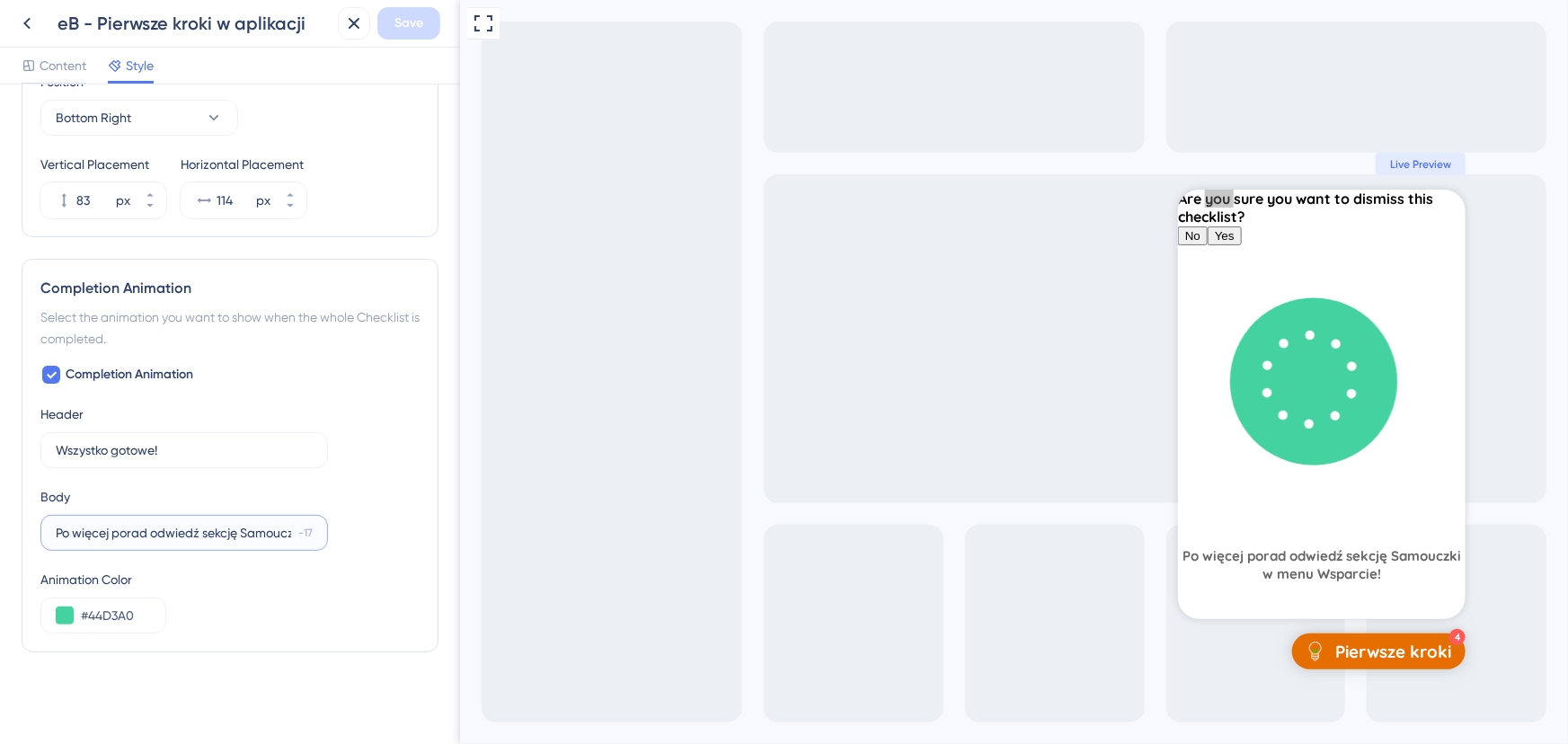
click at [218, 532] on input "Po więcej porad odwiedź sekcję Samouczki w menu Wsparcie!" at bounding box center [173, 532] width 235 height 20
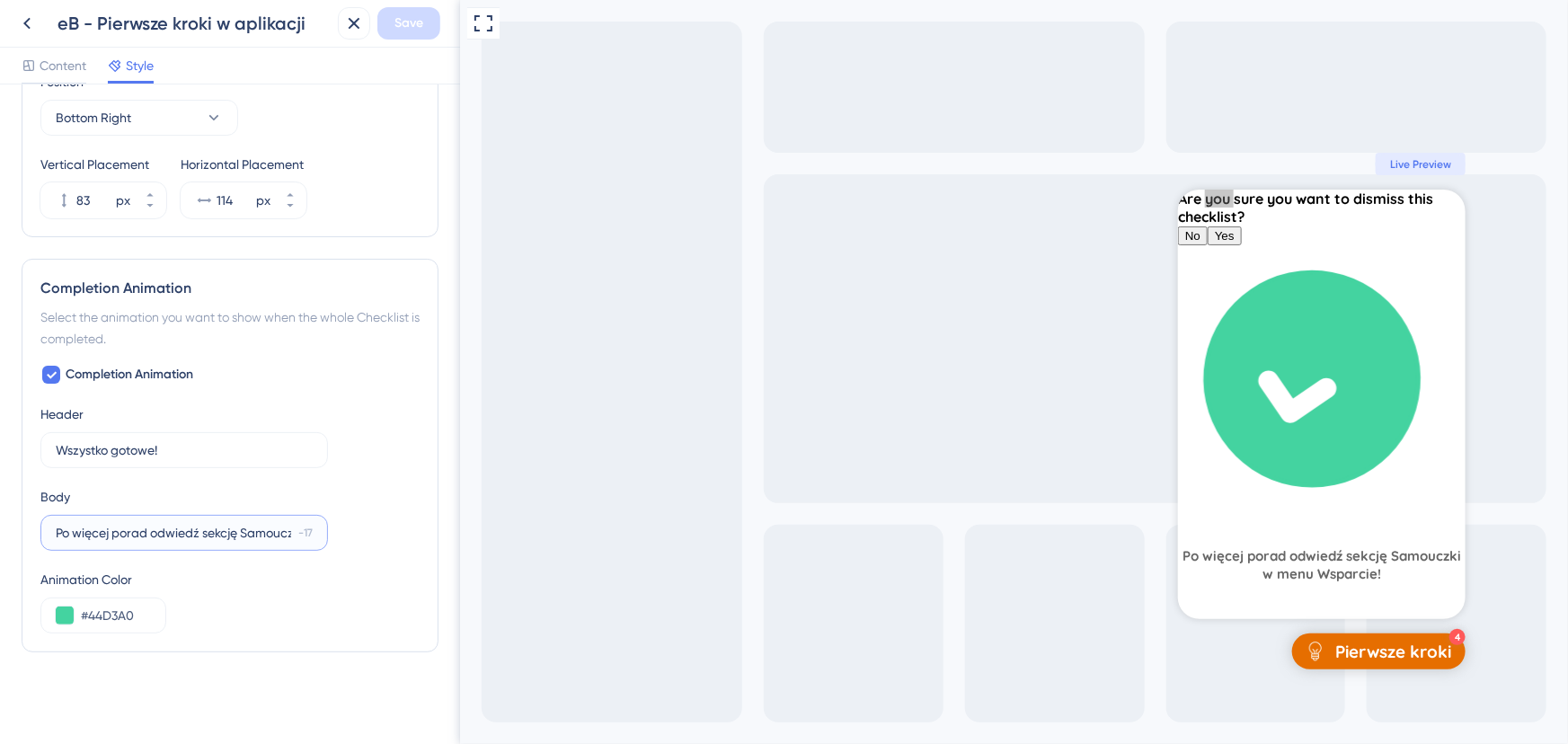
click at [218, 532] on input "Po więcej porad odwiedź sekcję Samouczki w menu Wsparcie!" at bounding box center [173, 532] width 235 height 20
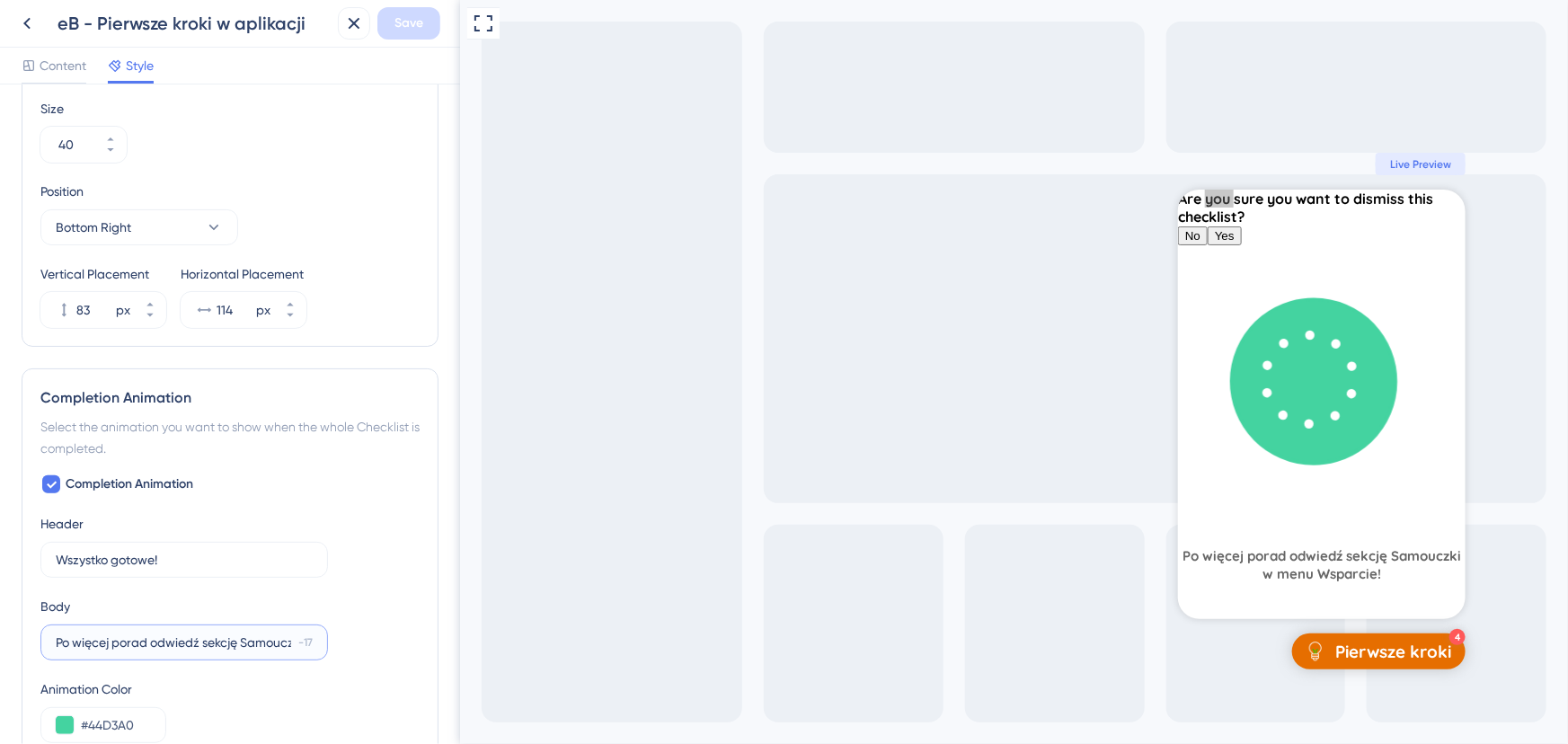
scroll to position [892, 0]
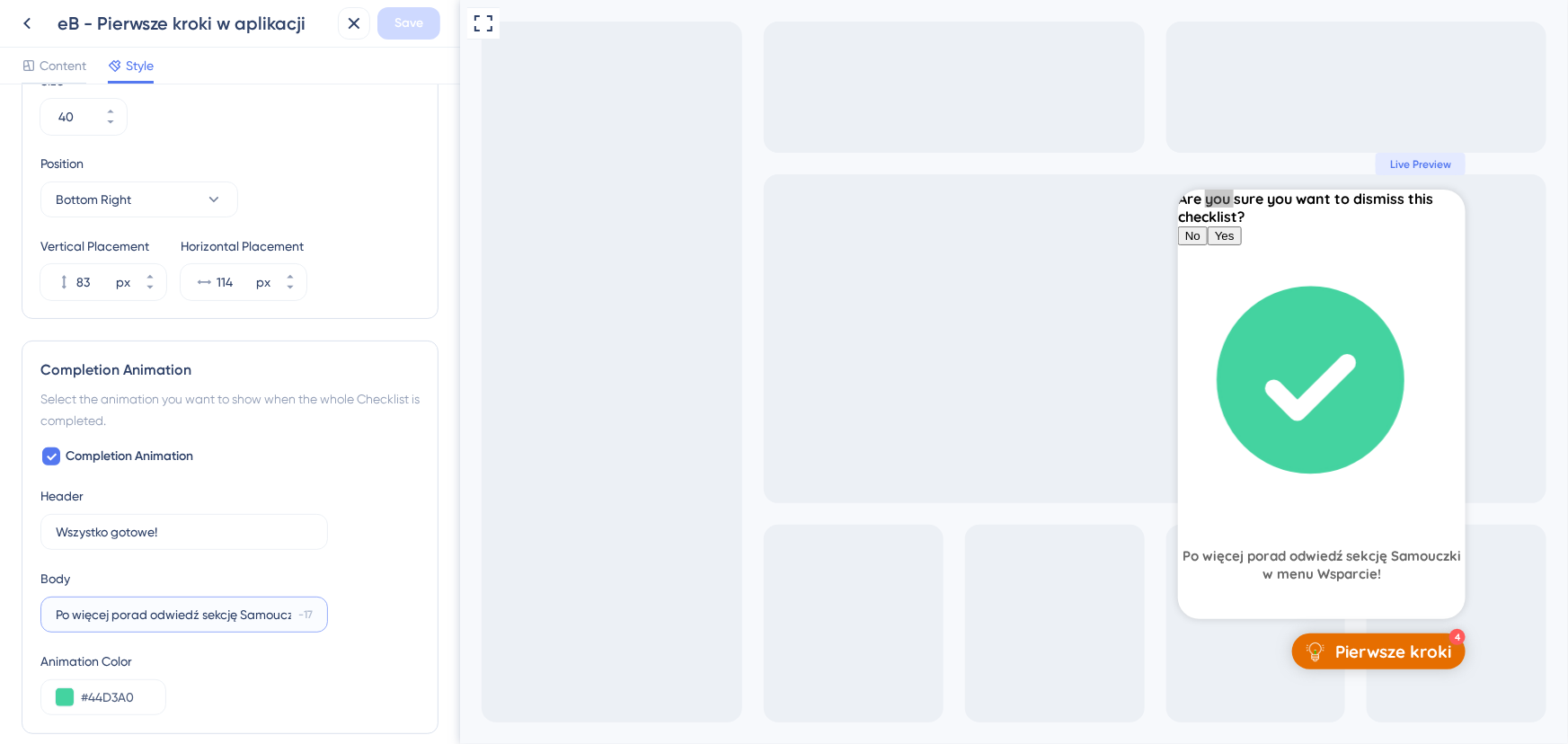
click at [208, 613] on input "Po więcej porad odwiedź sekcję Samouczki w menu Wsparcie!" at bounding box center [173, 614] width 235 height 20
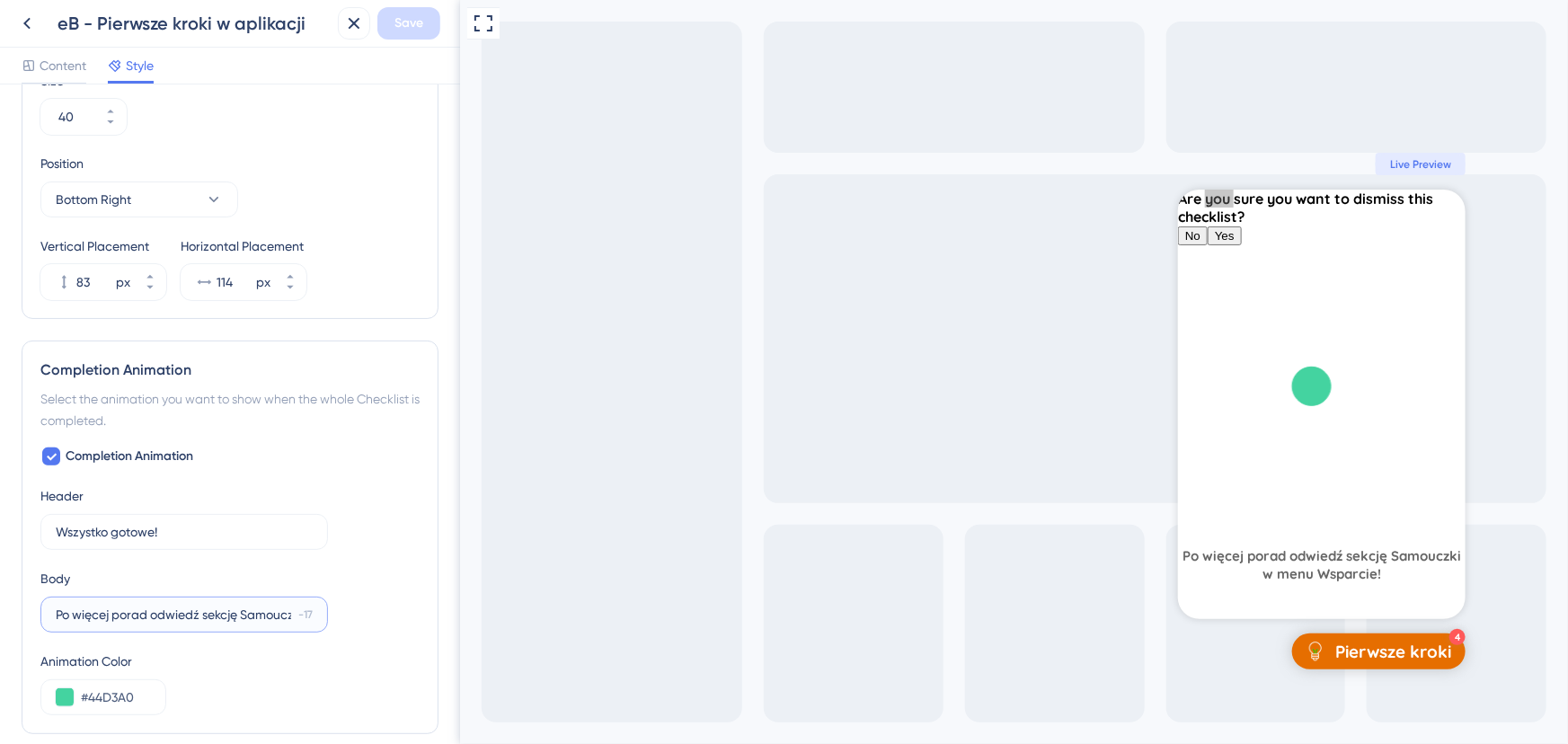
click at [205, 613] on input "Po więcej porad odwiedź sekcję Samouczki w menu Wsparcie!" at bounding box center [173, 614] width 235 height 20
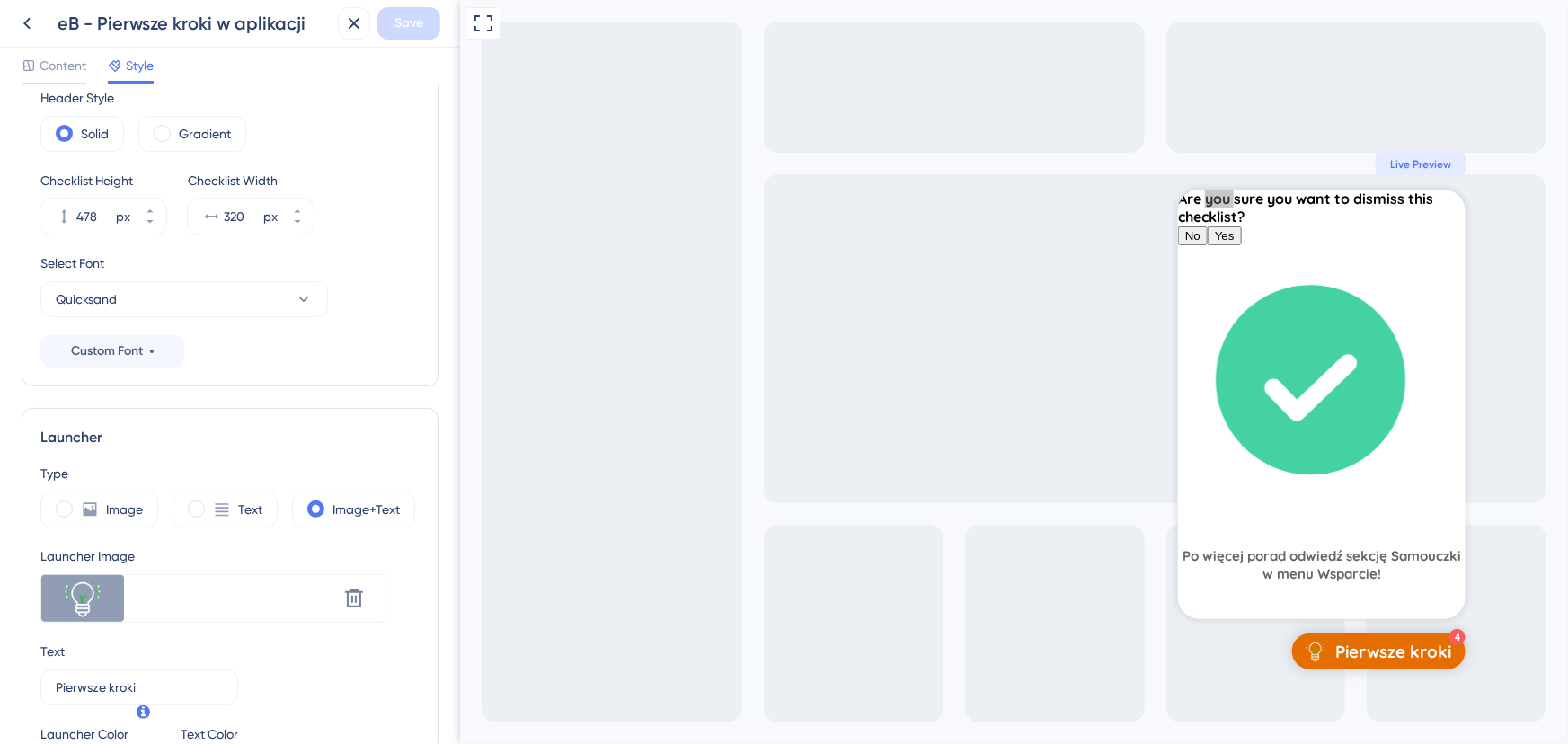
scroll to position [0, 0]
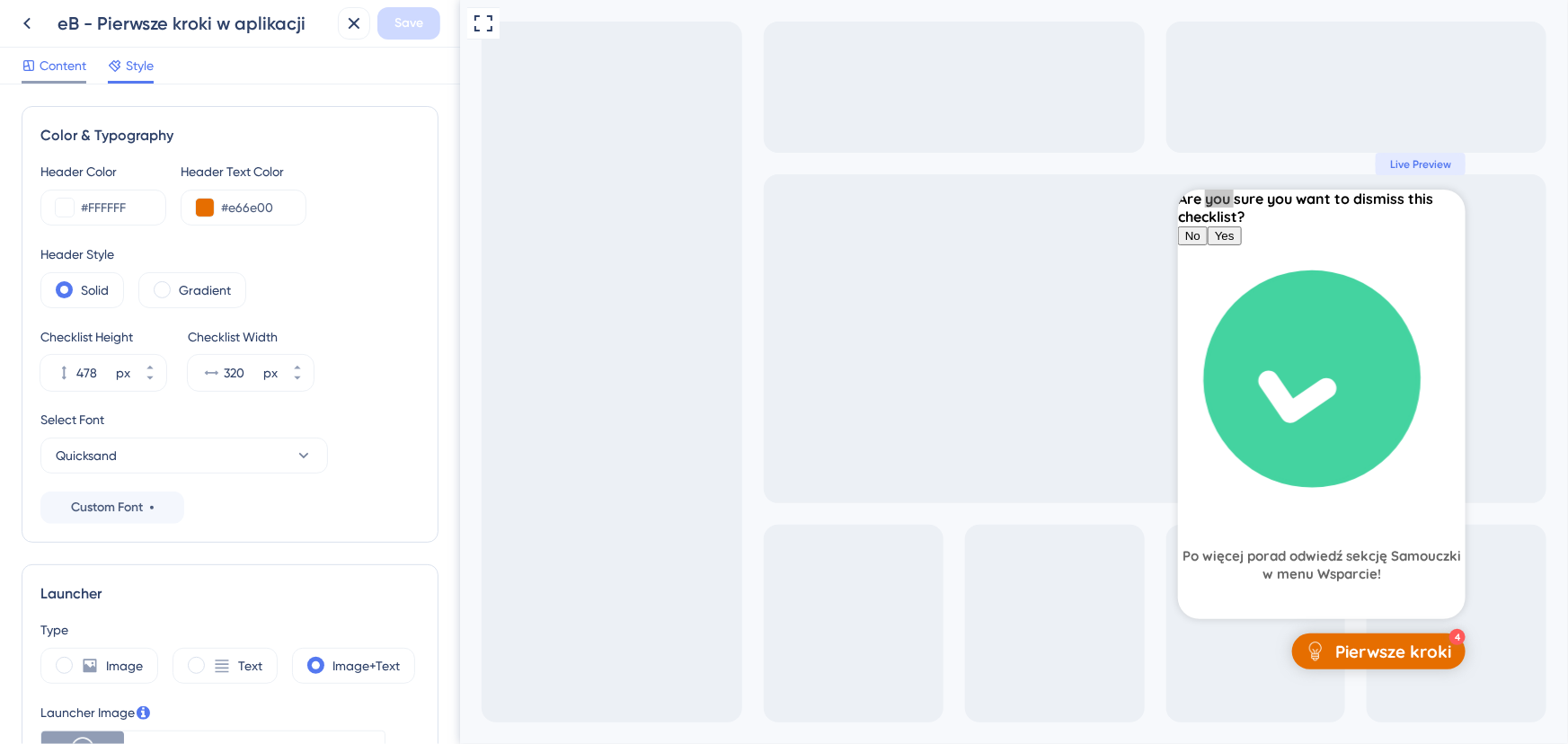
click at [66, 68] on span "Content" at bounding box center [62, 65] width 47 height 21
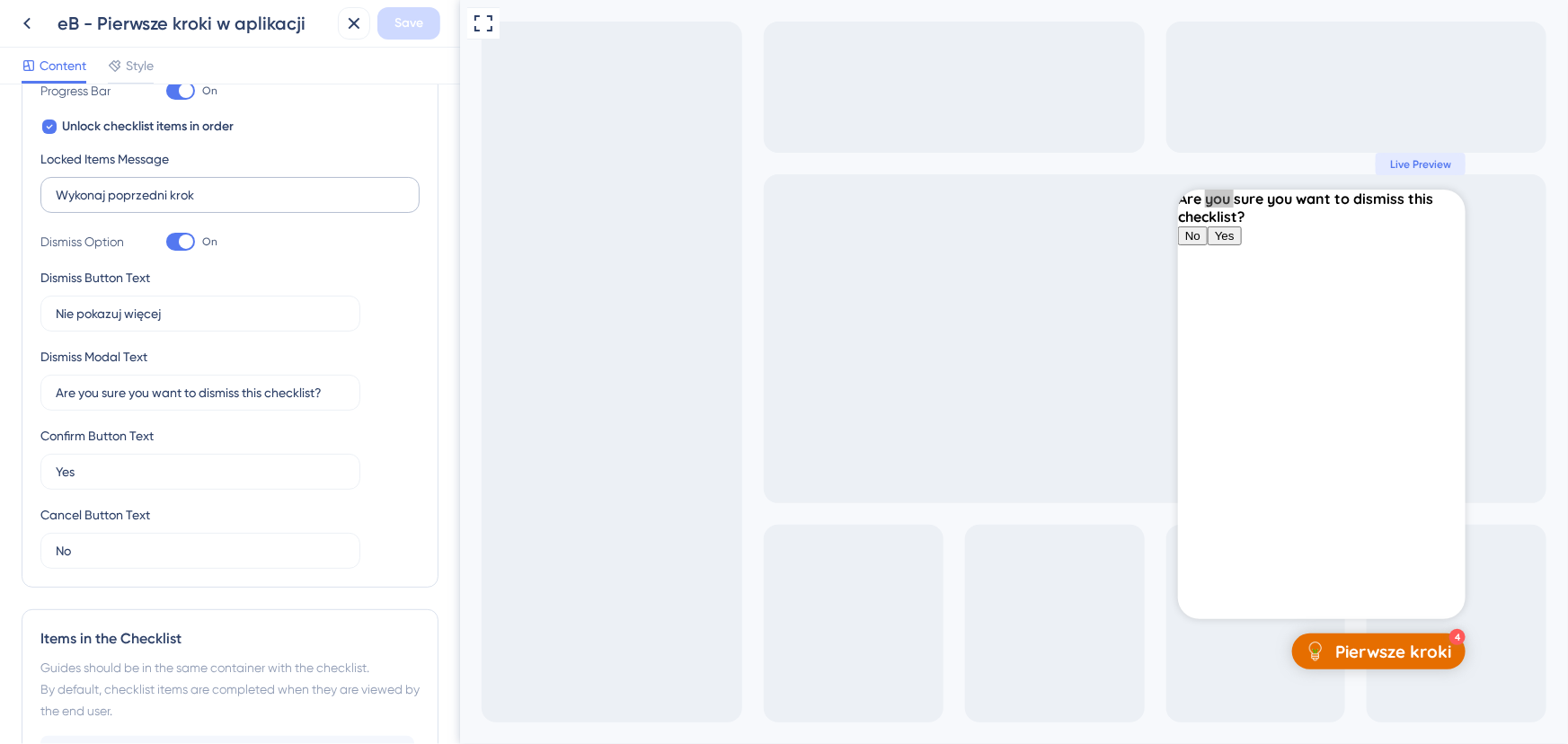
scroll to position [245, 0]
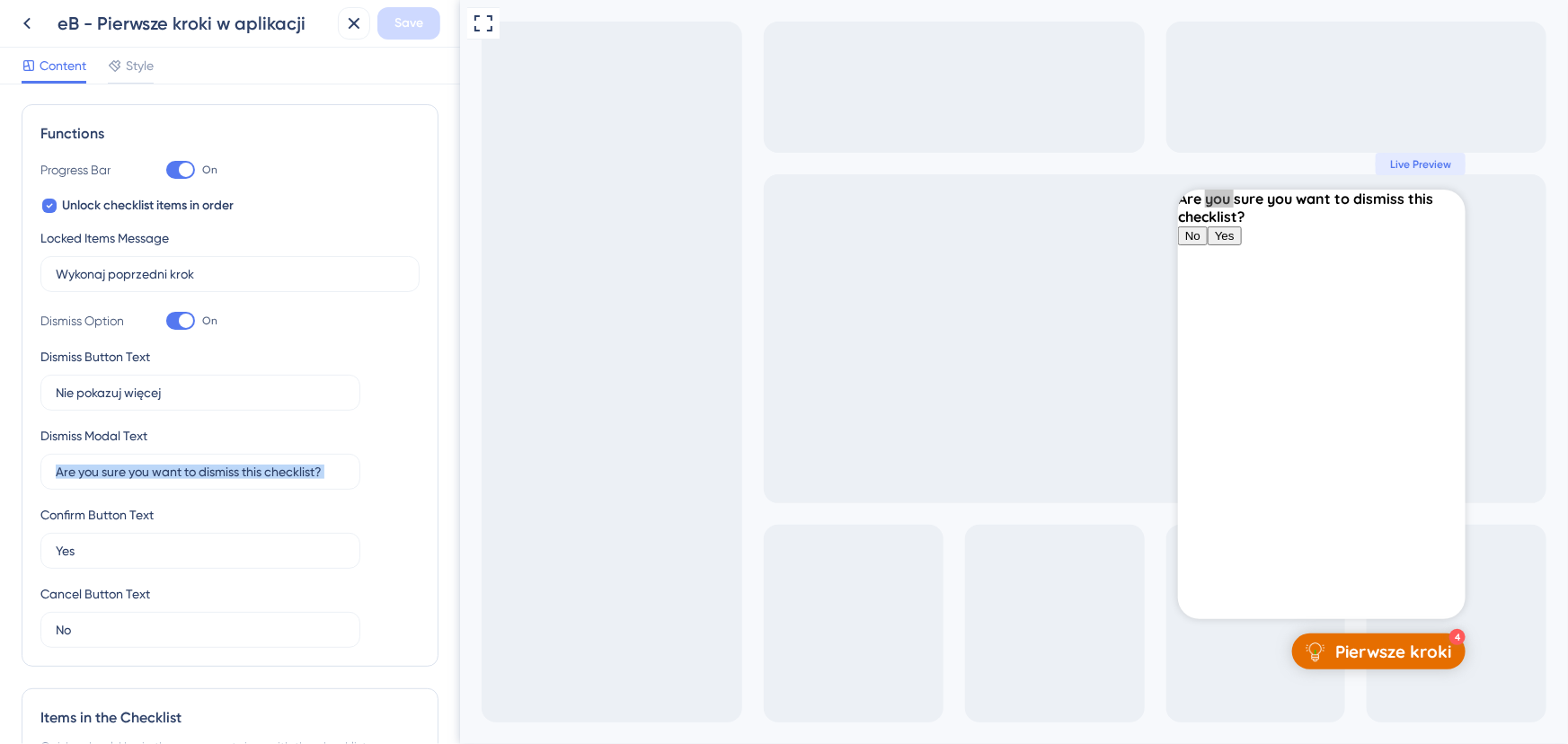
drag, startPoint x: 347, startPoint y: 463, endPoint x: 27, endPoint y: 478, distance: 320.4
click at [27, 478] on div "Functions Progress Bar On Unlock checklist items in order Locked Items Message …" at bounding box center [230, 385] width 417 height 563
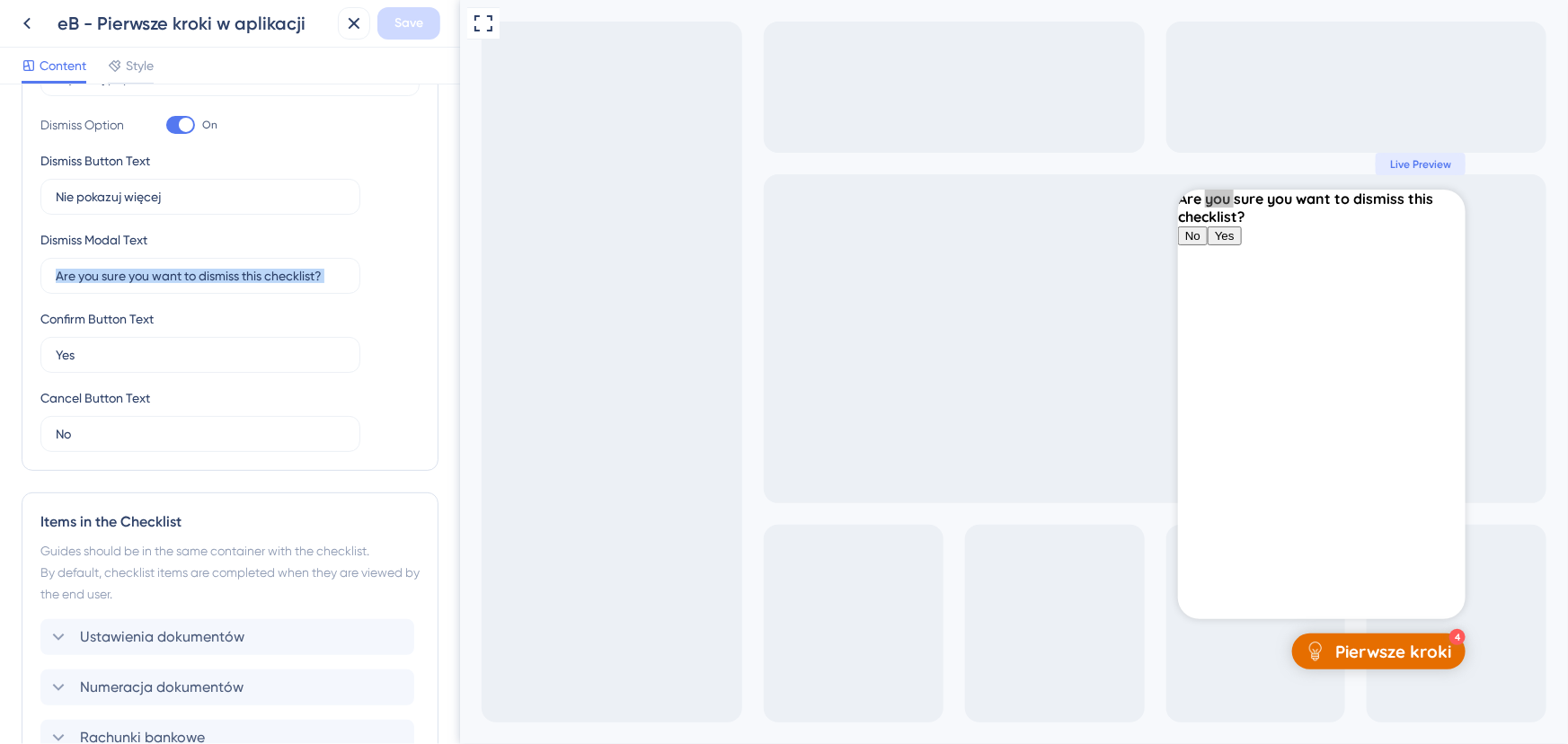
scroll to position [57, 0]
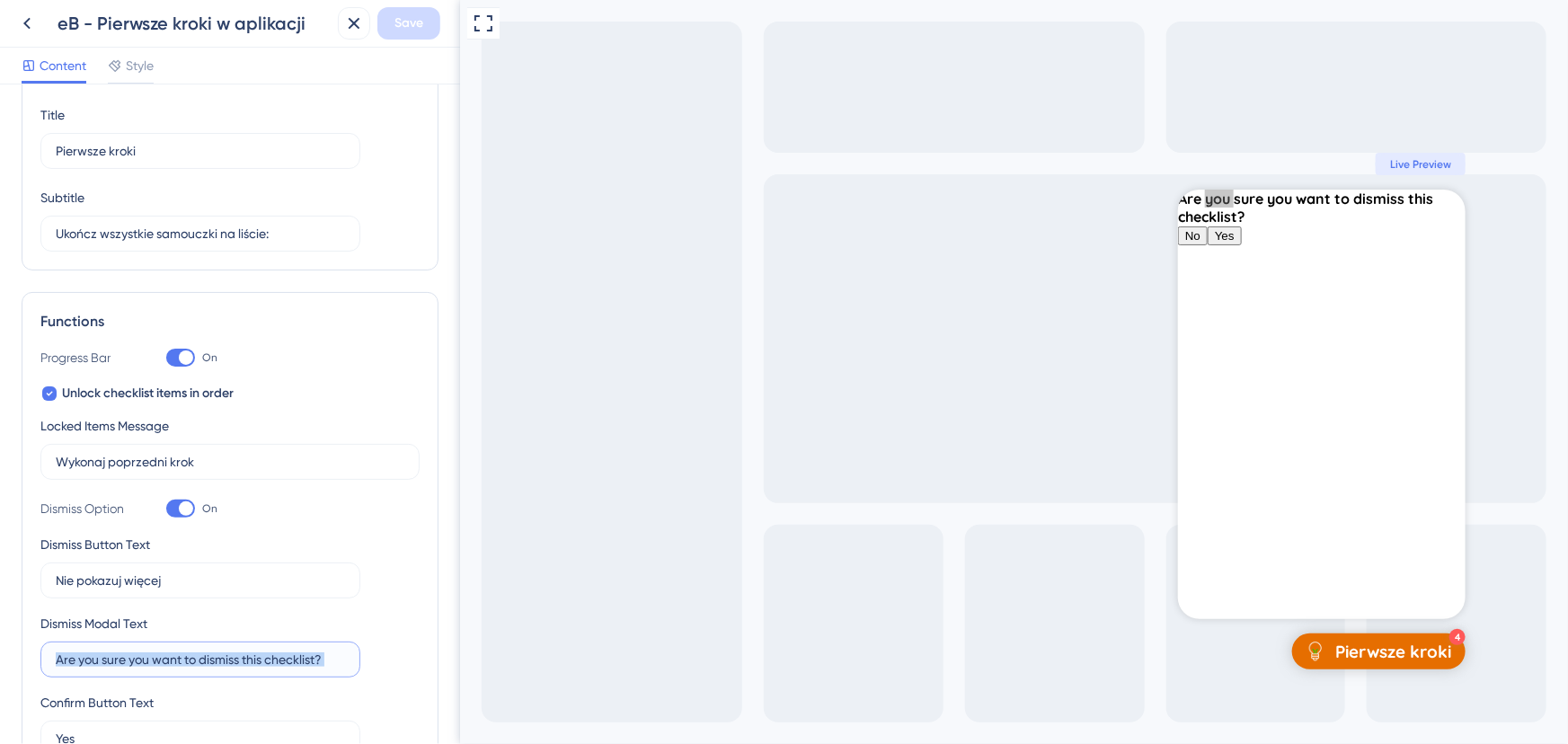
click at [167, 652] on input "Are you sure you want to dismiss this checklist?" at bounding box center [200, 658] width 289 height 20
click at [167, 654] on input "Are you sure you want to dismiss this checklist?" at bounding box center [200, 658] width 289 height 20
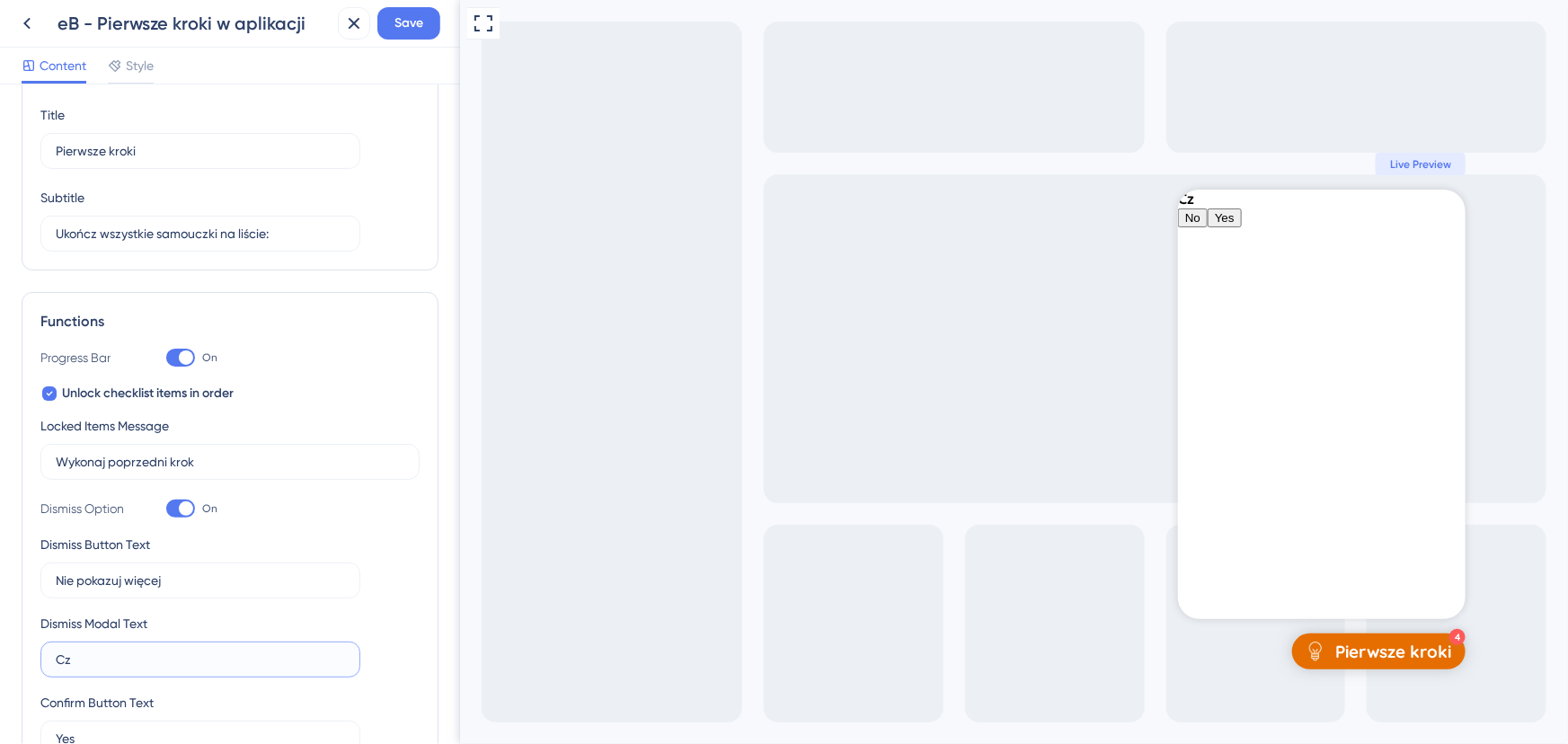
type input "C"
click at [260, 656] on input "Jesteś pwien że chcesz pominąć" at bounding box center [200, 658] width 289 height 20
click at [288, 658] on input "Jesteś pwien że chcesz pominąć" at bounding box center [200, 658] width 289 height 20
click at [288, 658] on input "Jesteś pwien że chcesz pominąć" at bounding box center [200, 658] width 289 height 20
click at [288, 654] on input "Jesteś pwien że chcesz pominąć" at bounding box center [200, 658] width 289 height 20
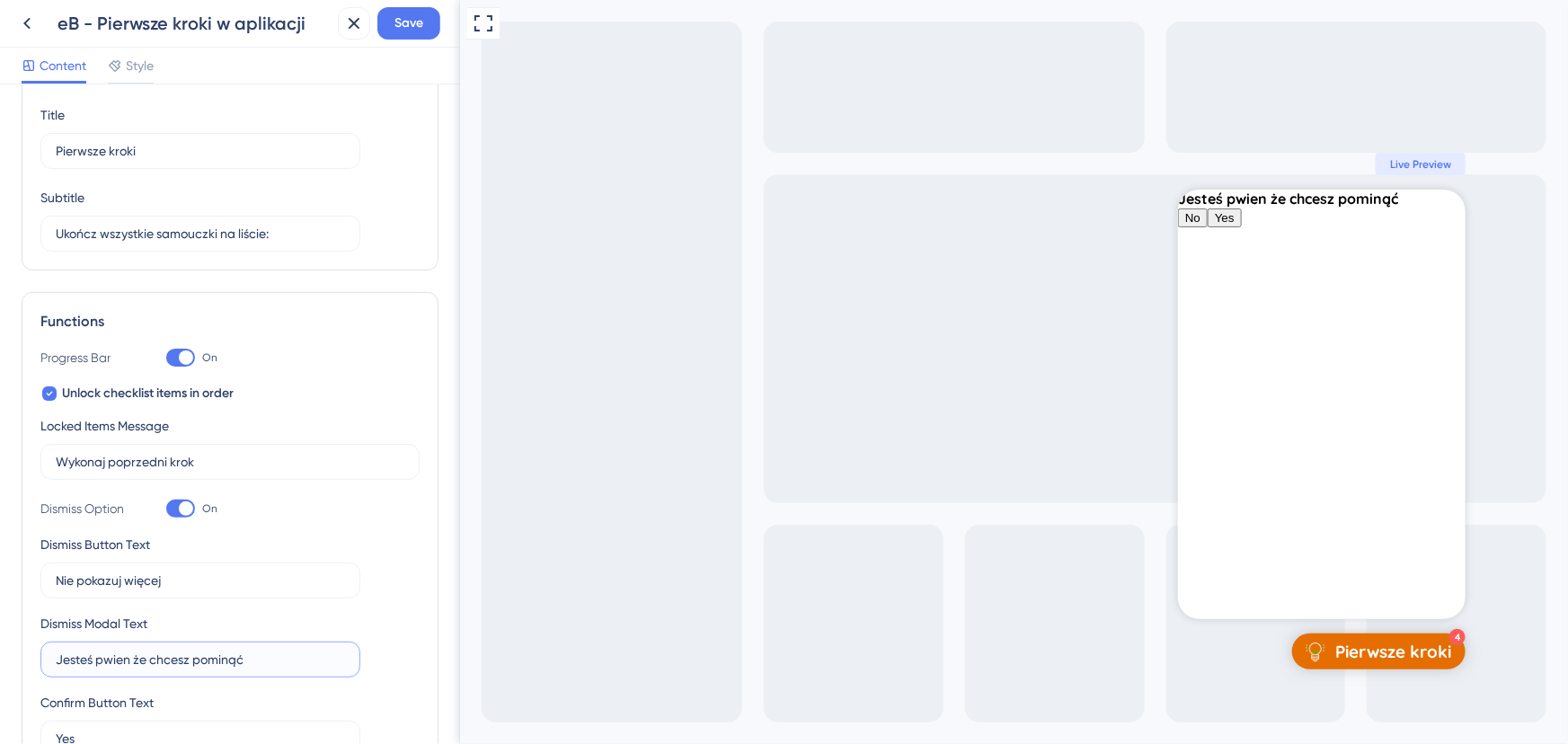
type input "Jesteś pwien że chcesz pominąć sa"
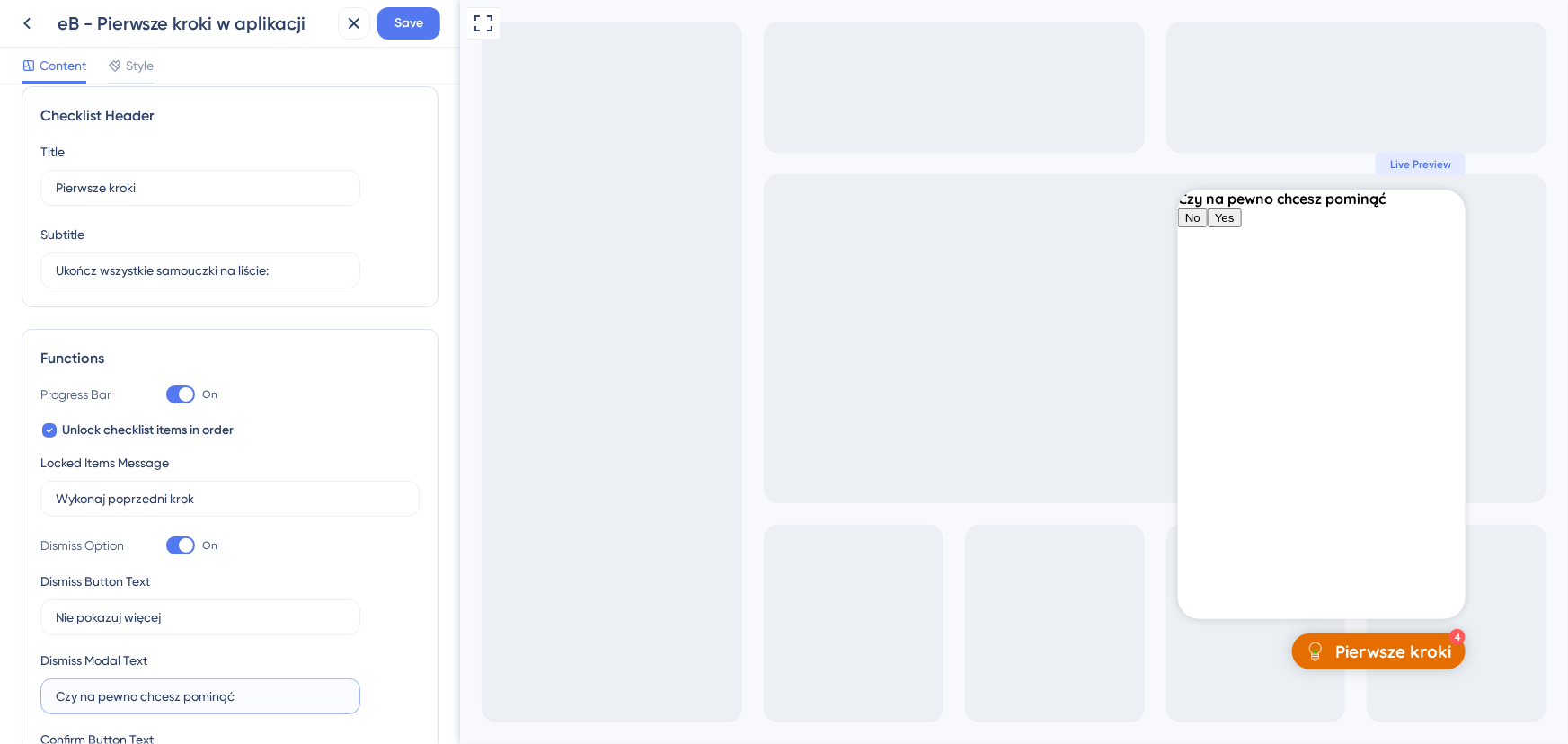
scroll to position [0, 0]
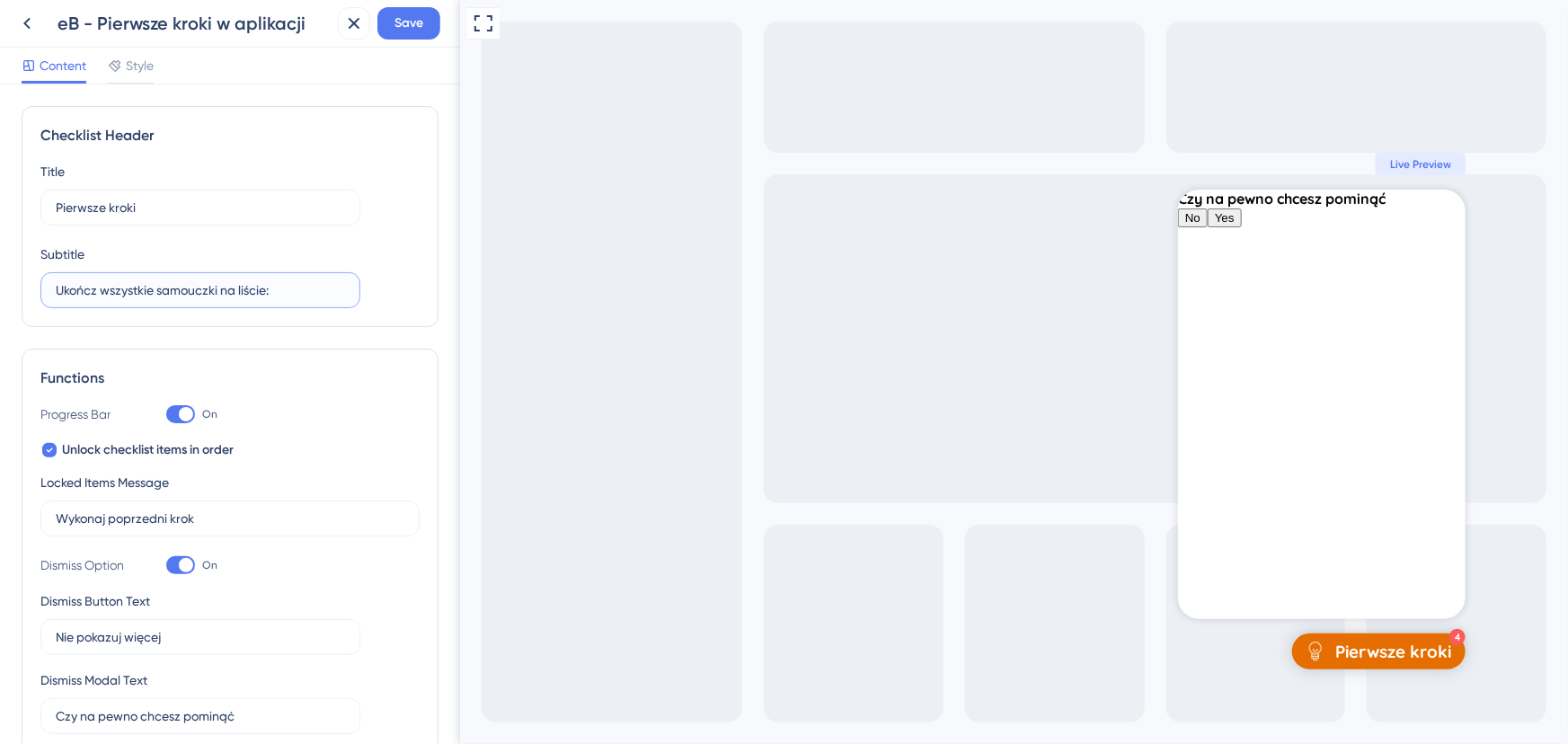
click at [328, 285] on input "Ukończ wszystkie samouczki na liście:" at bounding box center [200, 289] width 289 height 20
click at [239, 197] on input "Pierwsze kroki" at bounding box center [200, 206] width 289 height 20
click at [1395, 371] on div "Czy na pewno chcesz pominąć No Yes Wszystko gotowe! Po więcej porad odwiedź sek…" at bounding box center [1320, 405] width 288 height 430
click at [1199, 224] on span "No" at bounding box center [1192, 218] width 15 height 13
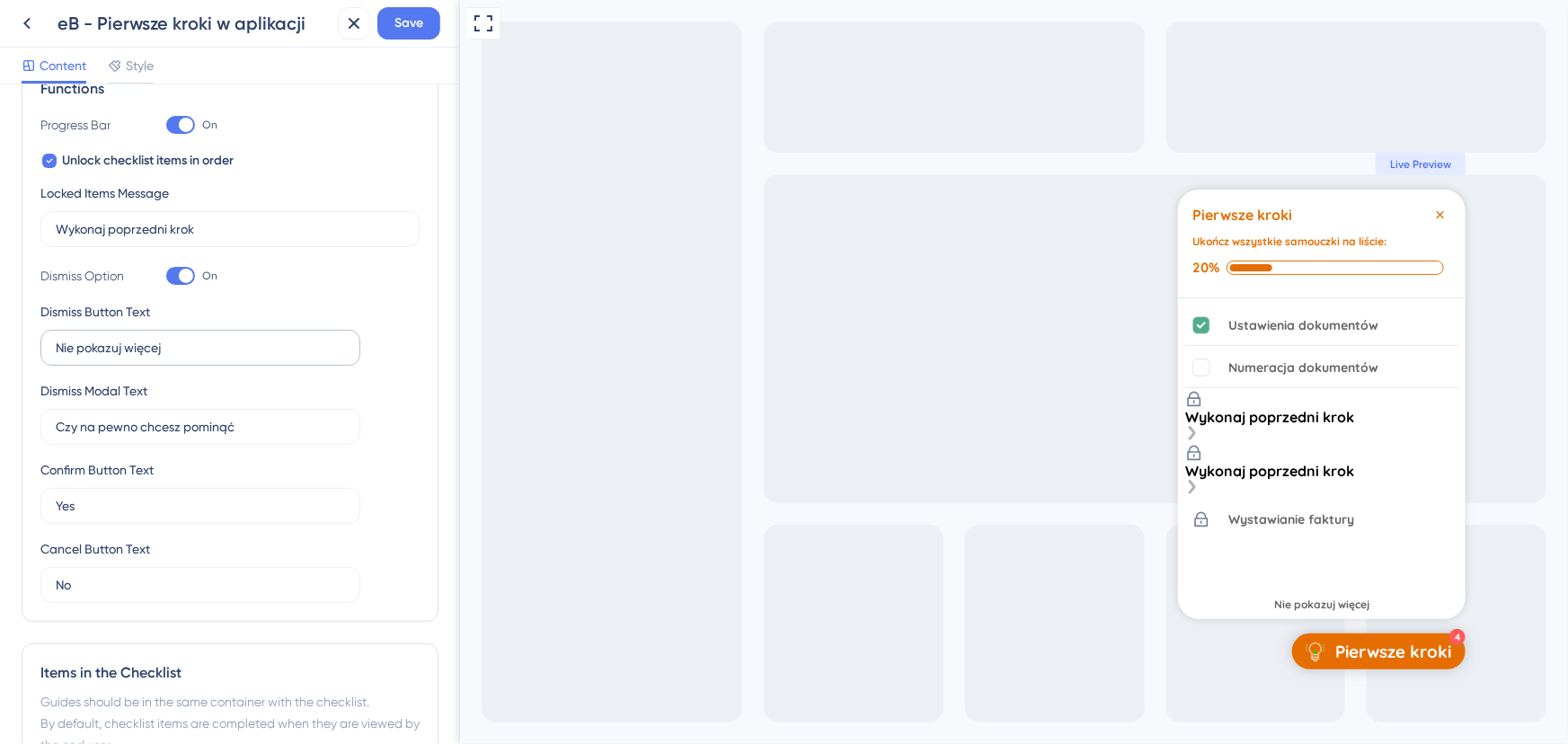
scroll to position [139, 0]
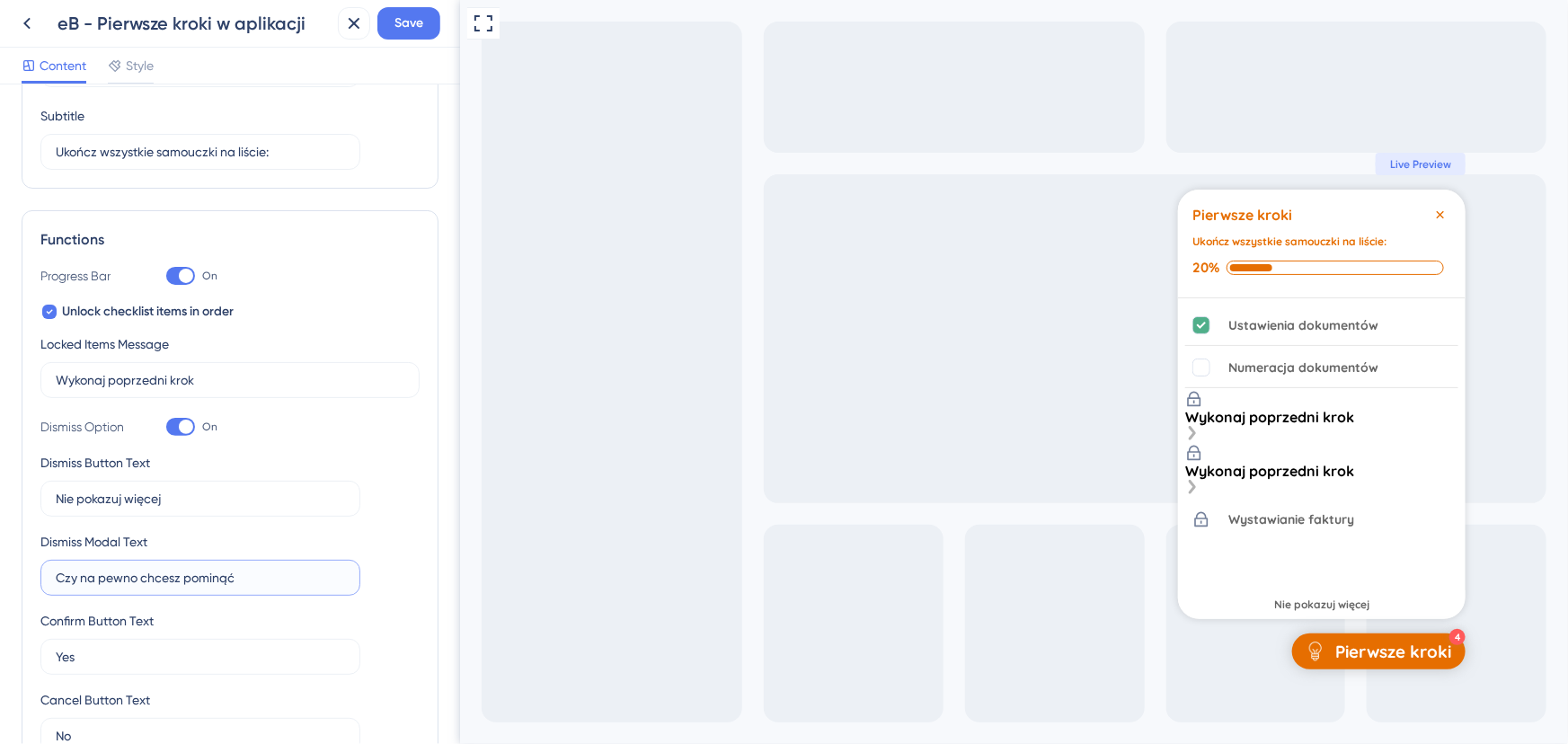
click at [260, 584] on input "Czy na pewno chcesz pominąć" at bounding box center [200, 577] width 289 height 20
type input "Czy na pewno chcesz pominąć listę pierwszych kroków?"
click at [203, 646] on input "Yes" at bounding box center [200, 656] width 289 height 20
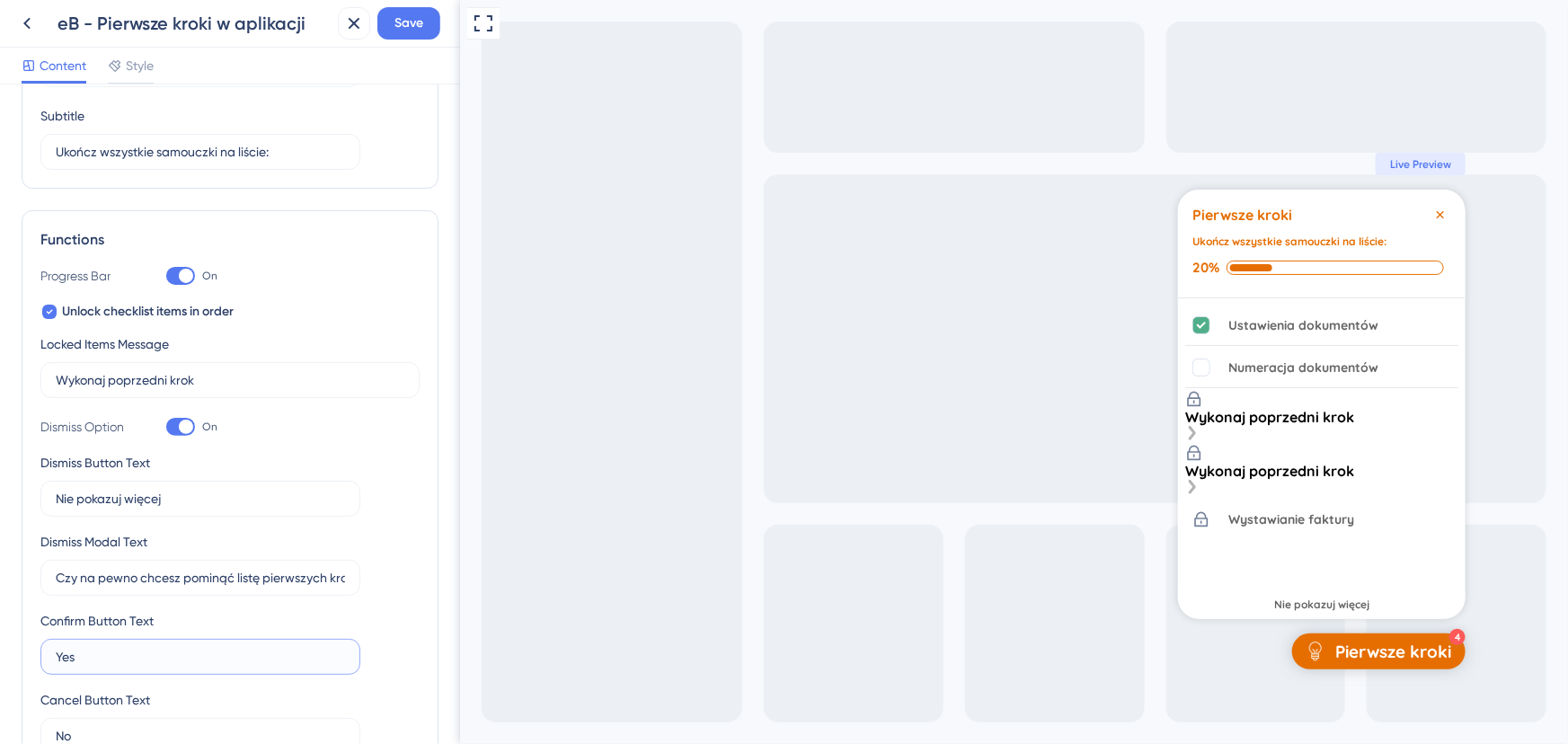
click at [190, 651] on input "Yes" at bounding box center [200, 656] width 289 height 20
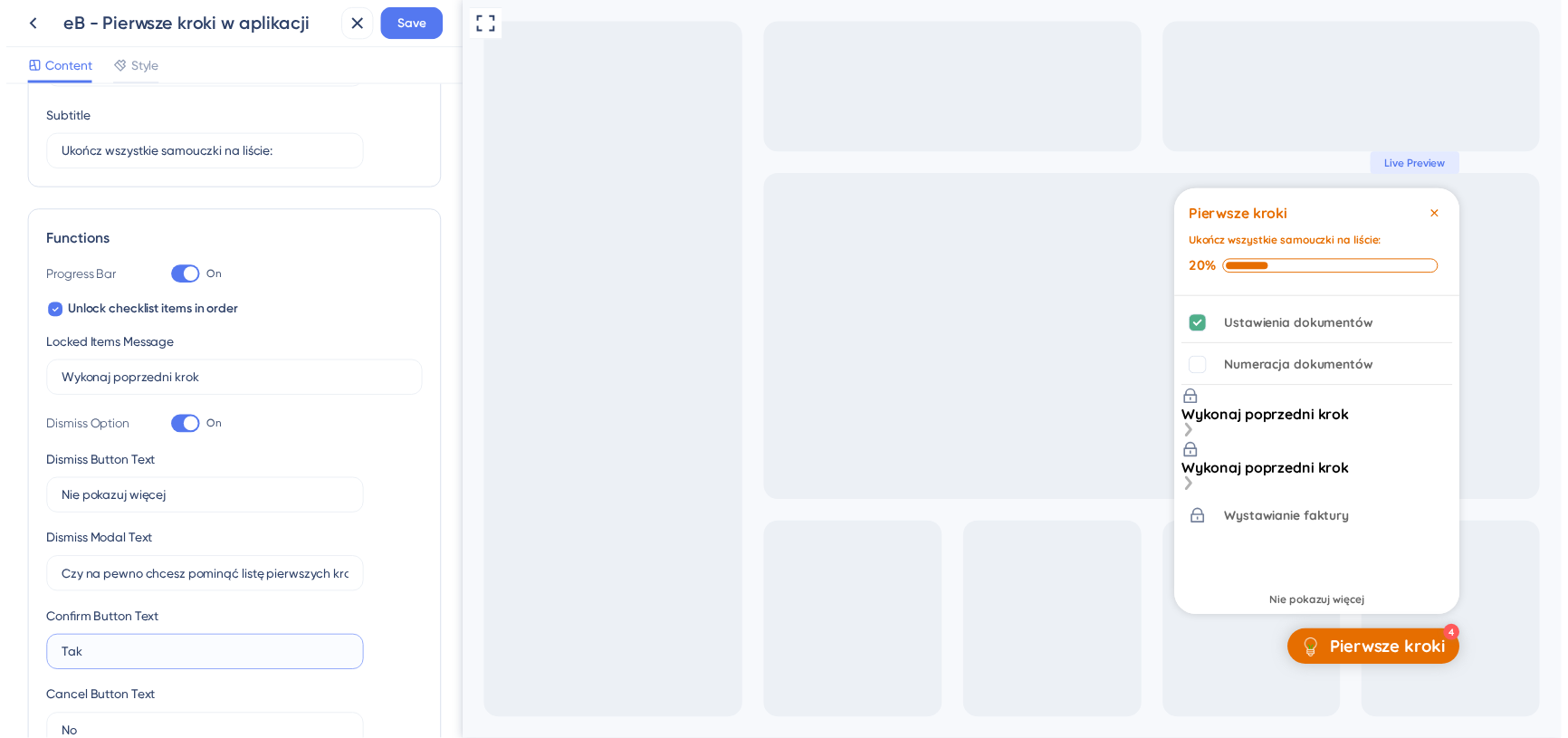
scroll to position [386, 0]
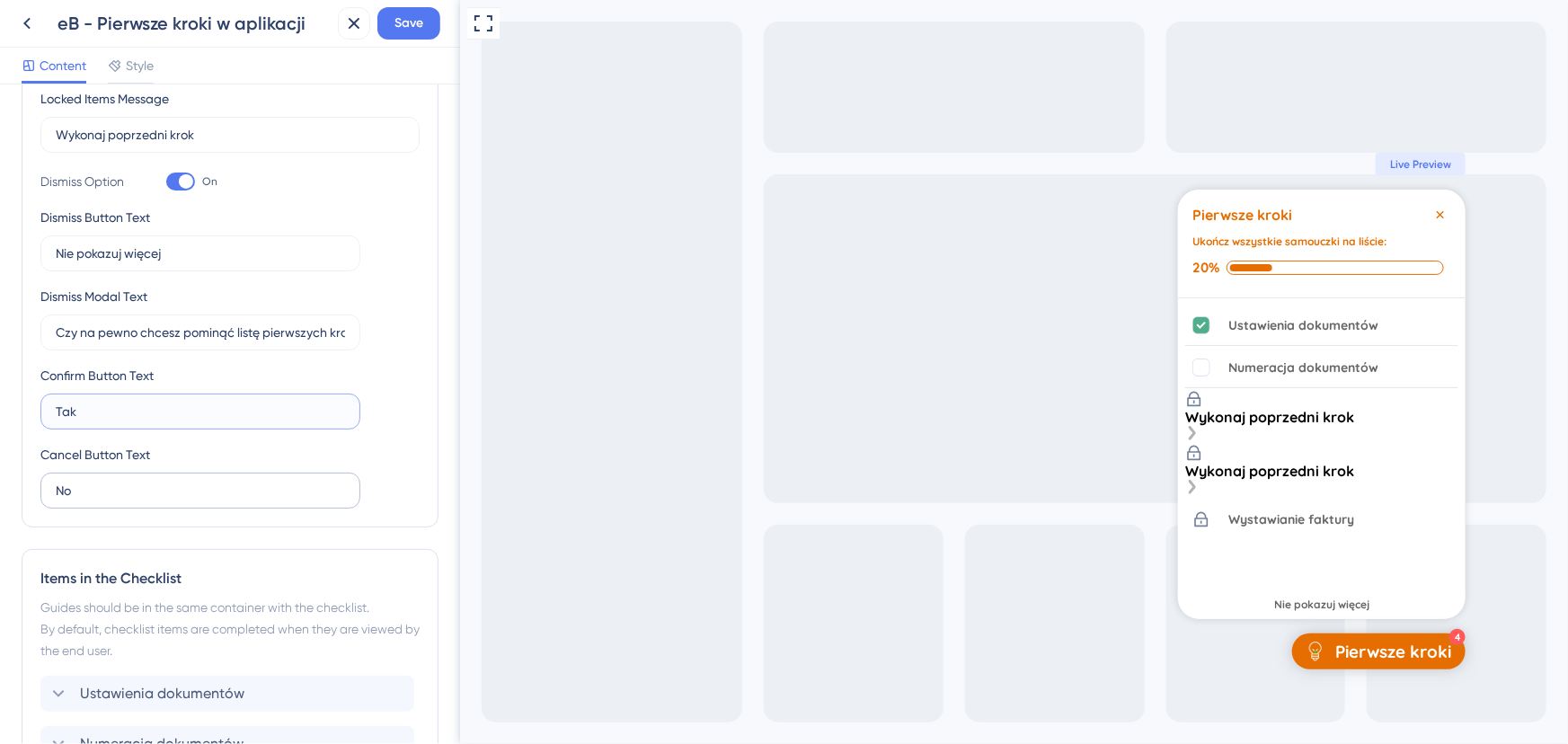
type input "Tak"
click at [82, 485] on input "No" at bounding box center [200, 490] width 289 height 20
type input "Nie"
click at [1322, 593] on div "Nie pokazuj więcej" at bounding box center [1320, 604] width 288 height 29
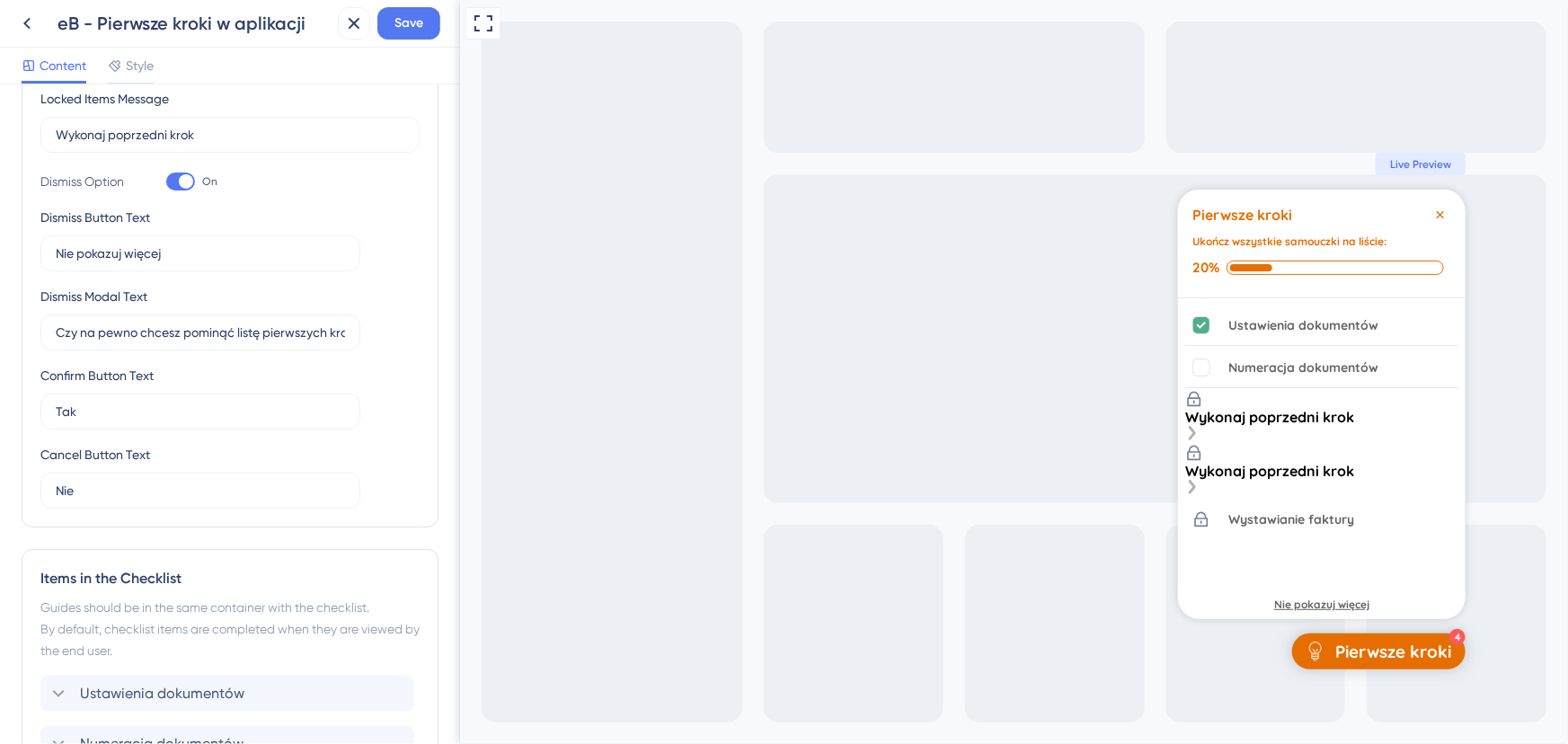
click at [1320, 602] on div "Nie pokazuj więcej" at bounding box center [1321, 604] width 95 height 14
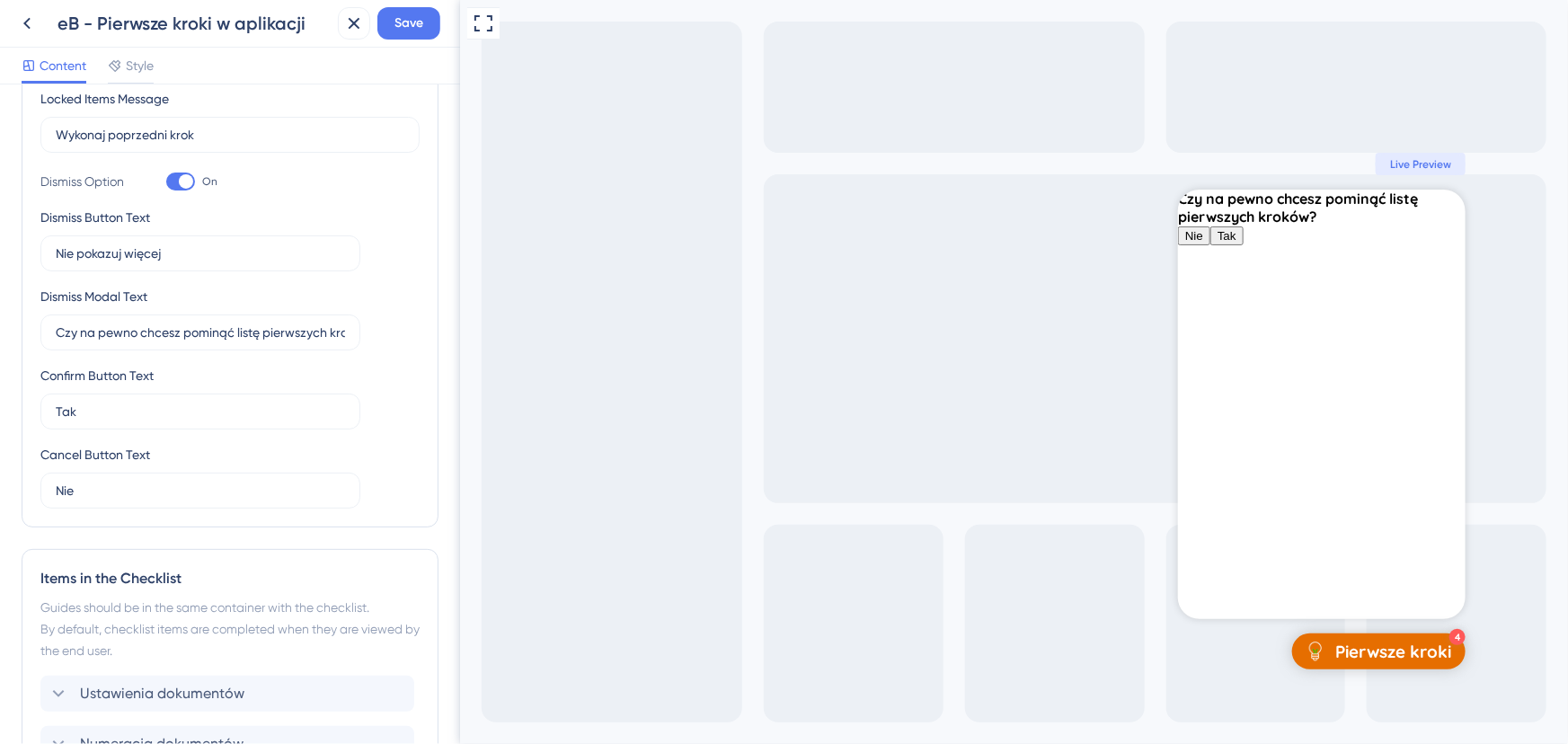
click at [1243, 246] on button "Tak" at bounding box center [1226, 235] width 34 height 19
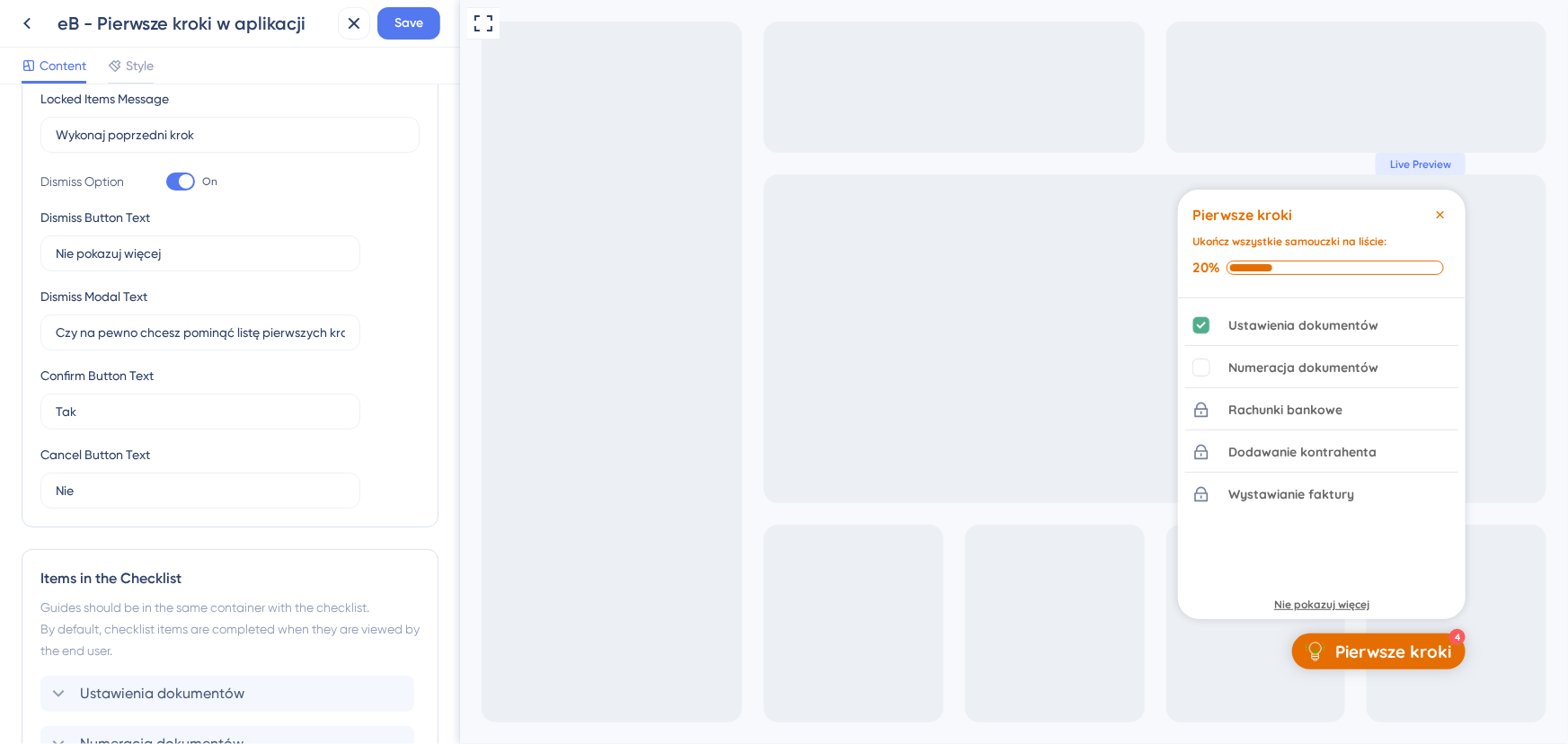
click at [1352, 604] on div "Nie pokazuj więcej" at bounding box center [1321, 604] width 95 height 14
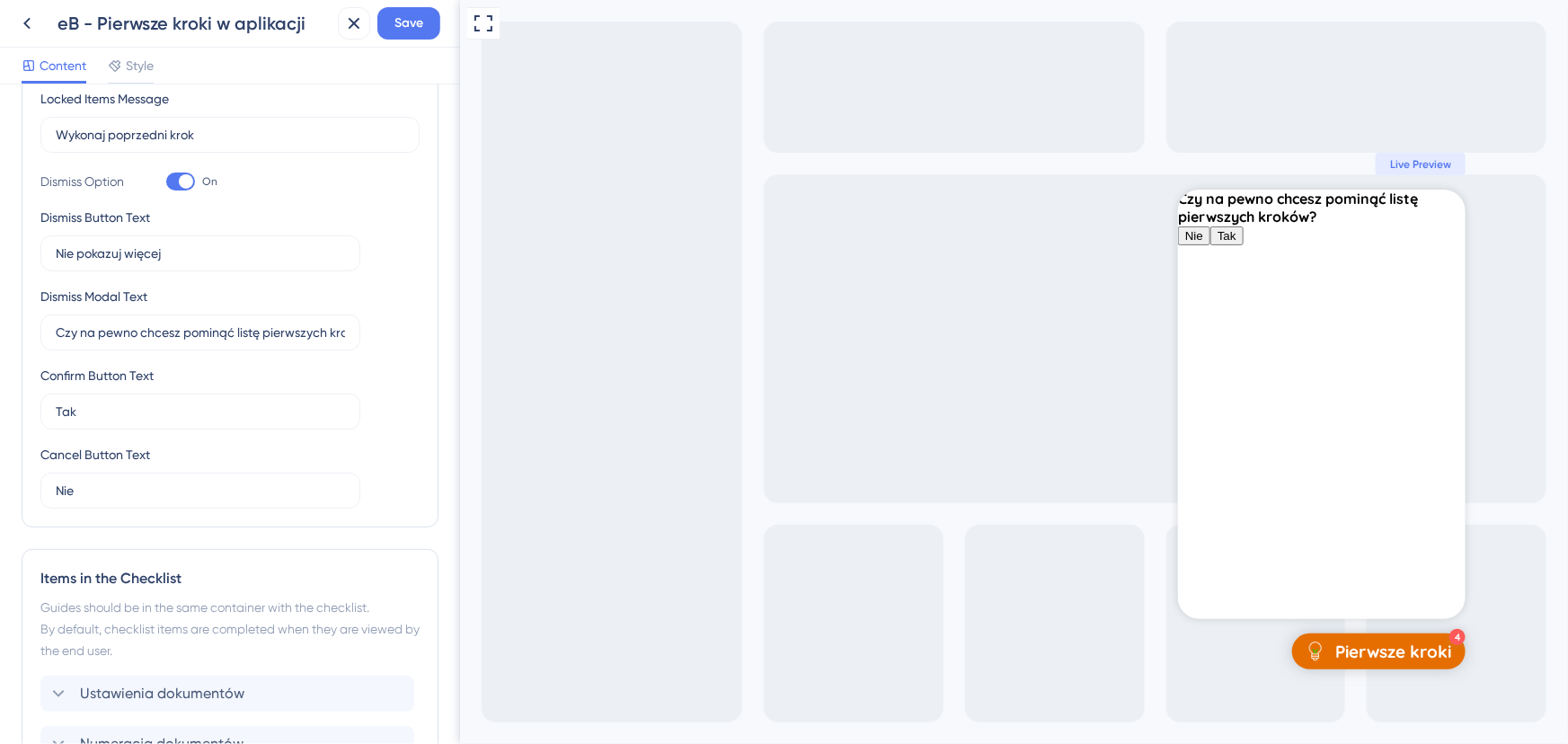
click at [1210, 246] on button "Nie" at bounding box center [1193, 235] width 33 height 19
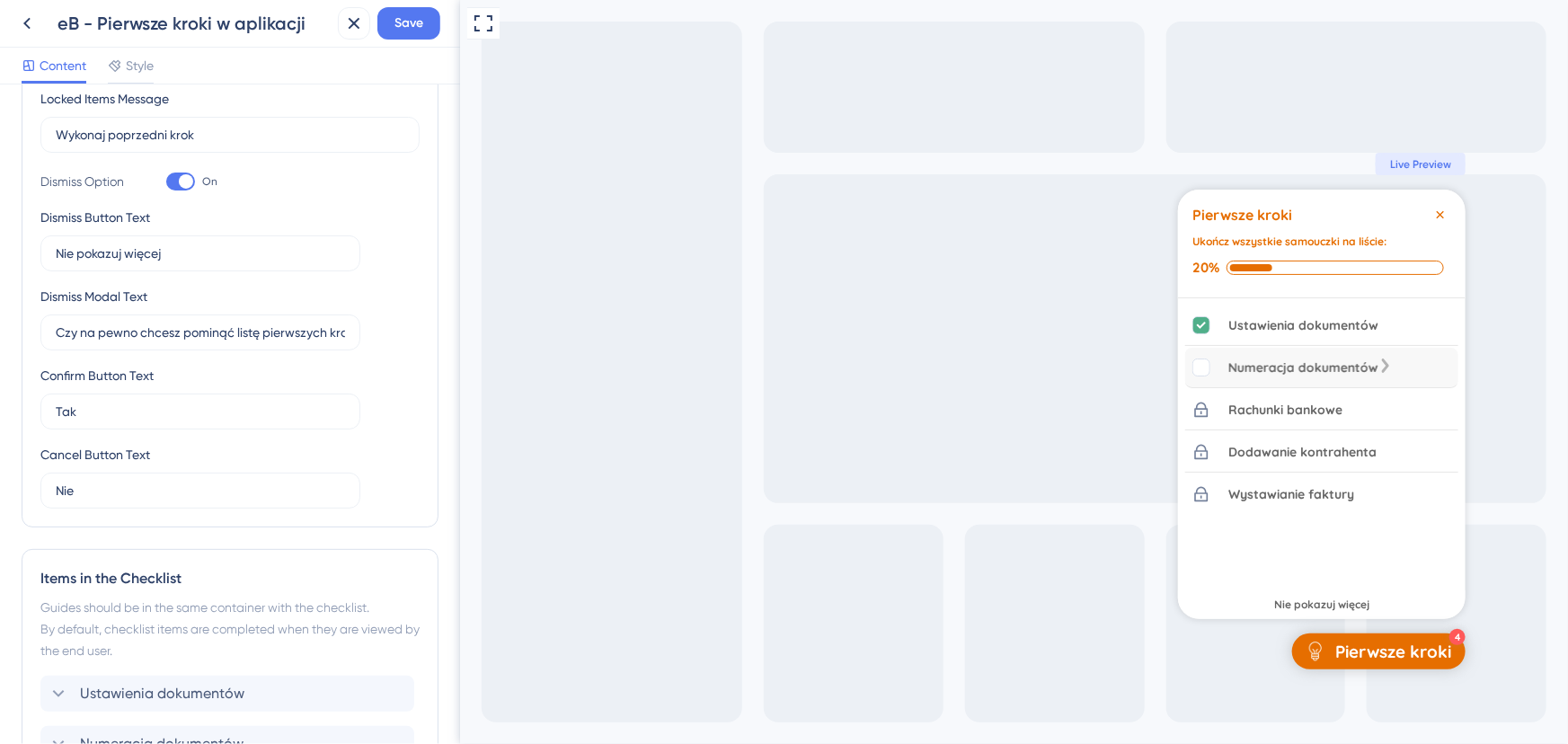
click at [1266, 369] on div "Numeracja dokumentów" at bounding box center [1302, 366] width 150 height 21
click at [1219, 401] on div "Rachunki bankowe is locked. Wykonaj poprzedni krok" at bounding box center [1202, 398] width 36 height 18
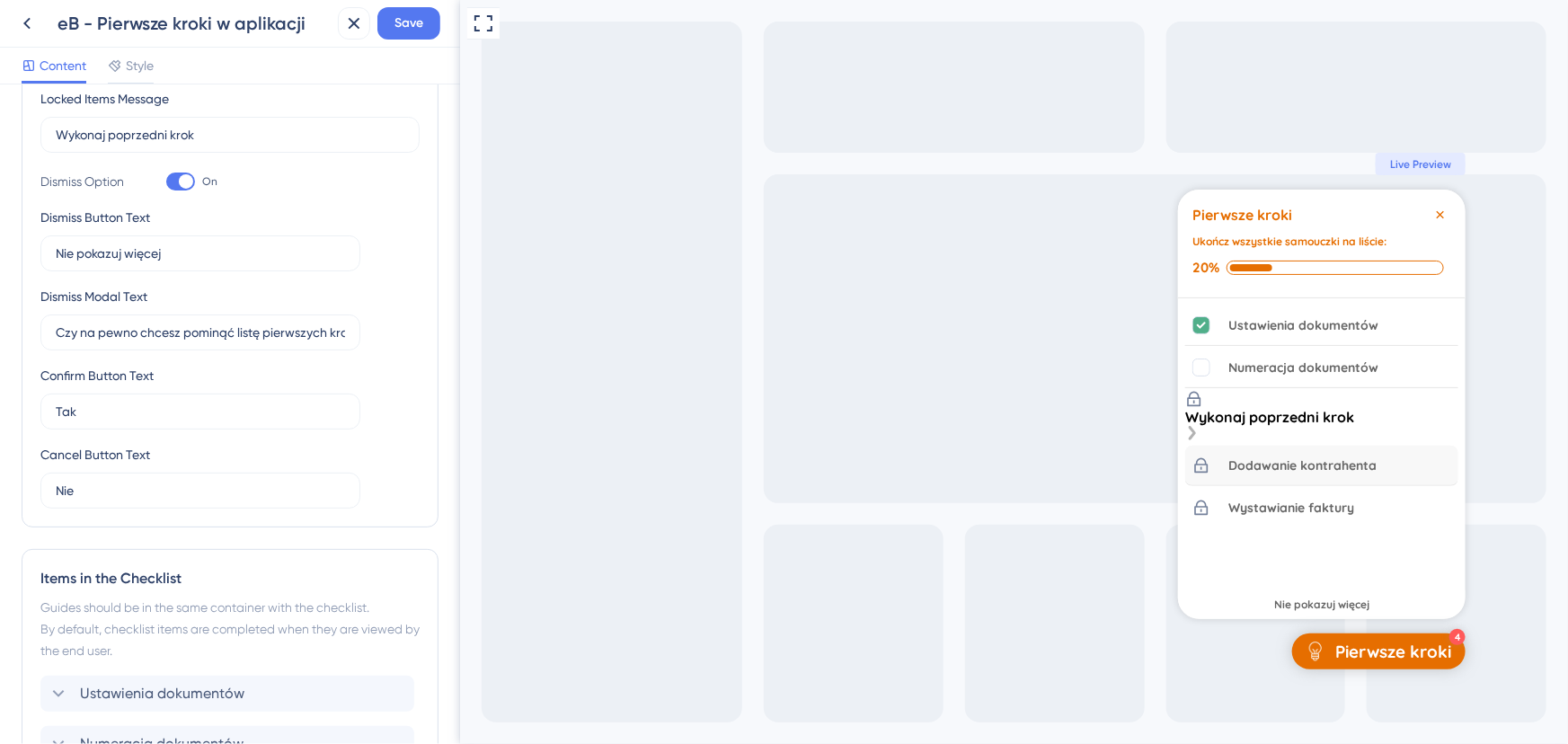
drag, startPoint x: 1198, startPoint y: 417, endPoint x: 1199, endPoint y: 438, distance: 21.0
click at [1198, 418] on div "Wykonaj poprzedni krok" at bounding box center [1321, 417] width 274 height 54
click at [1202, 482] on div "Ustawienia dokumentów Numeracja dokumentów Wykonaj poprzedni krok Dodawanie kon…" at bounding box center [1320, 442] width 288 height 287
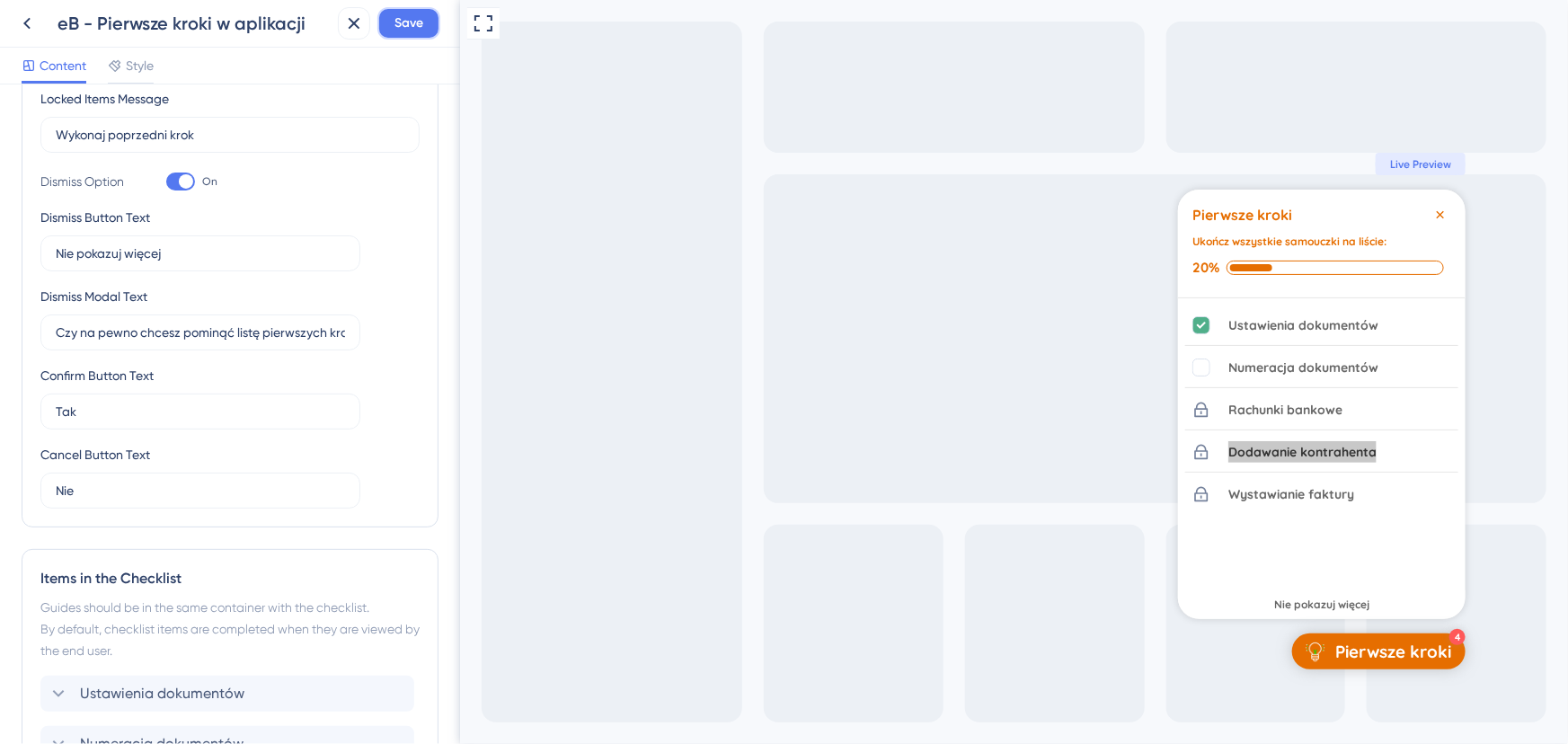
click at [422, 36] on button "Save" at bounding box center [409, 23] width 63 height 33
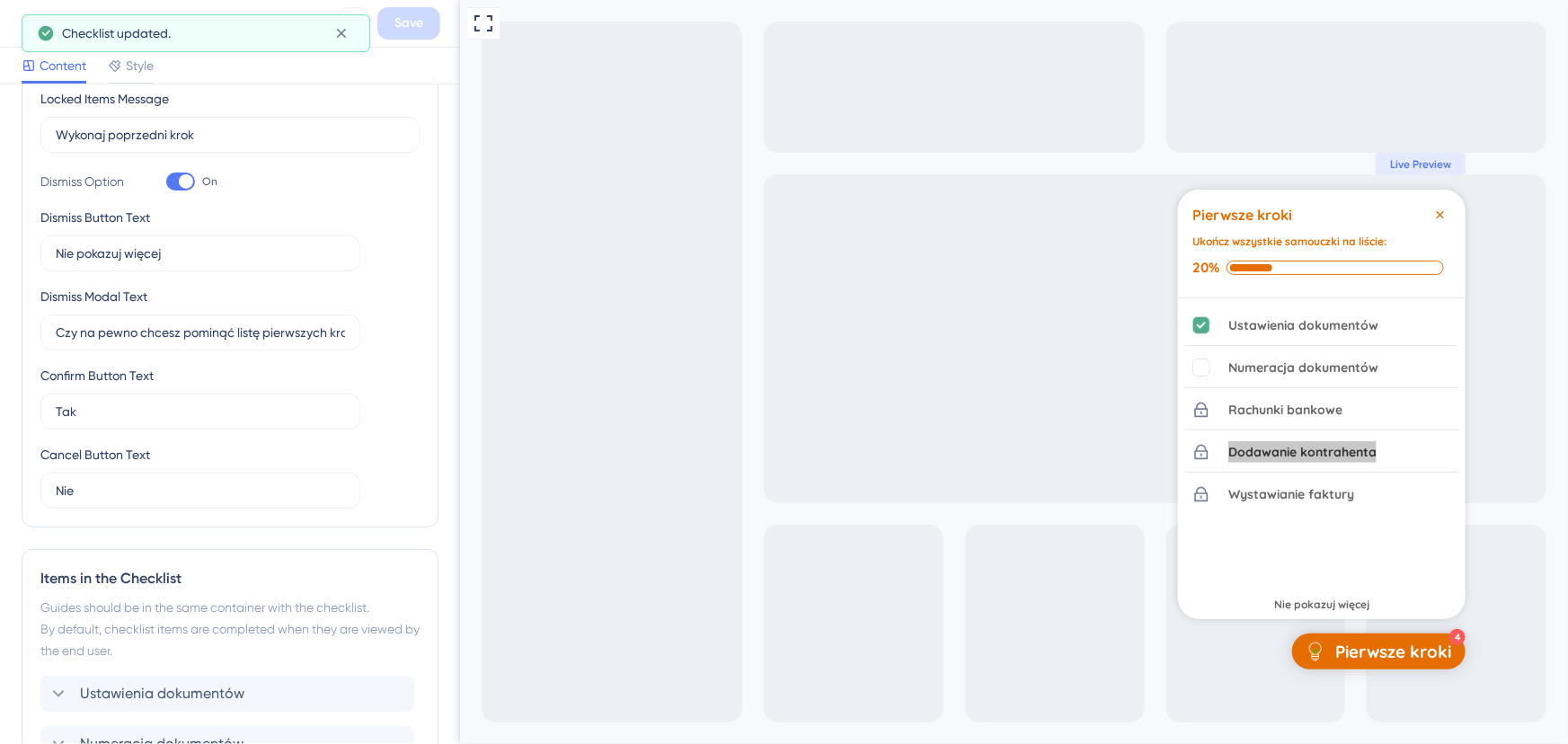
click at [16, 29] on icon at bounding box center [26, 23] width 21 height 21
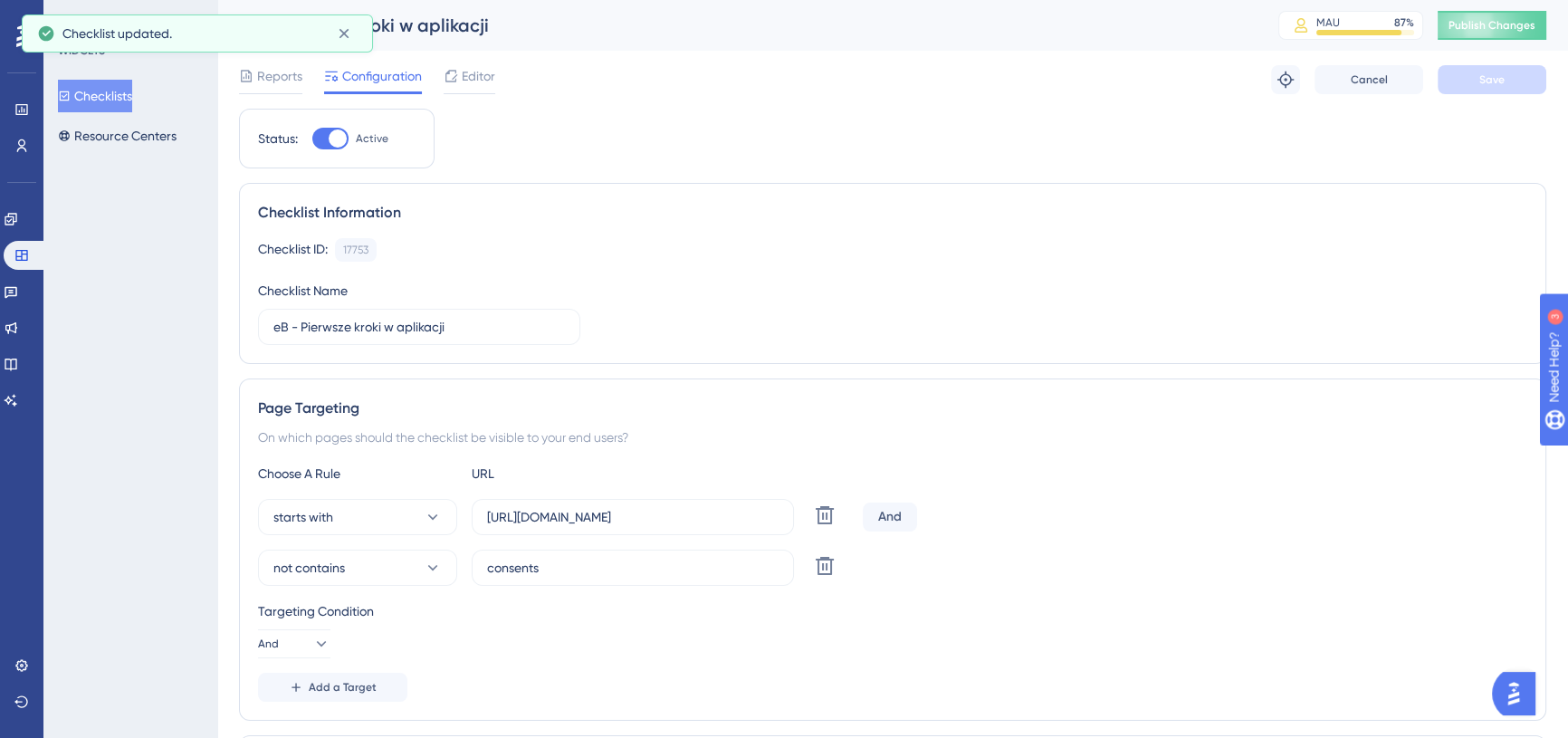
click at [1490, 40] on div "eB - Pierwsze kroki w aplikacji MAU 87 % Click to see add-on and upgrade option…" at bounding box center [892, 25] width 1351 height 51
click at [1490, 31] on span "Publish Changes" at bounding box center [1491, 24] width 87 height 14
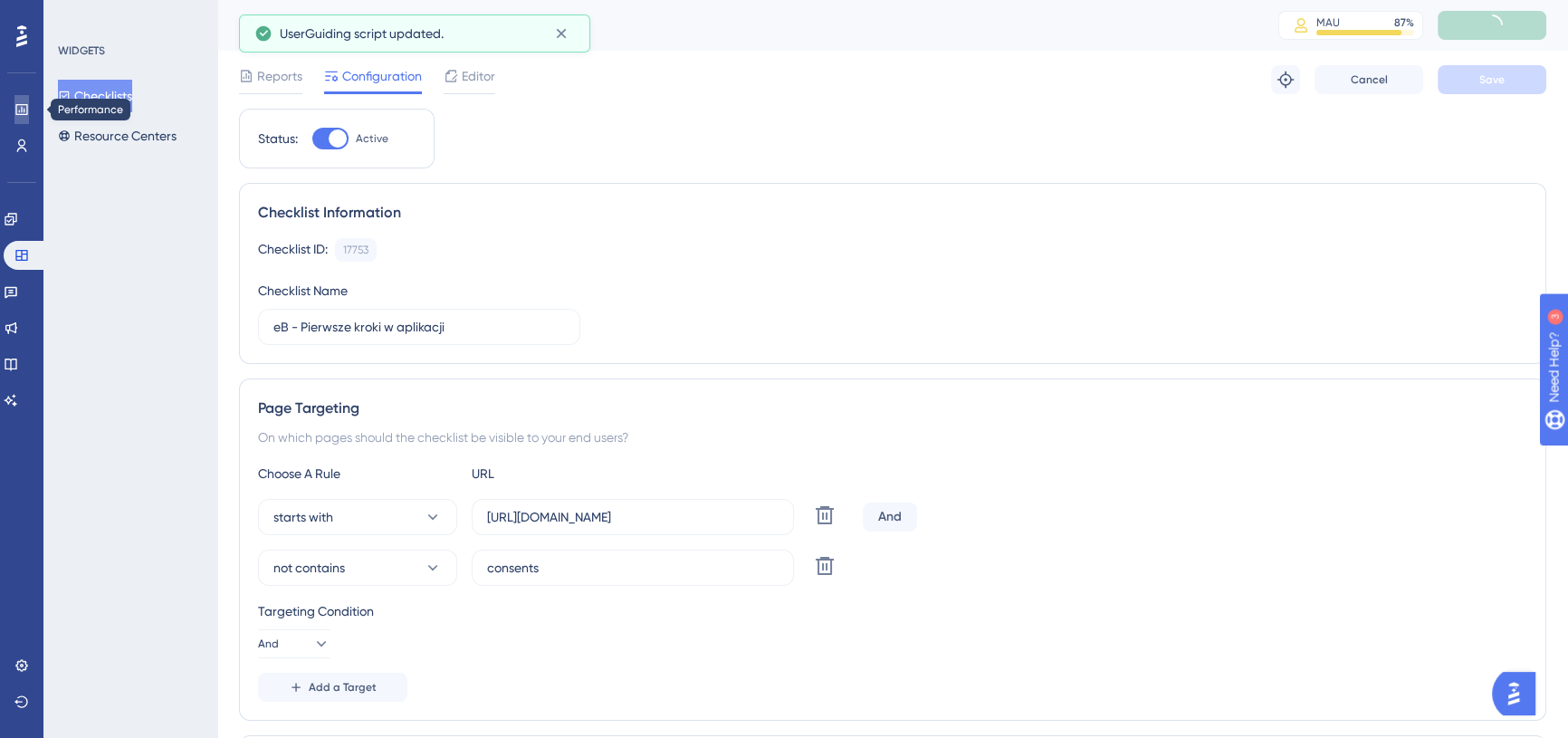
click at [21, 107] on icon at bounding box center [21, 110] width 12 height 11
